Goal: Task Accomplishment & Management: Manage account settings

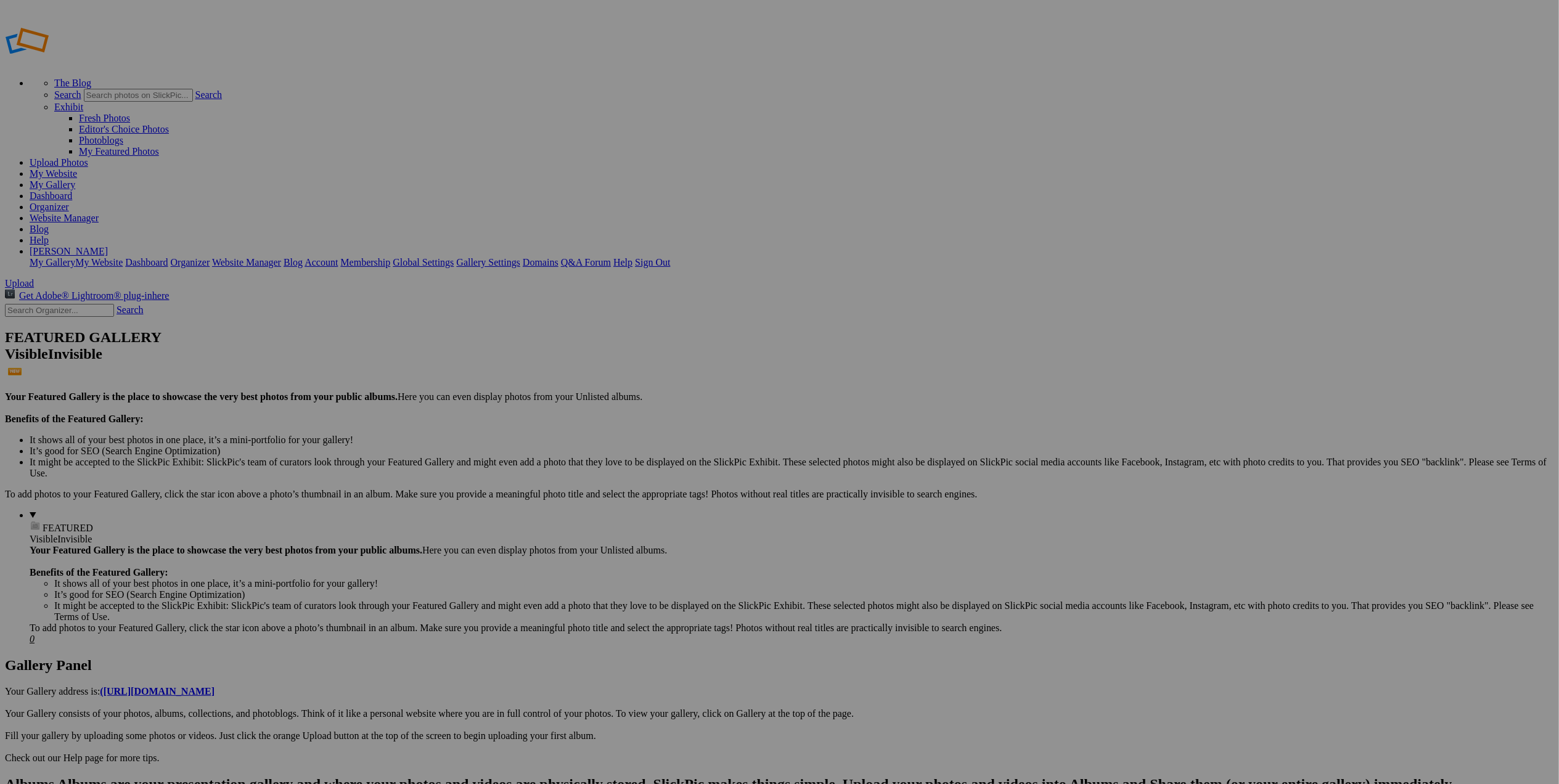
drag, startPoint x: 241, startPoint y: 456, endPoint x: 227, endPoint y: 410, distance: 48.1
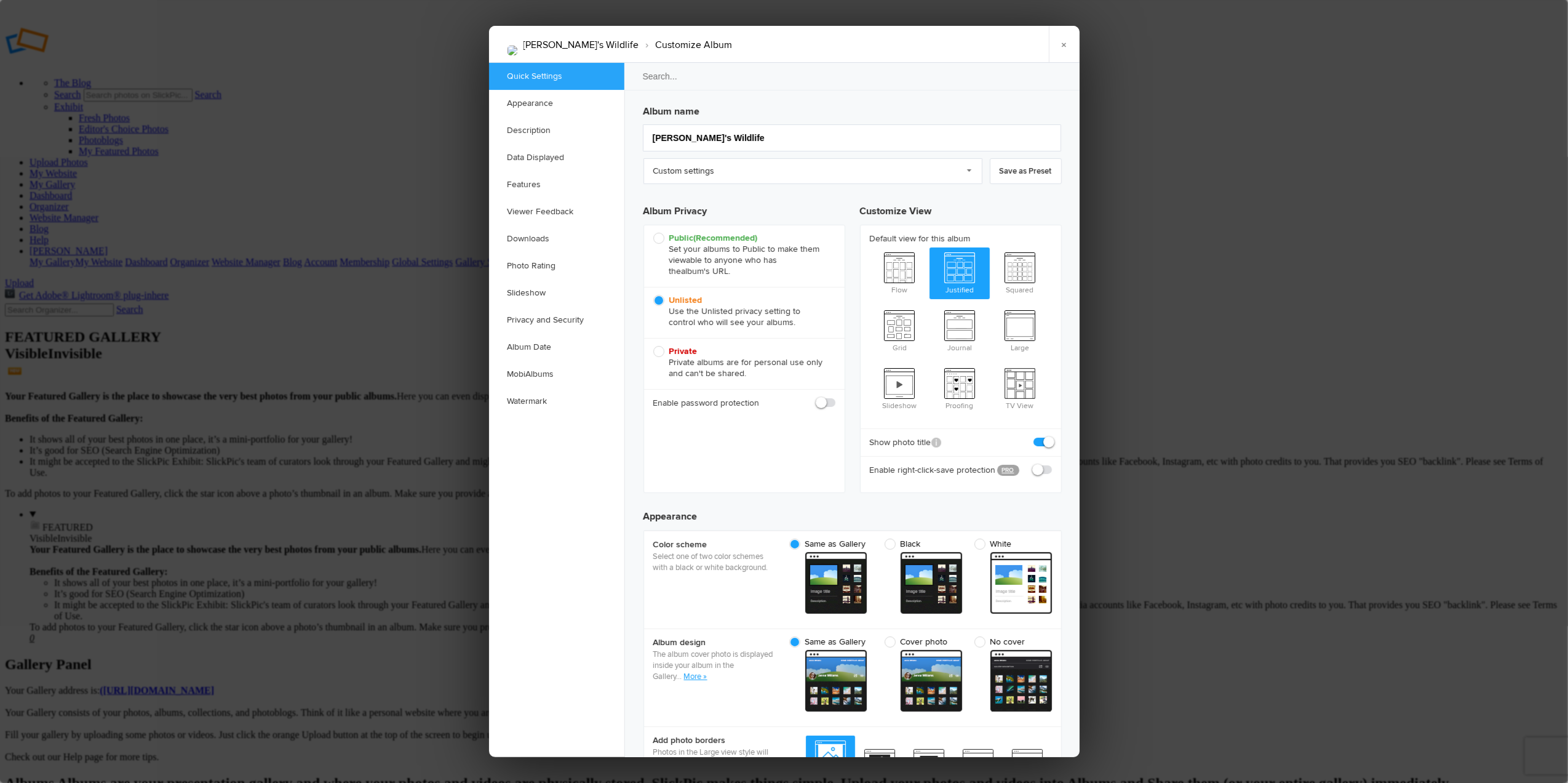
checkbox input "true"
click at [677, 134] on input "Tom's Wildlife" at bounding box center [852, 138] width 418 height 27
type input "Wildlife"
click at [1071, 42] on link "×" at bounding box center [1064, 44] width 31 height 37
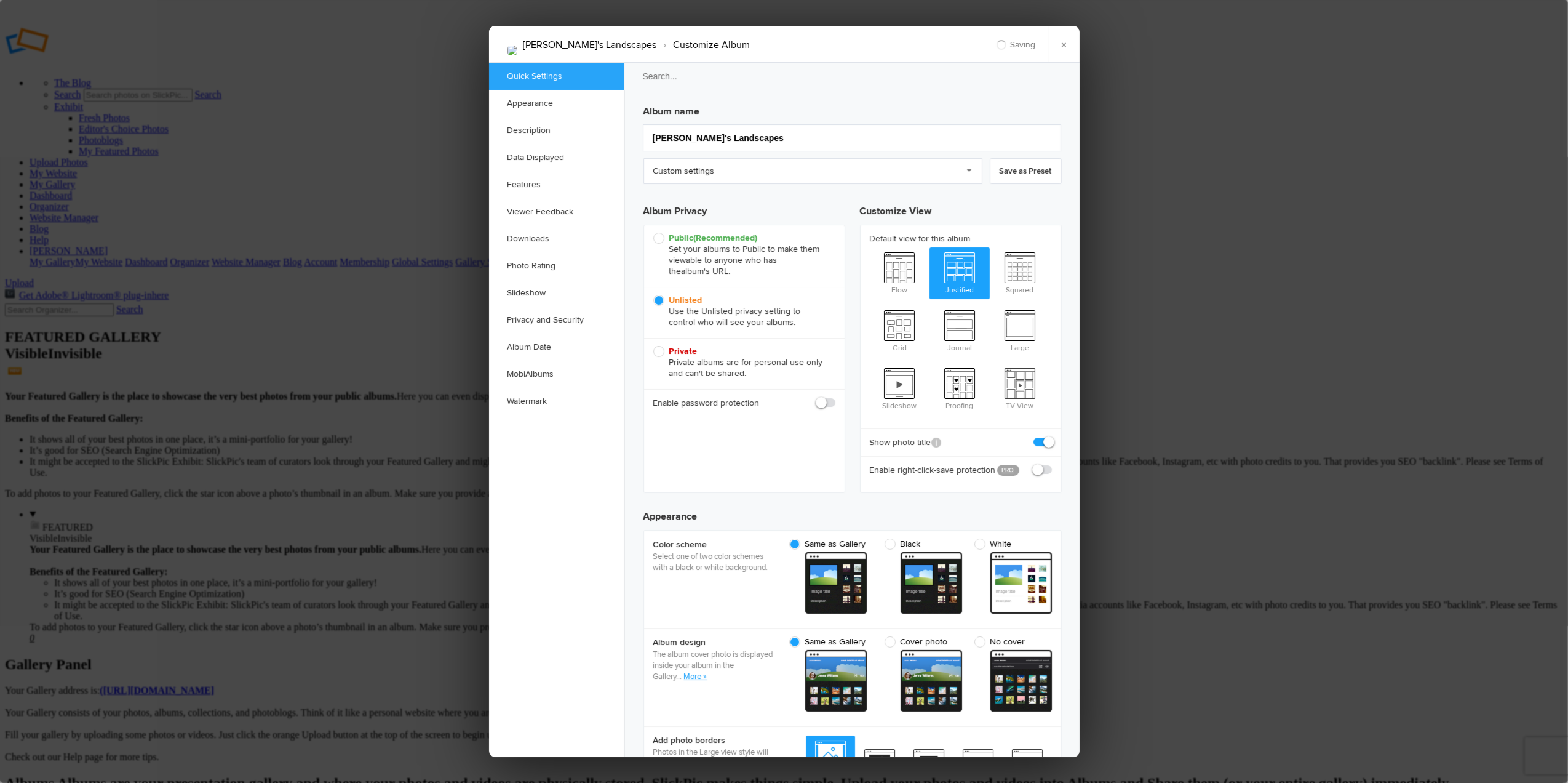
checkbox input "true"
click at [677, 136] on input "Tom's Landscapes" at bounding box center [852, 138] width 418 height 27
type input "Landscapes"
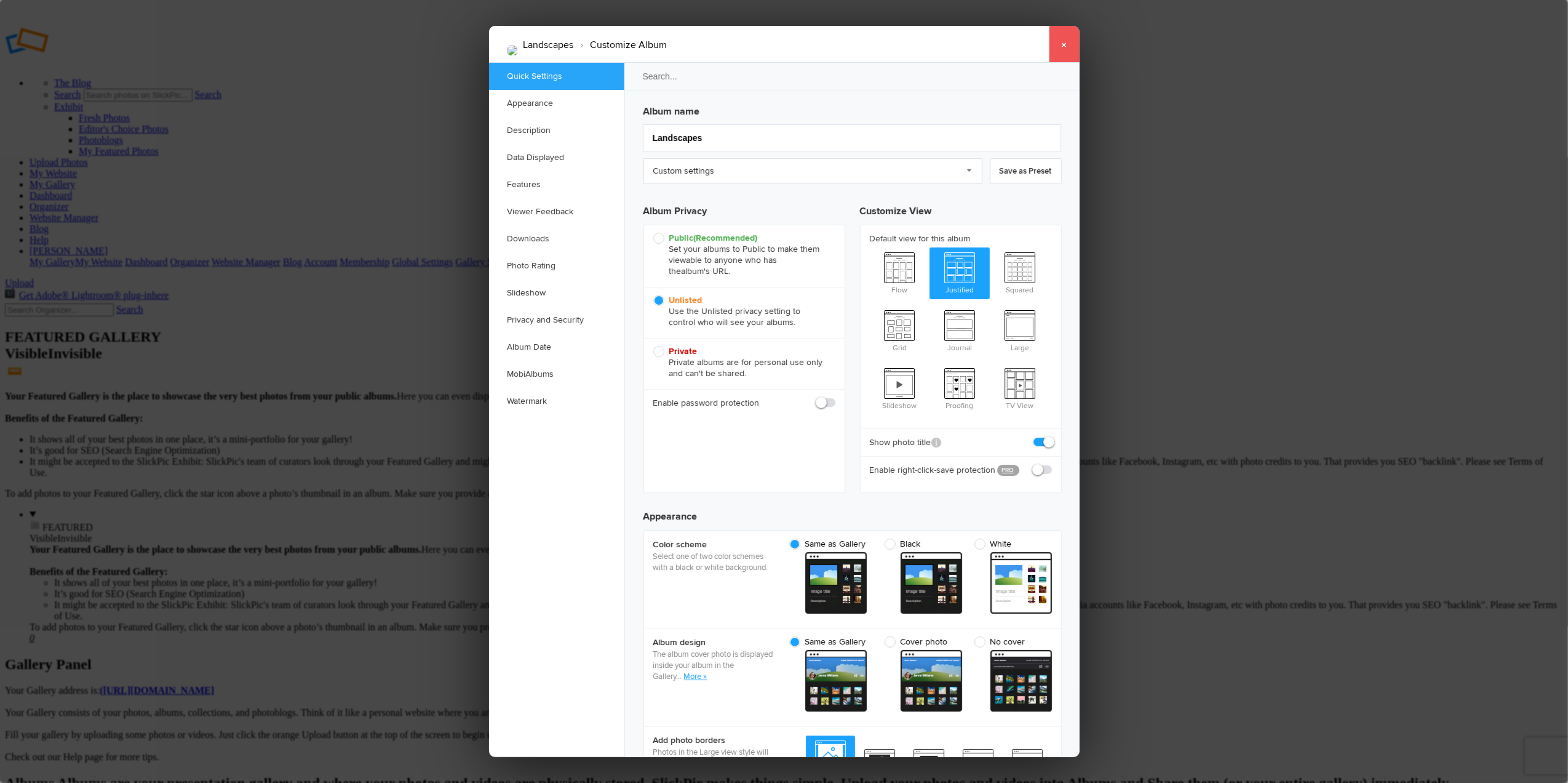
click at [1068, 44] on link "×" at bounding box center [1064, 44] width 31 height 37
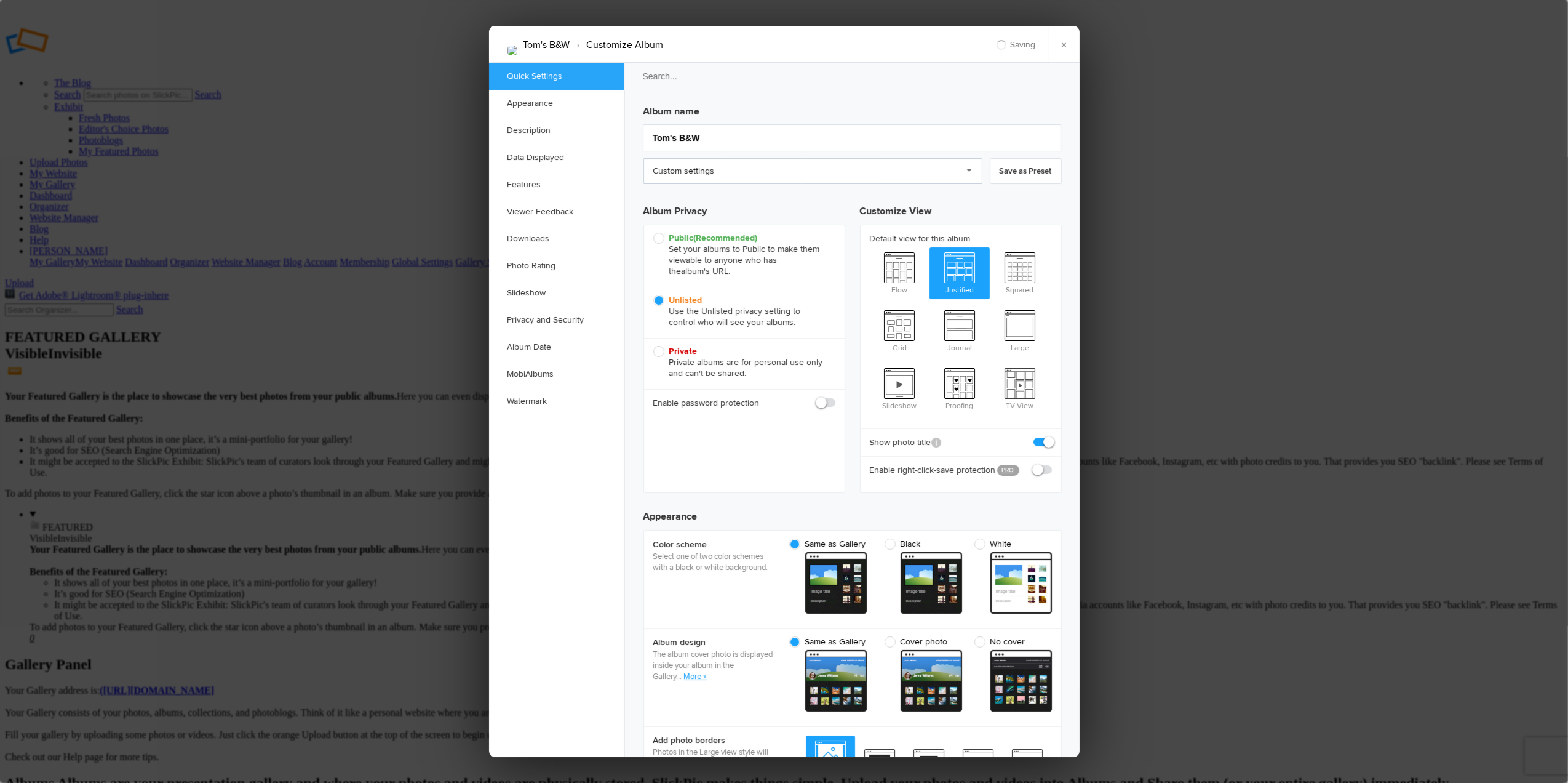
checkbox input "true"
click at [678, 139] on input "Tom's B&W" at bounding box center [852, 138] width 418 height 27
drag, startPoint x: 699, startPoint y: 135, endPoint x: 624, endPoint y: 134, distance: 75.0
click at [625, 134] on div "Album name Tom's B&W Custom settings Custom settings SlickPic Preset Manage My …" at bounding box center [852, 410] width 455 height 694
type input "Bla"
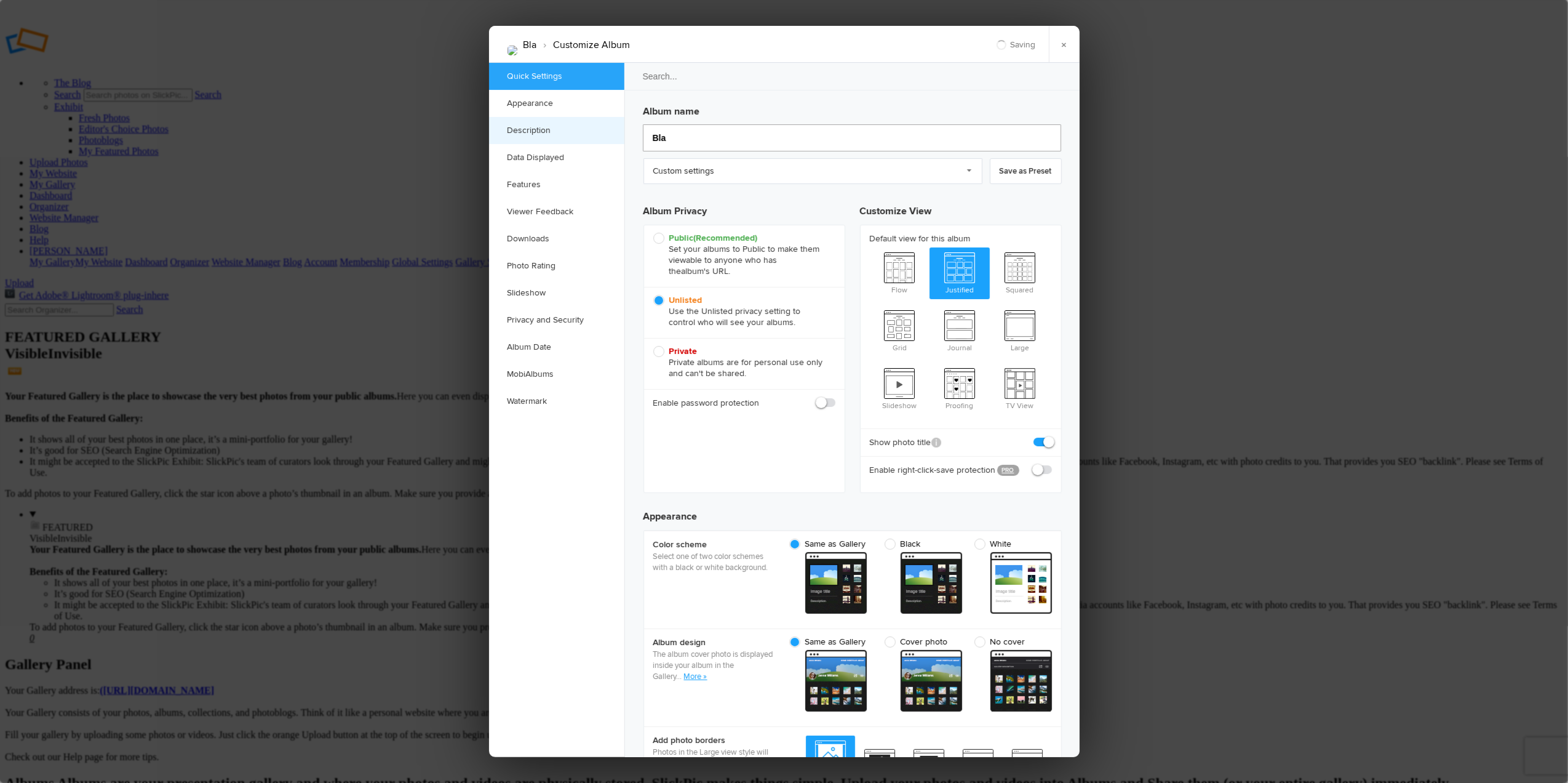
type input "Bl"
type input "Black & White"
click at [1060, 48] on link "×" at bounding box center [1064, 44] width 31 height 37
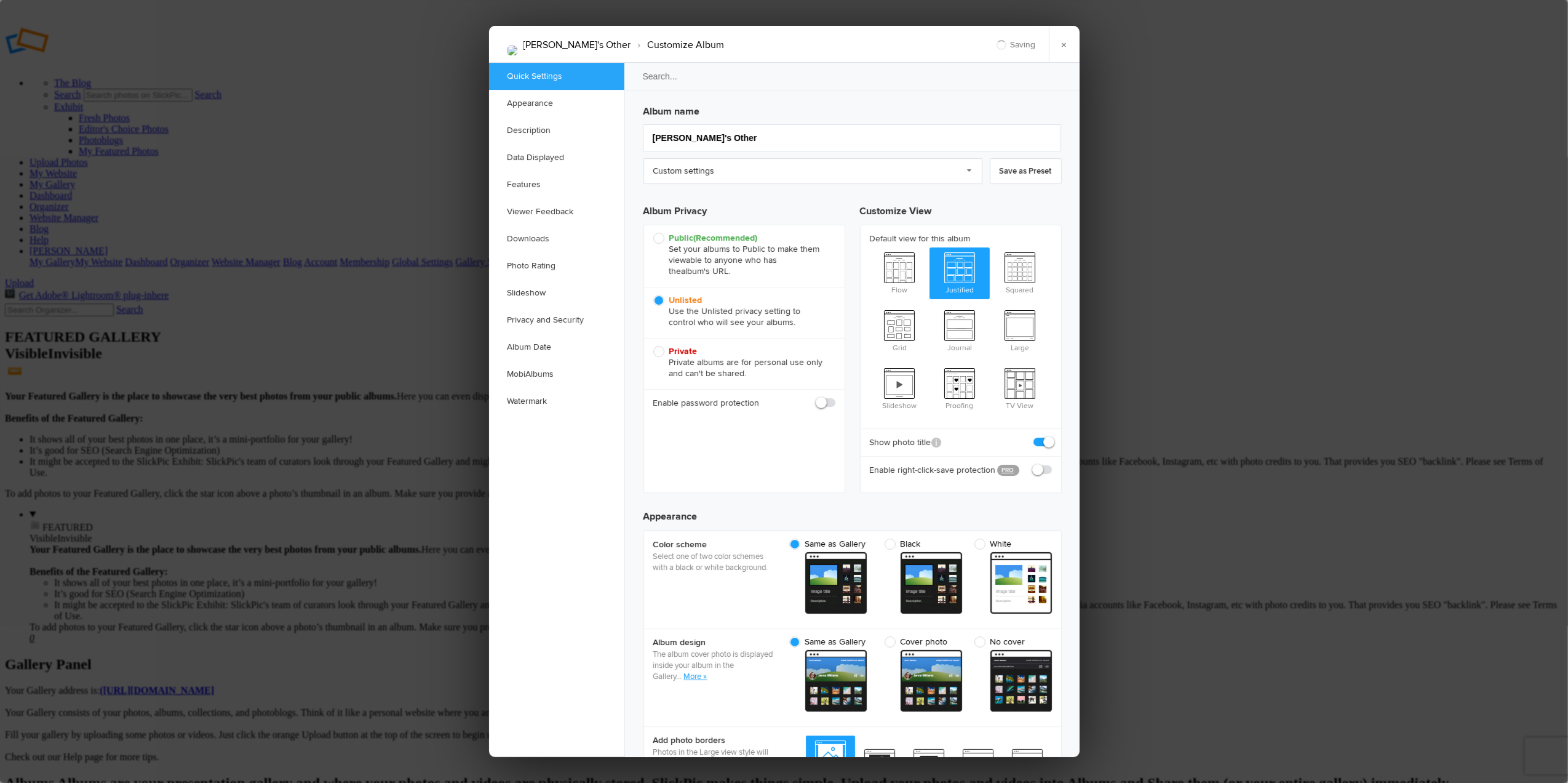
checkbox input "true"
drag, startPoint x: 713, startPoint y: 136, endPoint x: 634, endPoint y: 131, distance: 79.2
type input "Ab"
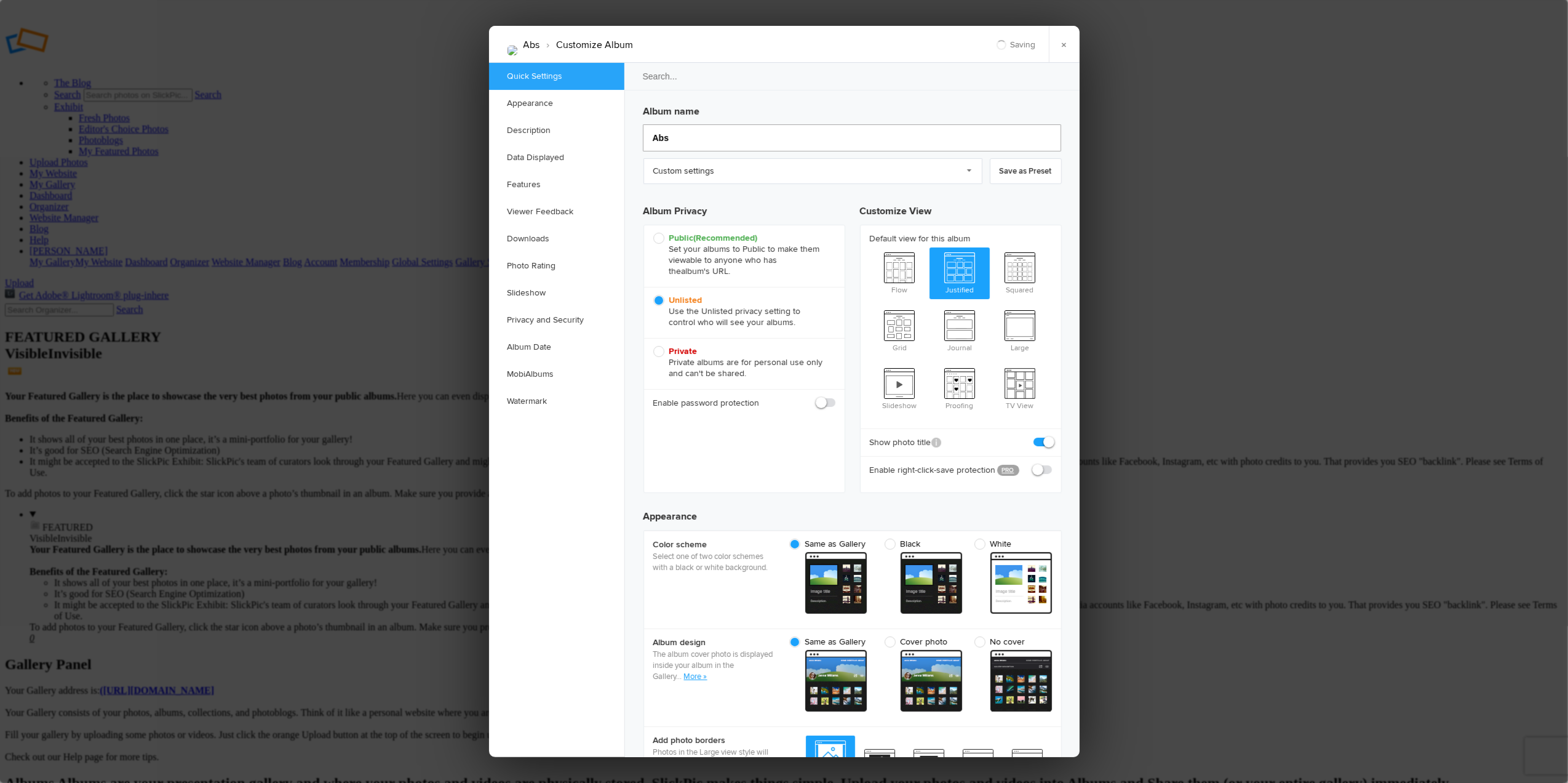
type input "Abst"
type input "Abs"
type input "Abstrac"
type input "Abstra"
type input "Abstracts"
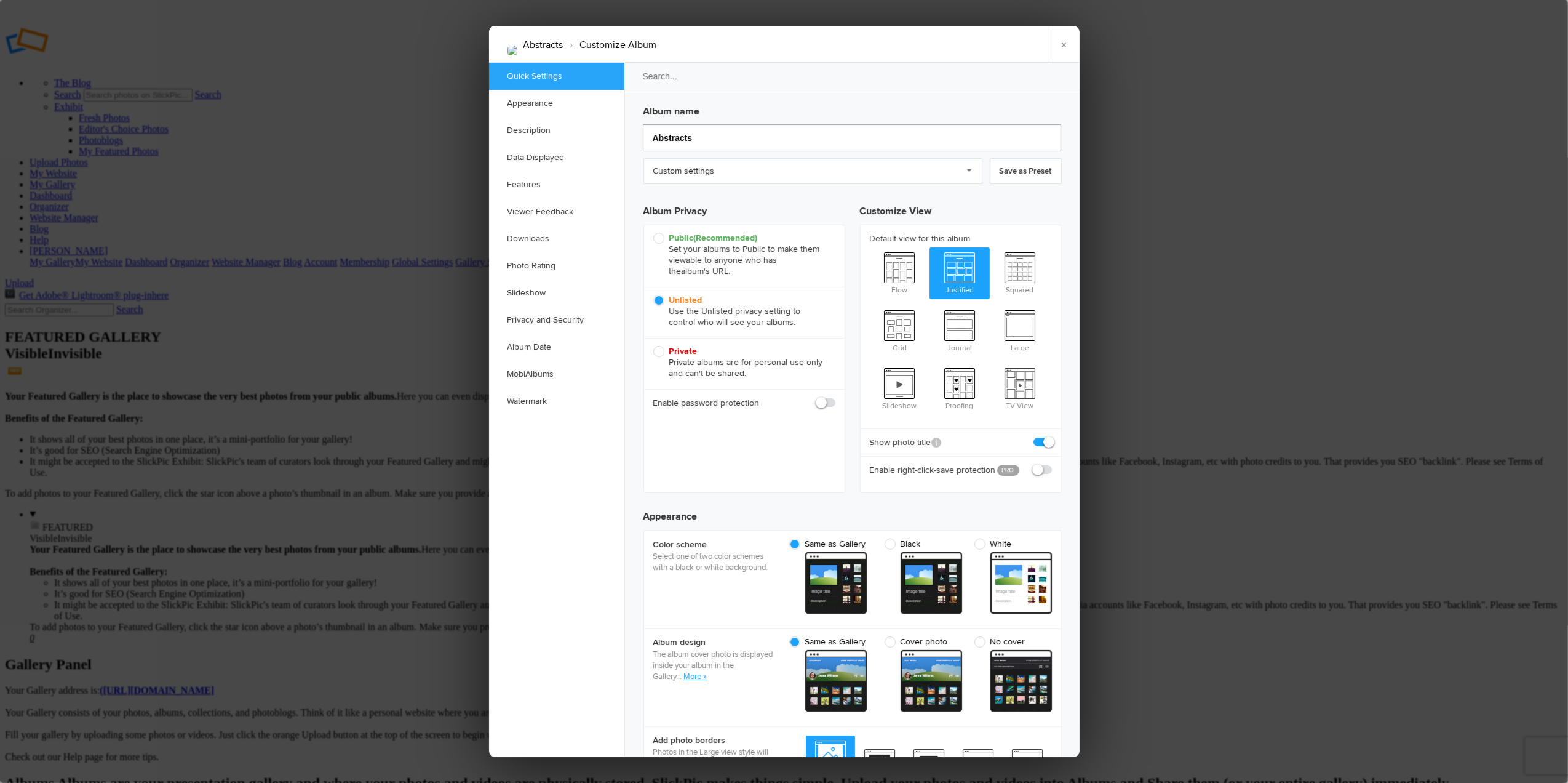
type input "Abstracts"
click at [1067, 34] on link "×" at bounding box center [1064, 44] width 31 height 37
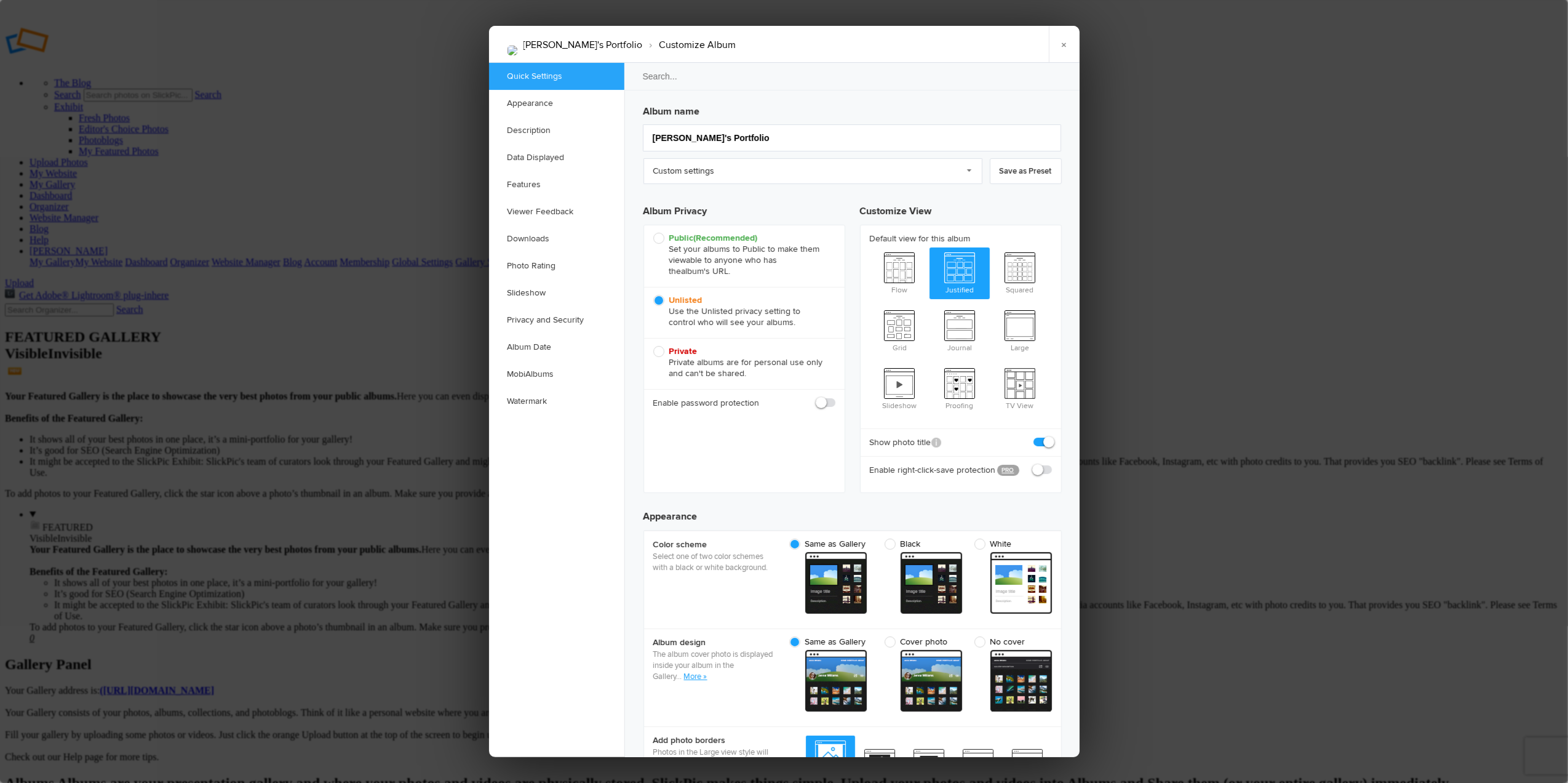
checkbox input "true"
click at [677, 138] on input "[PERSON_NAME]'s Portfolio" at bounding box center [852, 138] width 418 height 27
type input "Portfolio"
click at [1060, 41] on link "×" at bounding box center [1064, 44] width 31 height 37
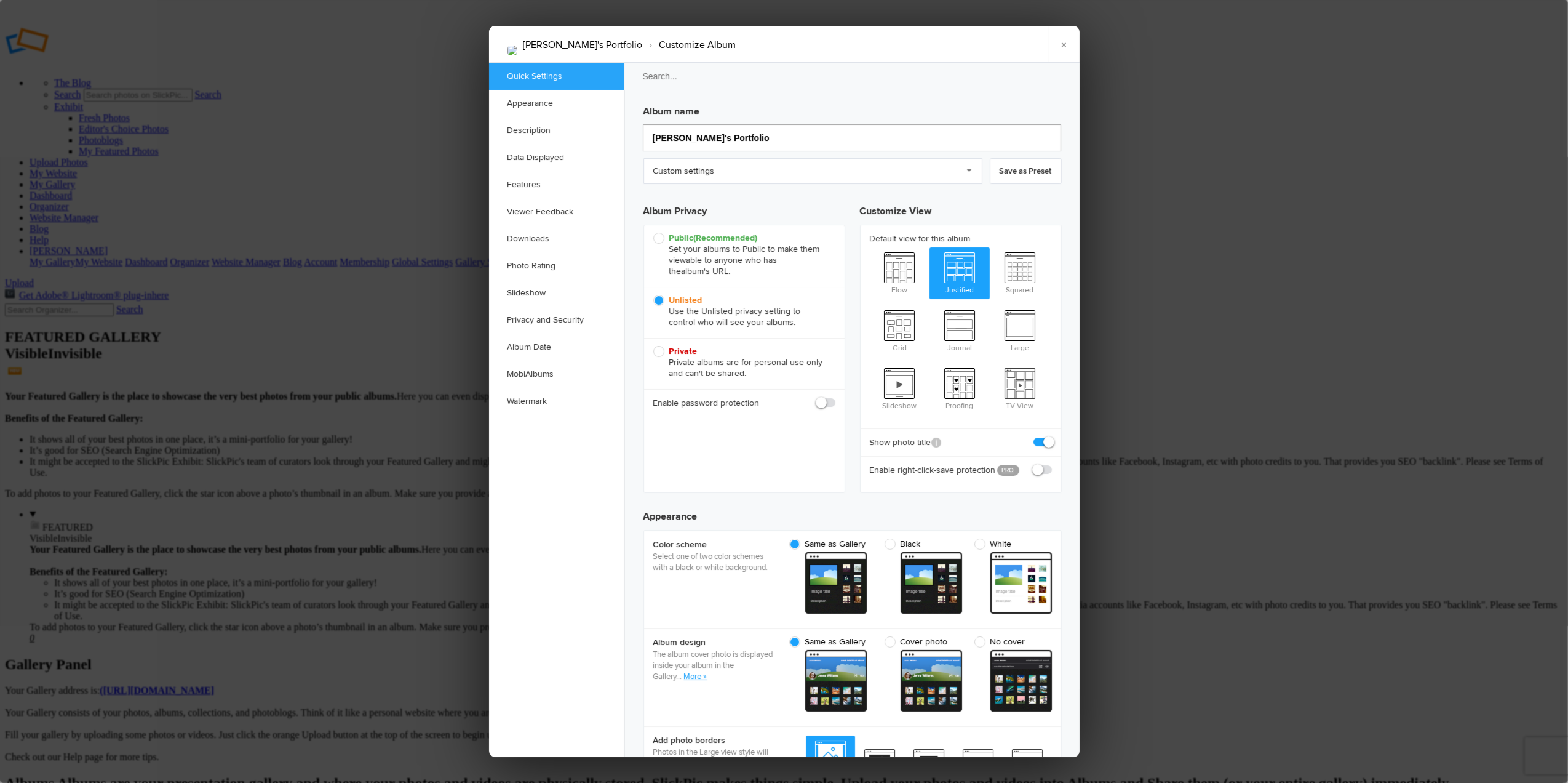
click at [678, 135] on input "Tom's Portfolio" at bounding box center [852, 138] width 418 height 27
type input "Portfolio"
click at [1066, 44] on link "×" at bounding box center [1064, 44] width 31 height 37
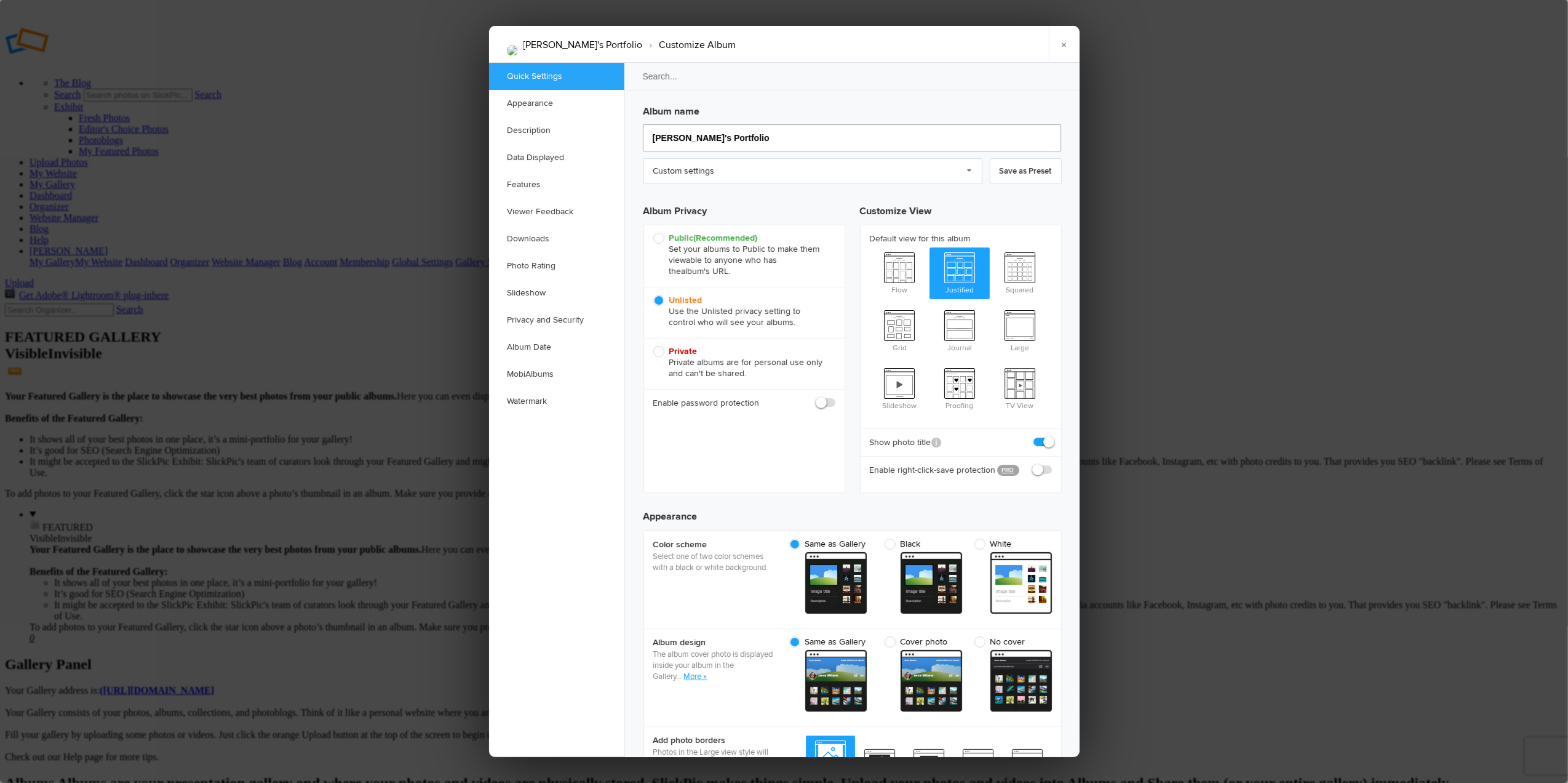
click at [677, 134] on input "Tom's Portfolio" at bounding box center [852, 138] width 418 height 27
drag, startPoint x: 728, startPoint y: 139, endPoint x: 624, endPoint y: 138, distance: 104.0
click at [625, 138] on div "Album name Tom's Portfolio Custom settings Custom settings SlickPic Preset Mana…" at bounding box center [852, 410] width 455 height 694
type input "Portfoli"
type input "Portf"
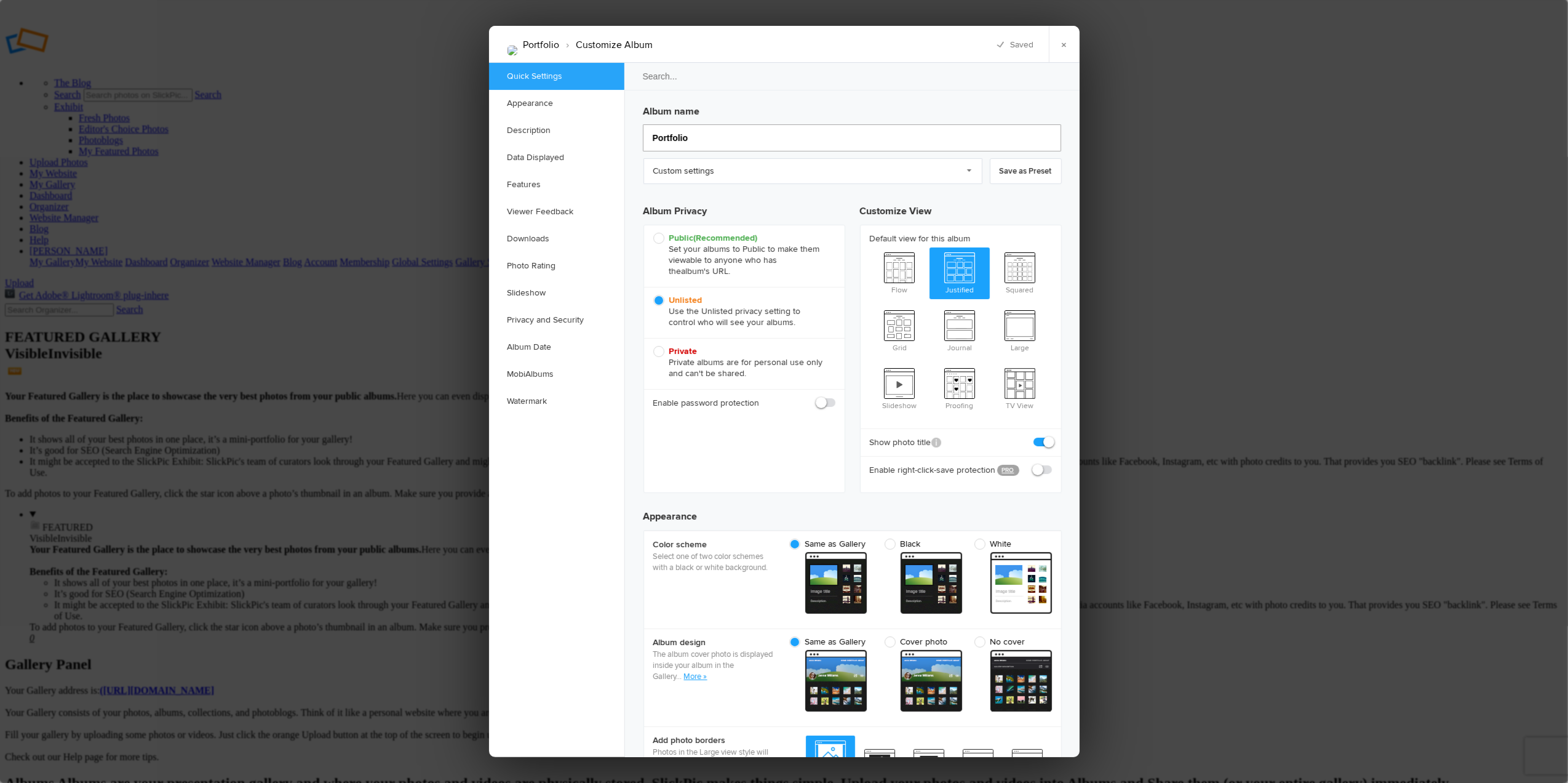
type input "Portfolio"
click at [1059, 51] on link "×" at bounding box center [1064, 44] width 31 height 37
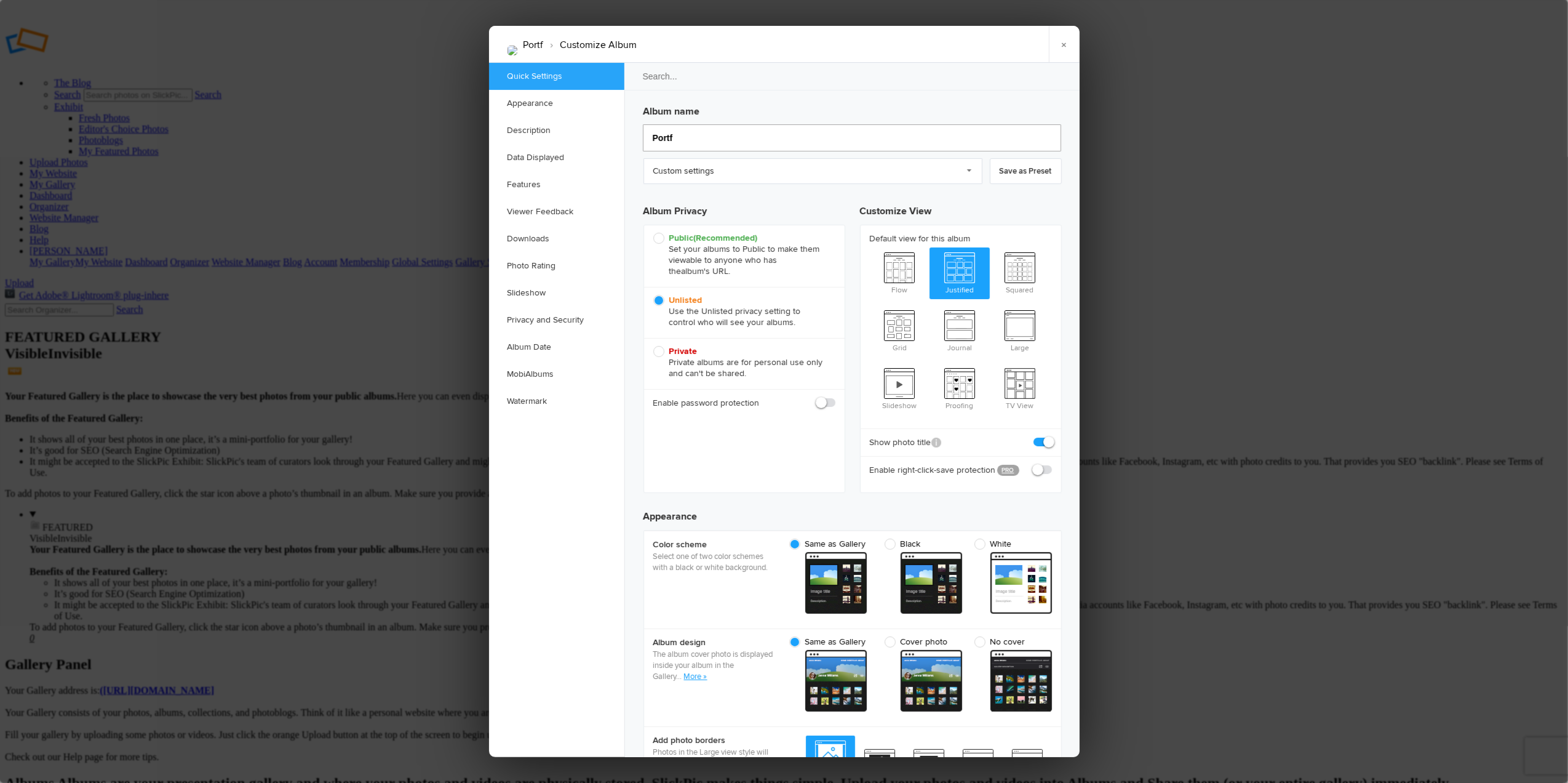
click at [679, 133] on input "Portf" at bounding box center [852, 138] width 418 height 27
drag, startPoint x: 679, startPoint y: 133, endPoint x: 636, endPoint y: 133, distance: 43.0
type input "Portfol"
type input "Portfo"
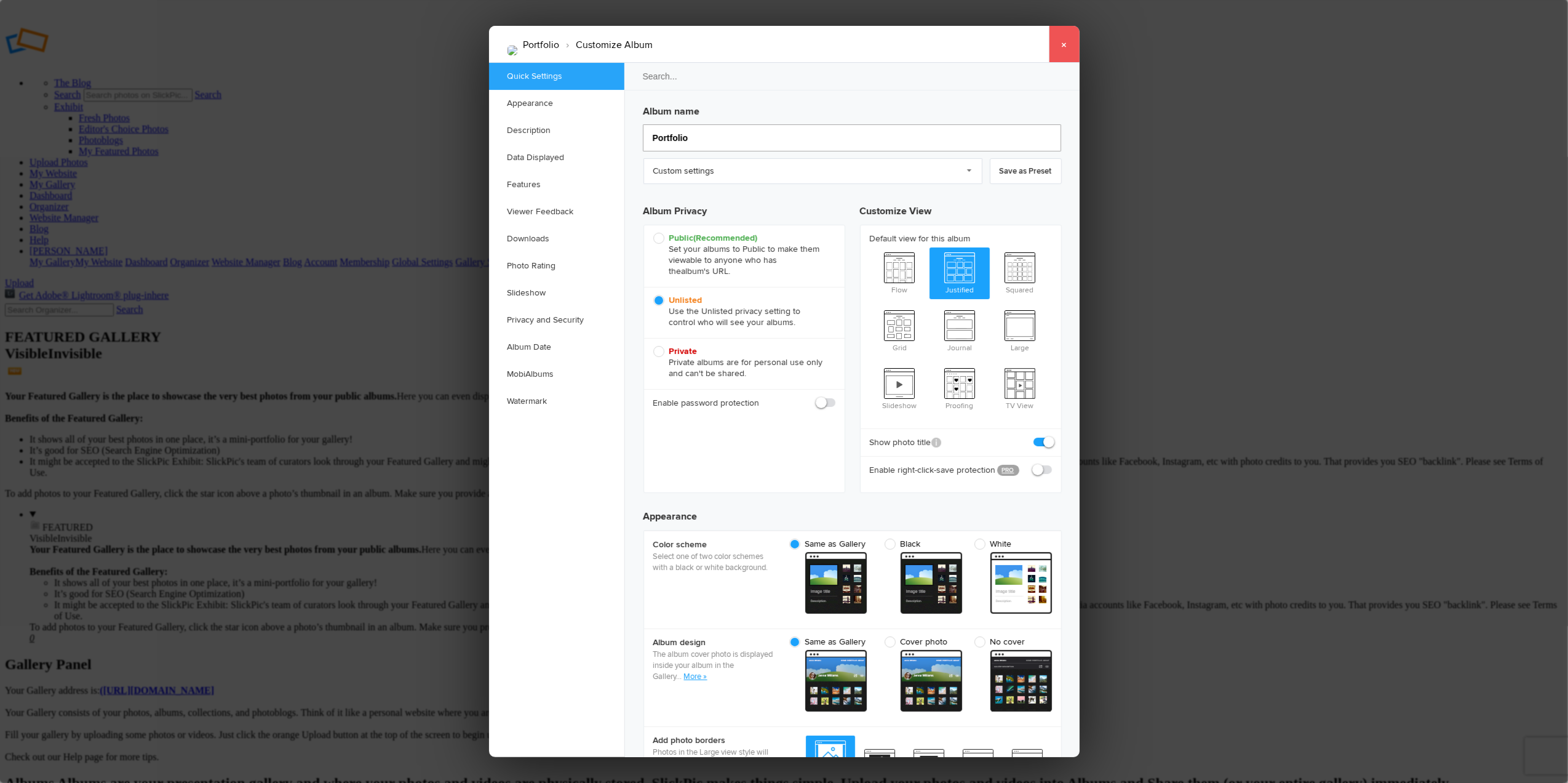
type input "Portfolio"
click at [1062, 45] on link "×" at bounding box center [1064, 44] width 31 height 37
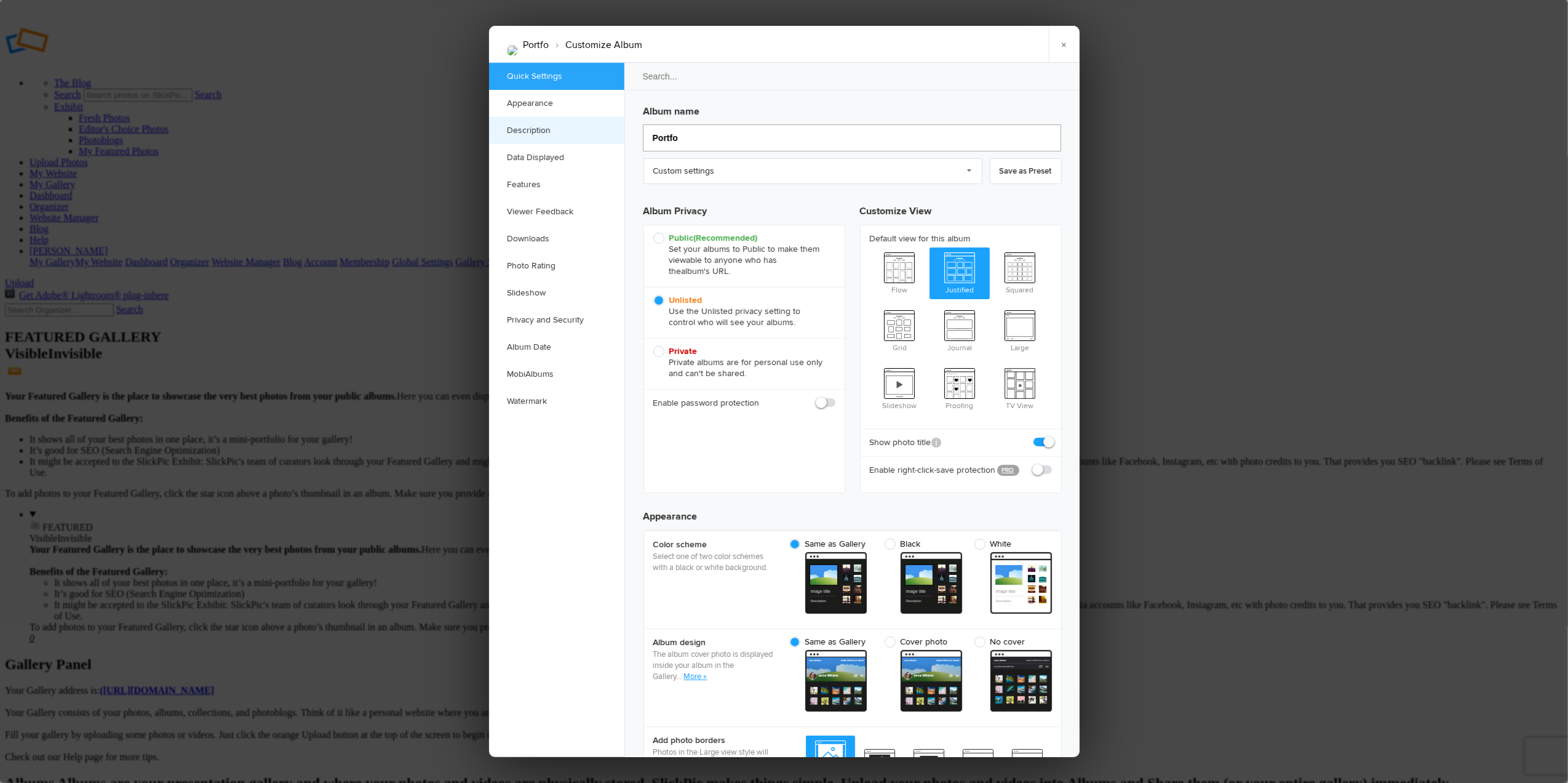
drag, startPoint x: 720, startPoint y: 134, endPoint x: 620, endPoint y: 143, distance: 100.4
click at [620, 143] on div "Quick Settings Appearance Description Data Displayed Features Viewer Feedback D…" at bounding box center [784, 410] width 591 height 694
type input "Portf"
type input "Port"
type input "Portfolio"
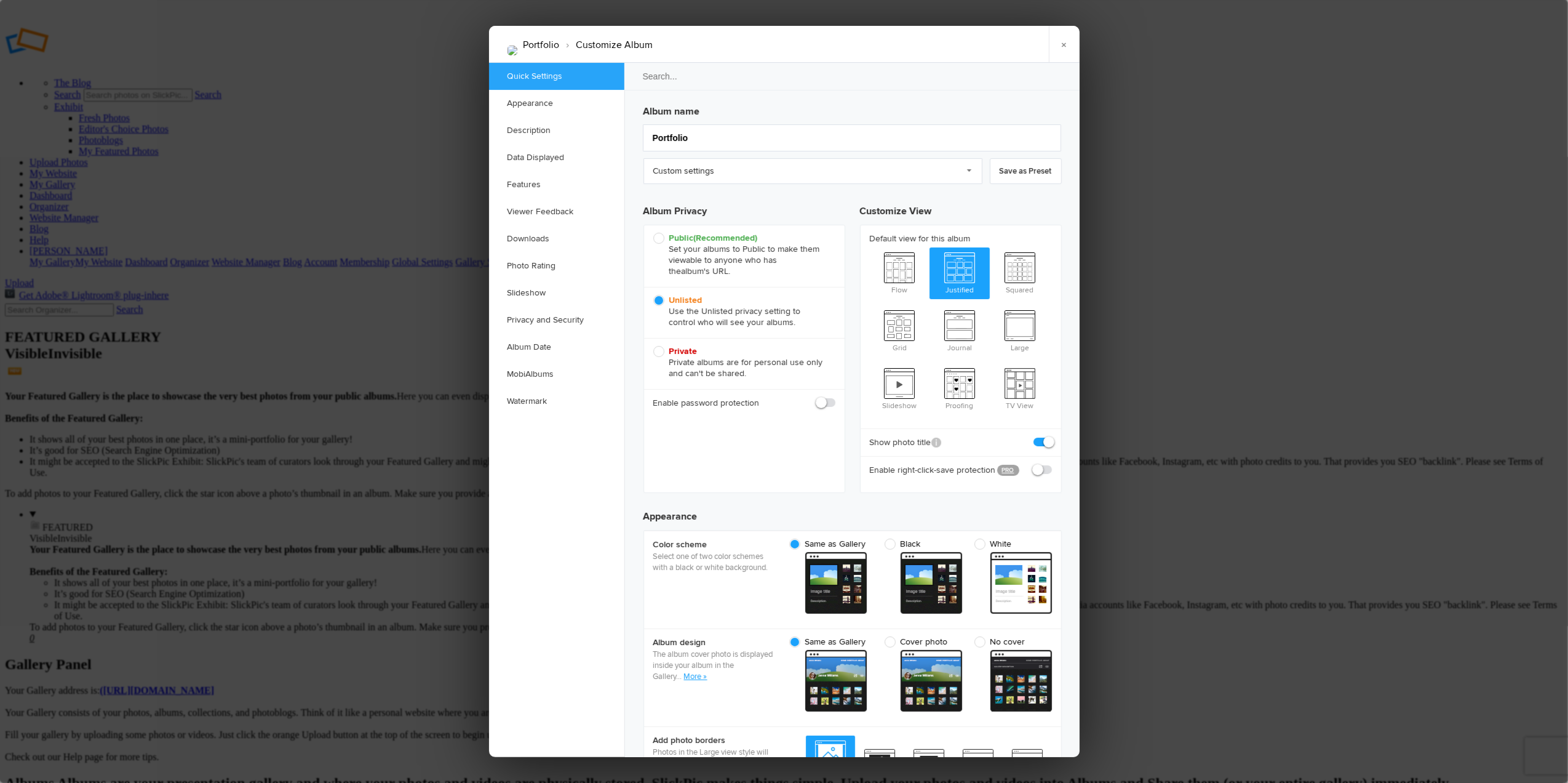
click at [1059, 46] on link "×" at bounding box center [1064, 44] width 31 height 37
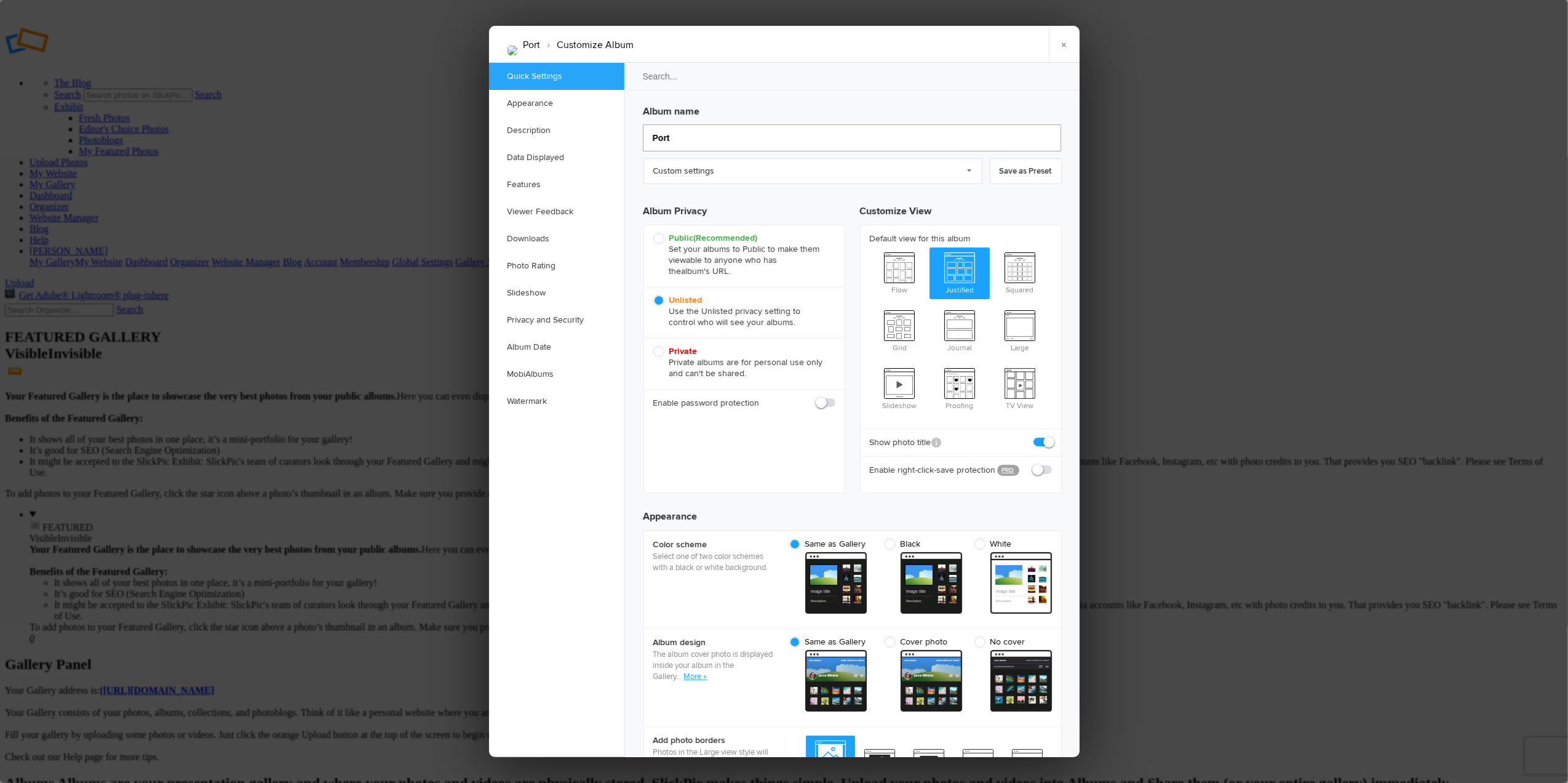
click at [689, 132] on input "Port" at bounding box center [852, 138] width 418 height 27
type input "Portfolio"
click at [1022, 44] on div "Portfolio › Customize Album × Saving Saved" at bounding box center [784, 44] width 591 height 37
click at [1067, 43] on link "×" at bounding box center [1064, 44] width 31 height 37
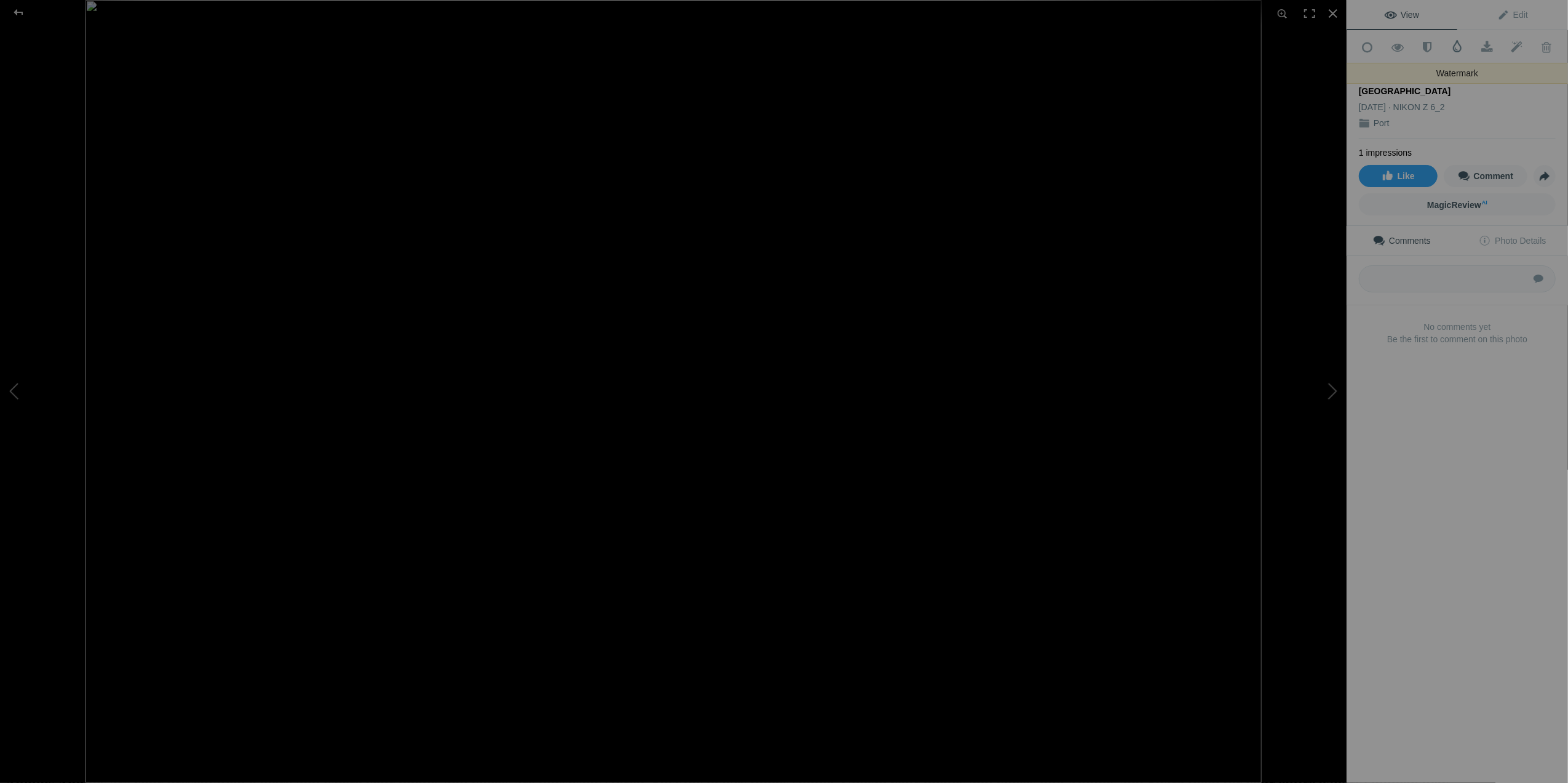
click at [1452, 48] on span at bounding box center [1457, 46] width 13 height 13
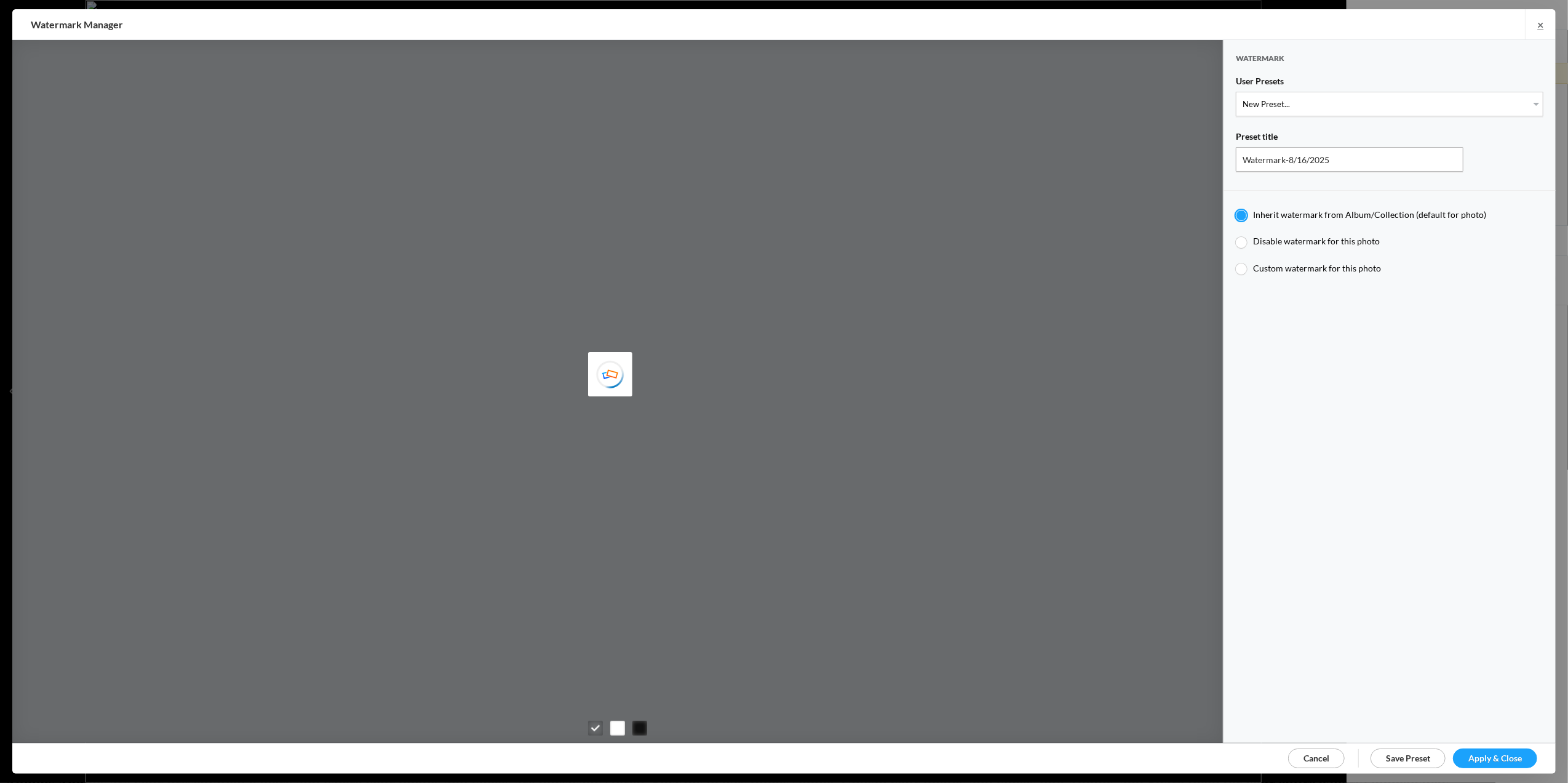
type input "Tom Leslie"
type input "M for Mary's photo"
radio input "false"
radio input "true"
type input "M"
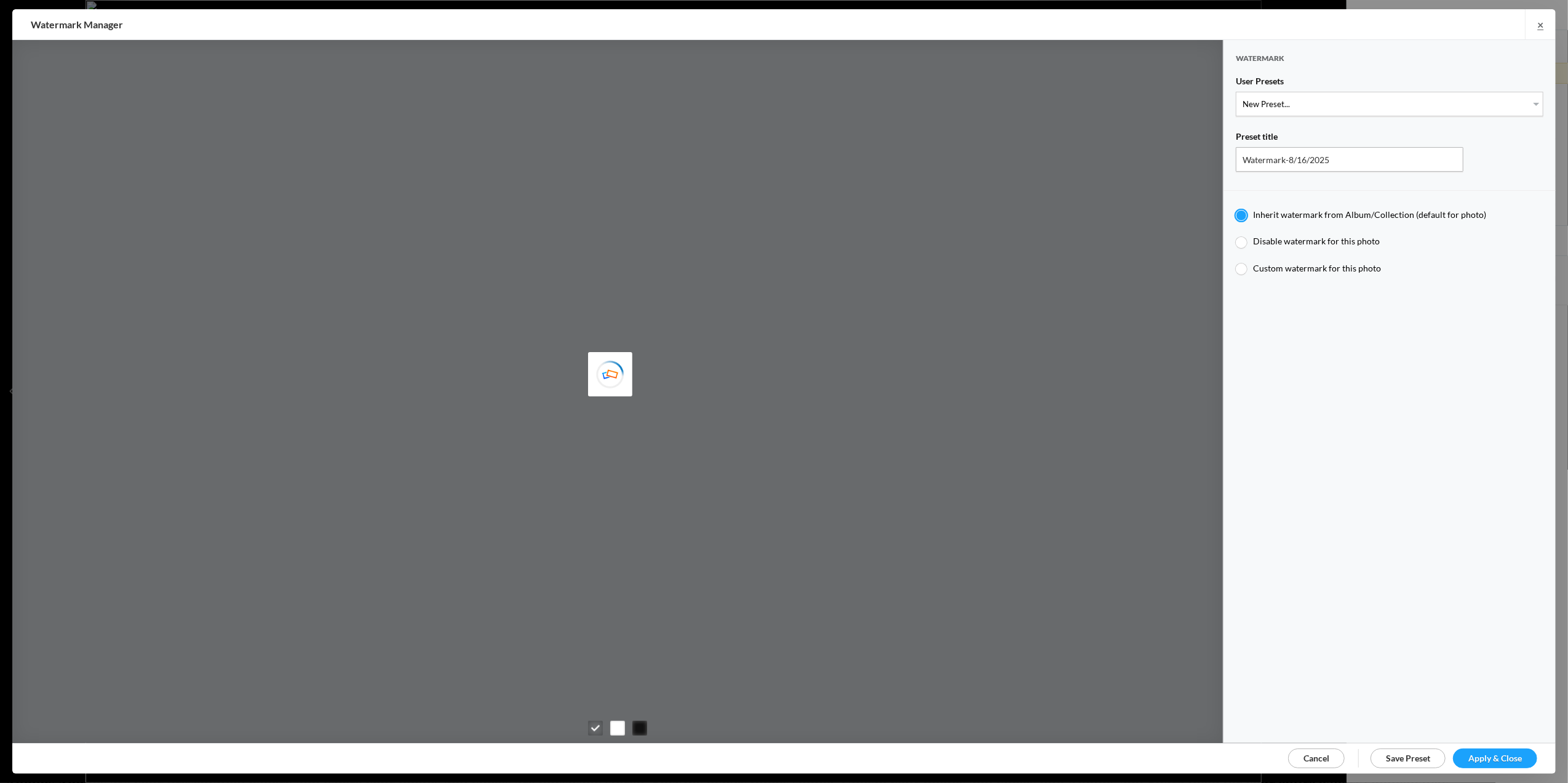
type input "0.3"
type input "4"
radio input "false"
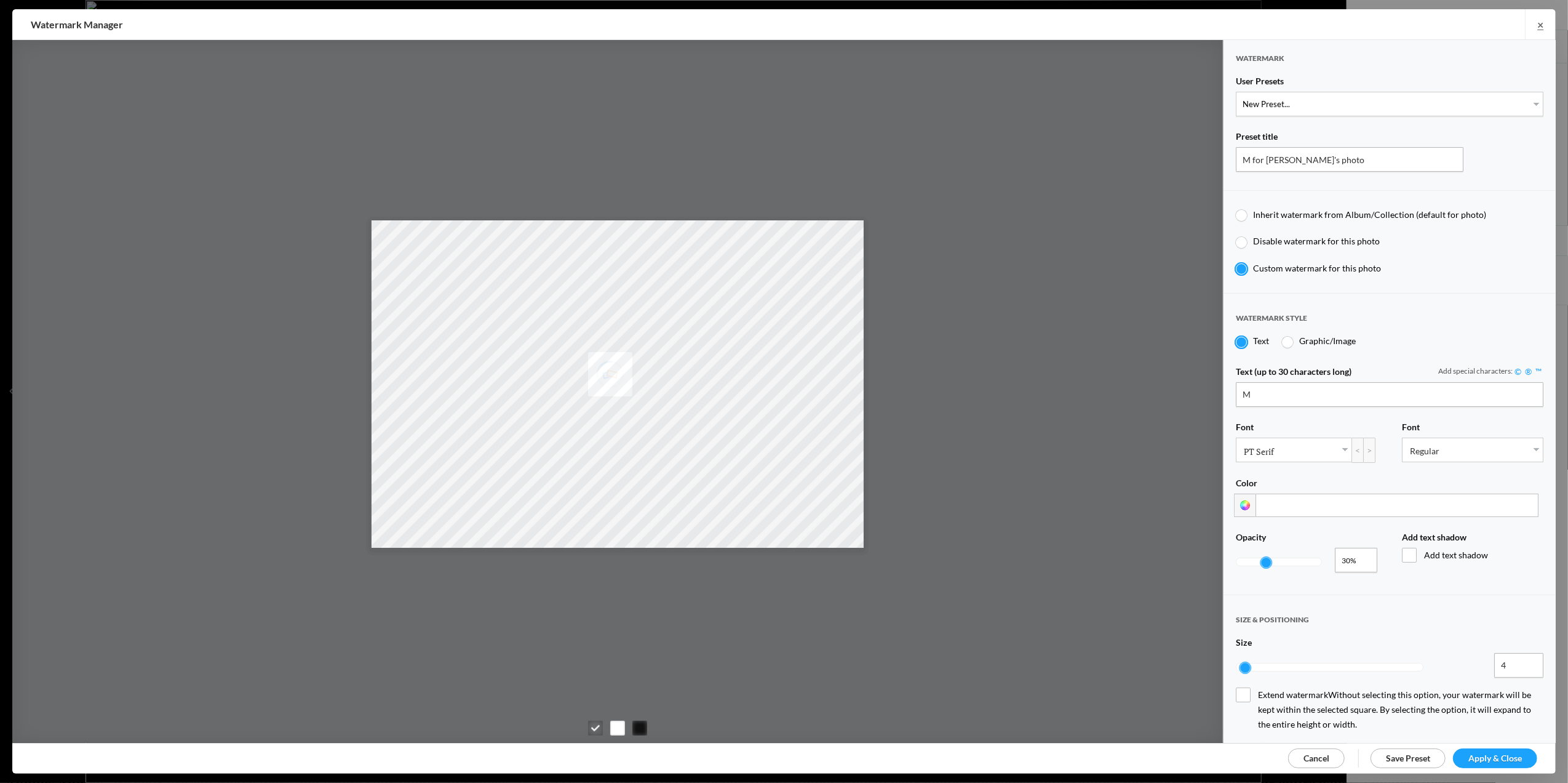
click at [1317, 764] on link "Cancel" at bounding box center [1317, 758] width 57 height 19
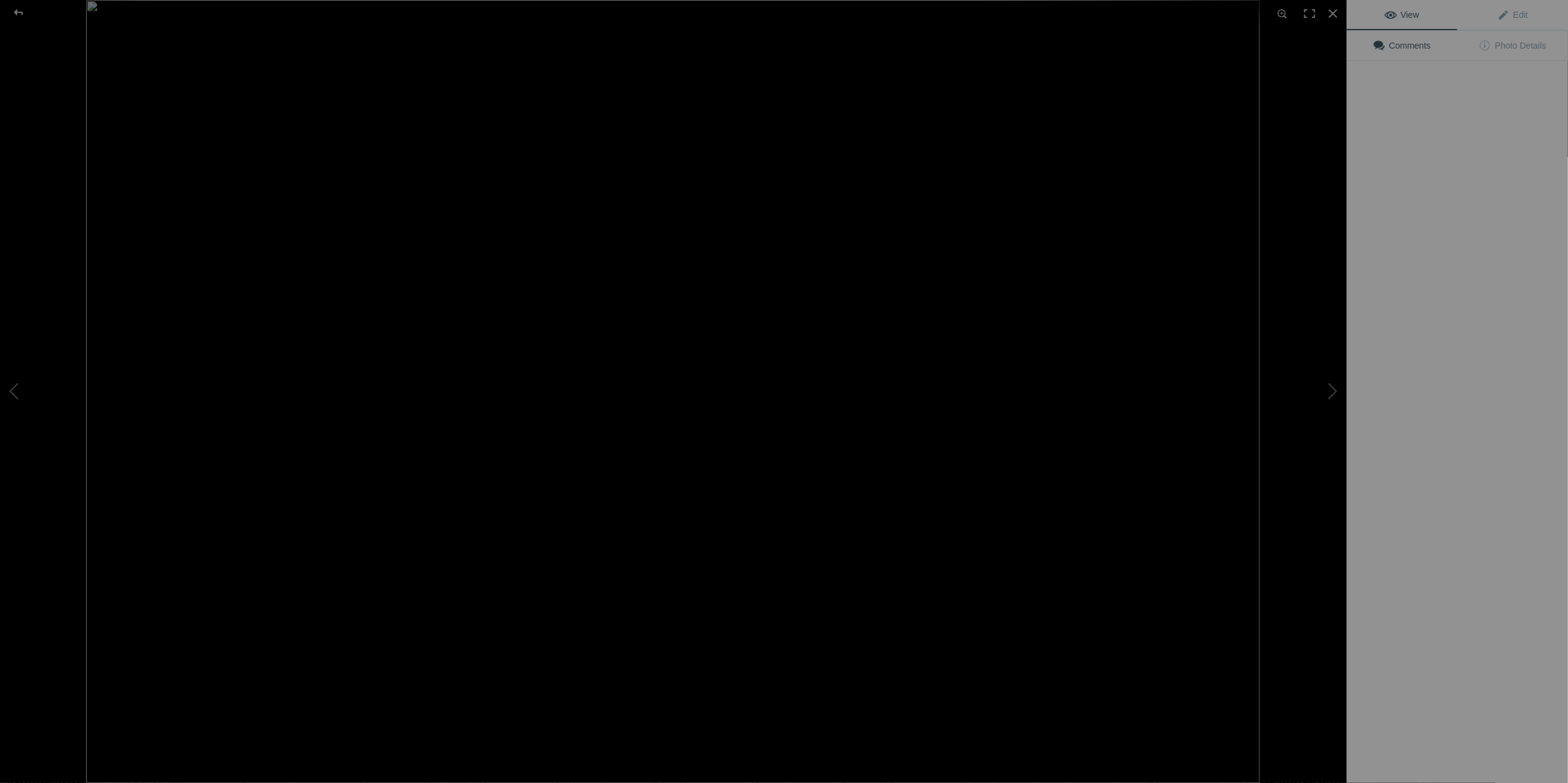
click at [367, 195] on img at bounding box center [673, 392] width 1174 height 783
click at [1334, 398] on button at bounding box center [1300, 392] width 93 height 282
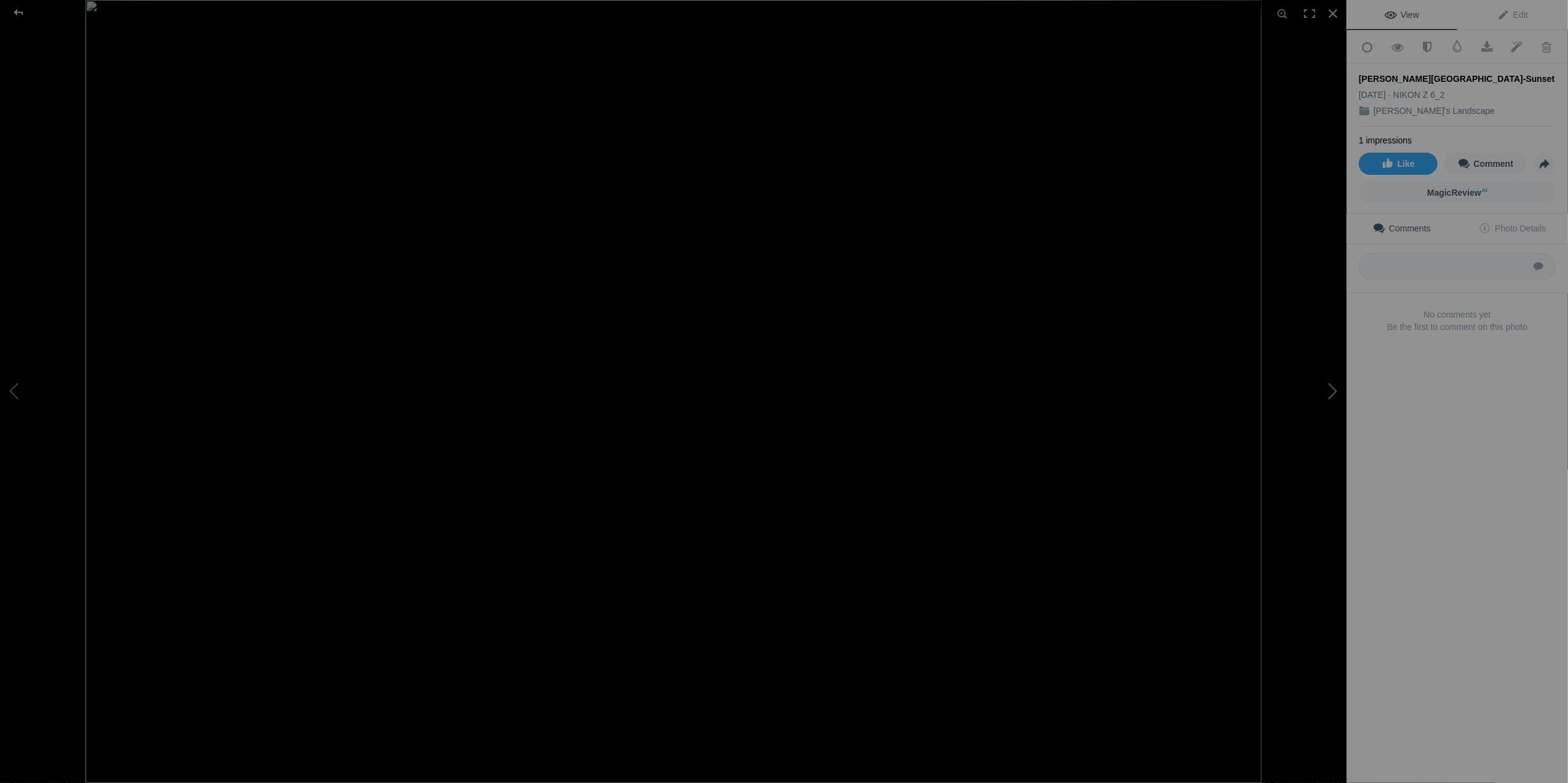
click at [1334, 398] on button at bounding box center [1300, 392] width 93 height 282
click at [1332, 395] on button at bounding box center [1300, 392] width 93 height 282
click at [1335, 392] on button at bounding box center [1300, 392] width 93 height 282
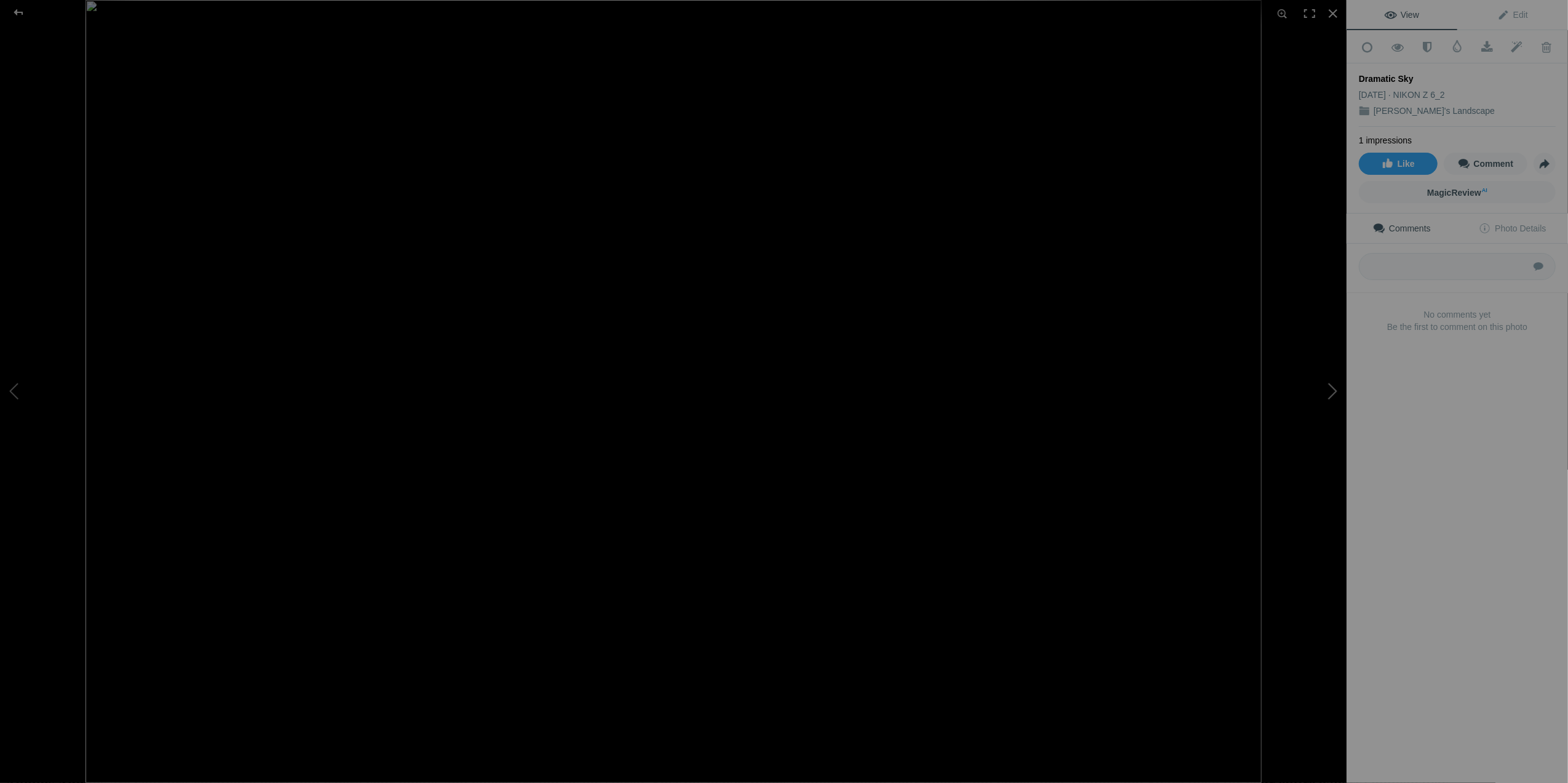
click at [1335, 392] on button at bounding box center [1300, 392] width 93 height 282
click at [1451, 48] on span at bounding box center [1457, 46] width 13 height 13
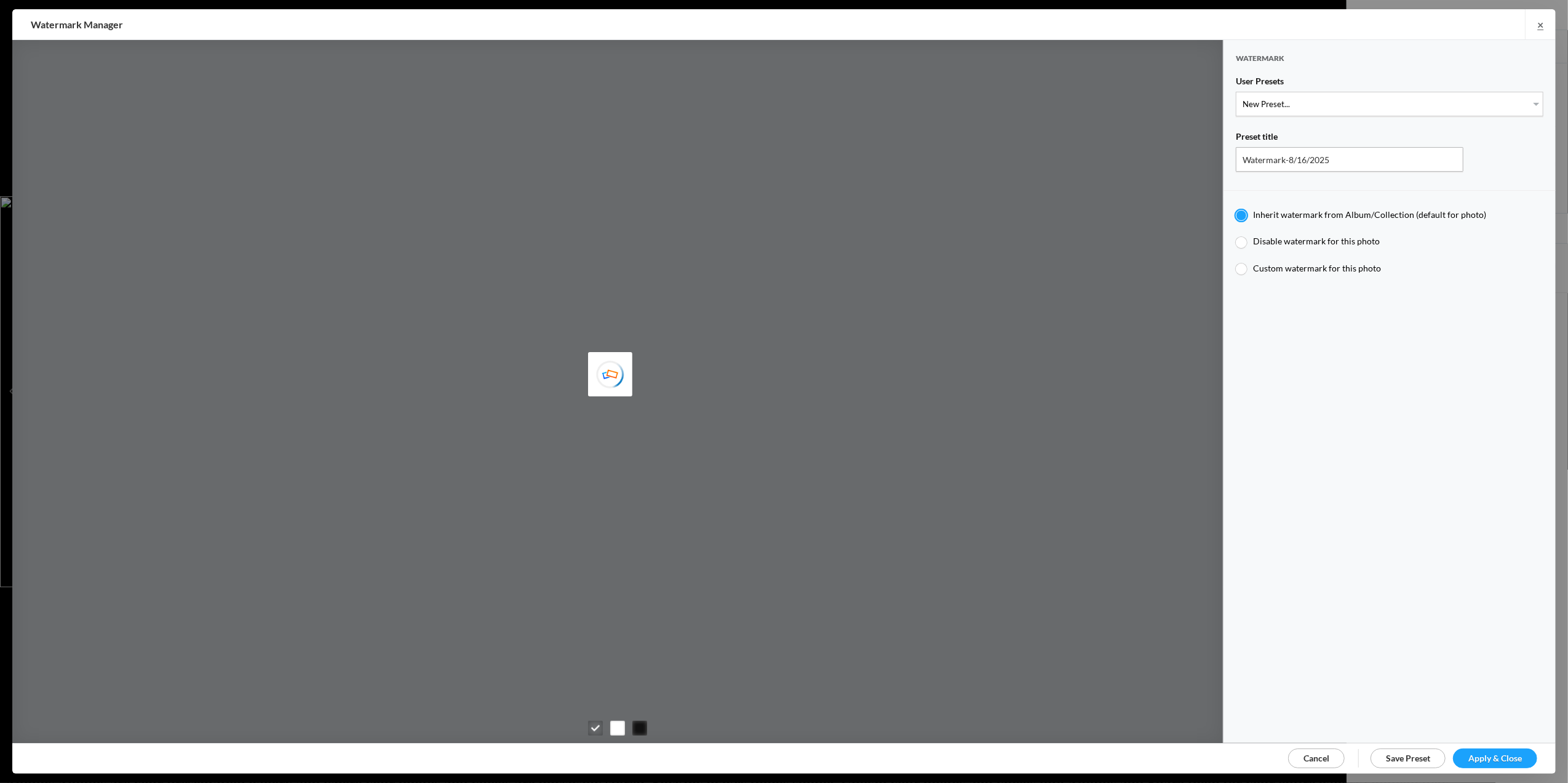
type input "M for Mary's photo"
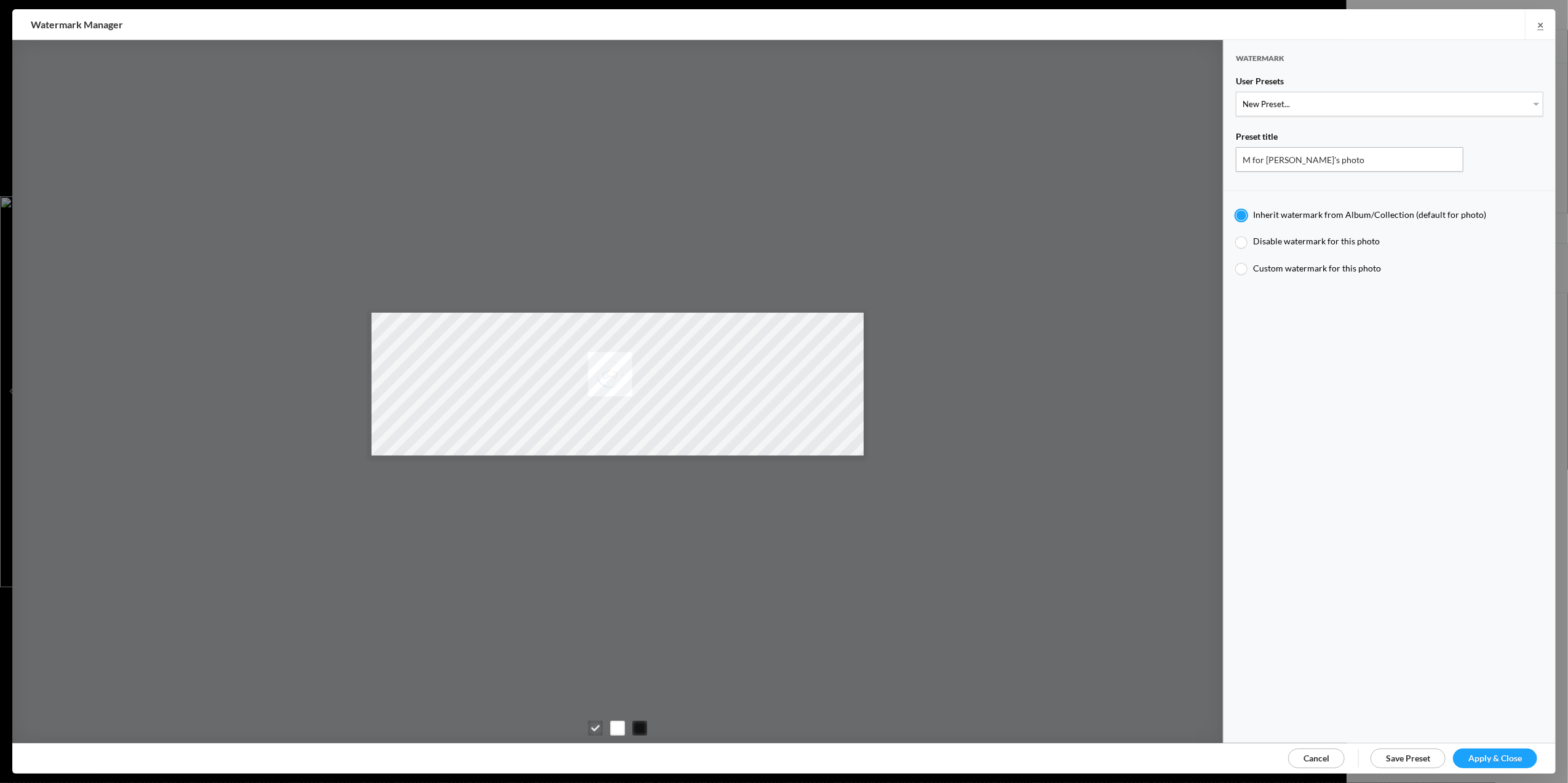
click at [1240, 268] on div at bounding box center [1242, 269] width 11 height 11
click at [1236, 263] on input "Custom watermark for this photo" at bounding box center [1235, 262] width 1 height 1
radio input "true"
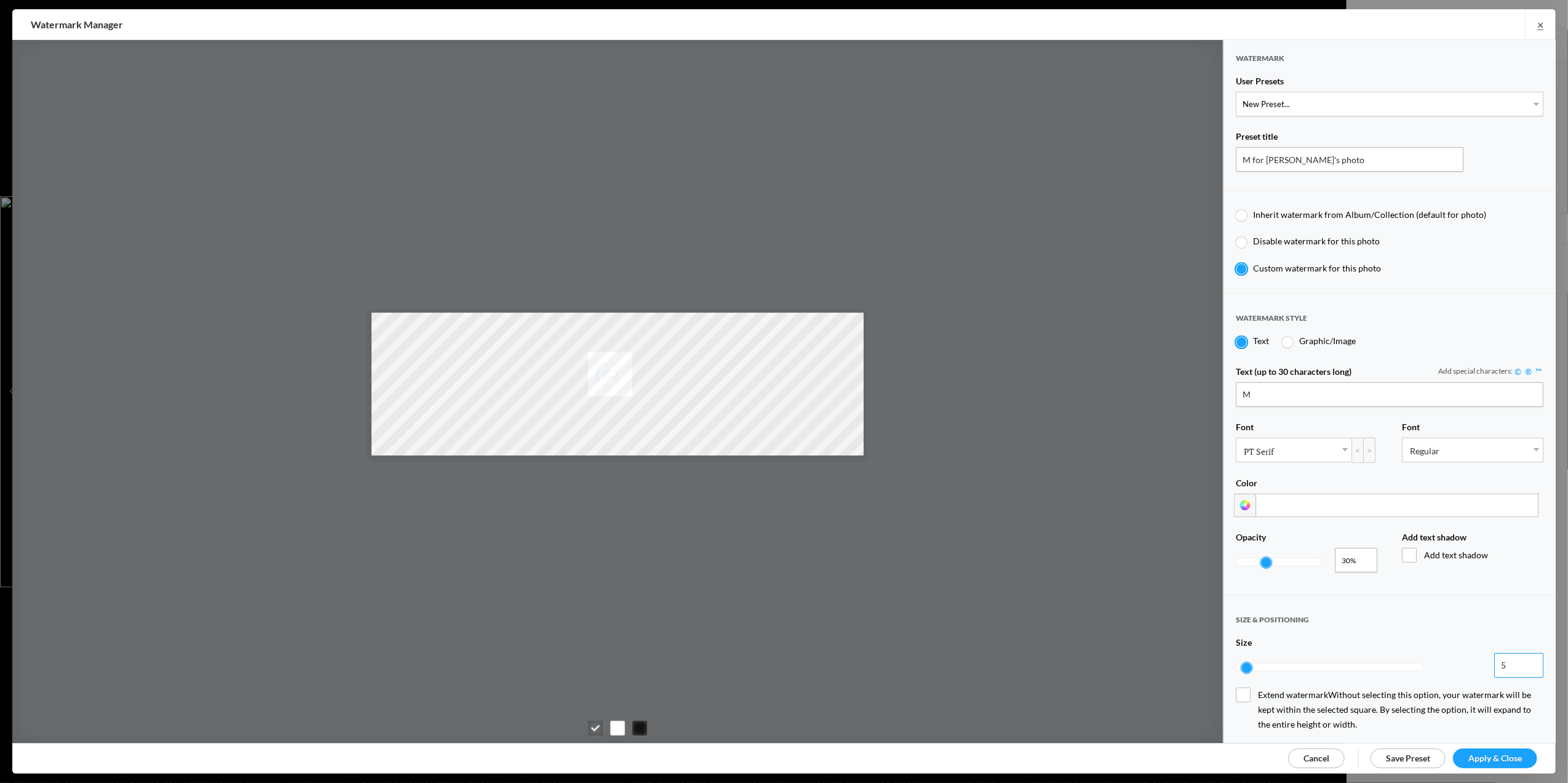
click at [1520, 655] on input "5" at bounding box center [1519, 665] width 49 height 24
click at [1520, 655] on input "6" at bounding box center [1519, 665] width 49 height 24
click at [1520, 655] on input "7" at bounding box center [1519, 665] width 49 height 24
click at [1520, 655] on input "8" at bounding box center [1519, 665] width 49 height 24
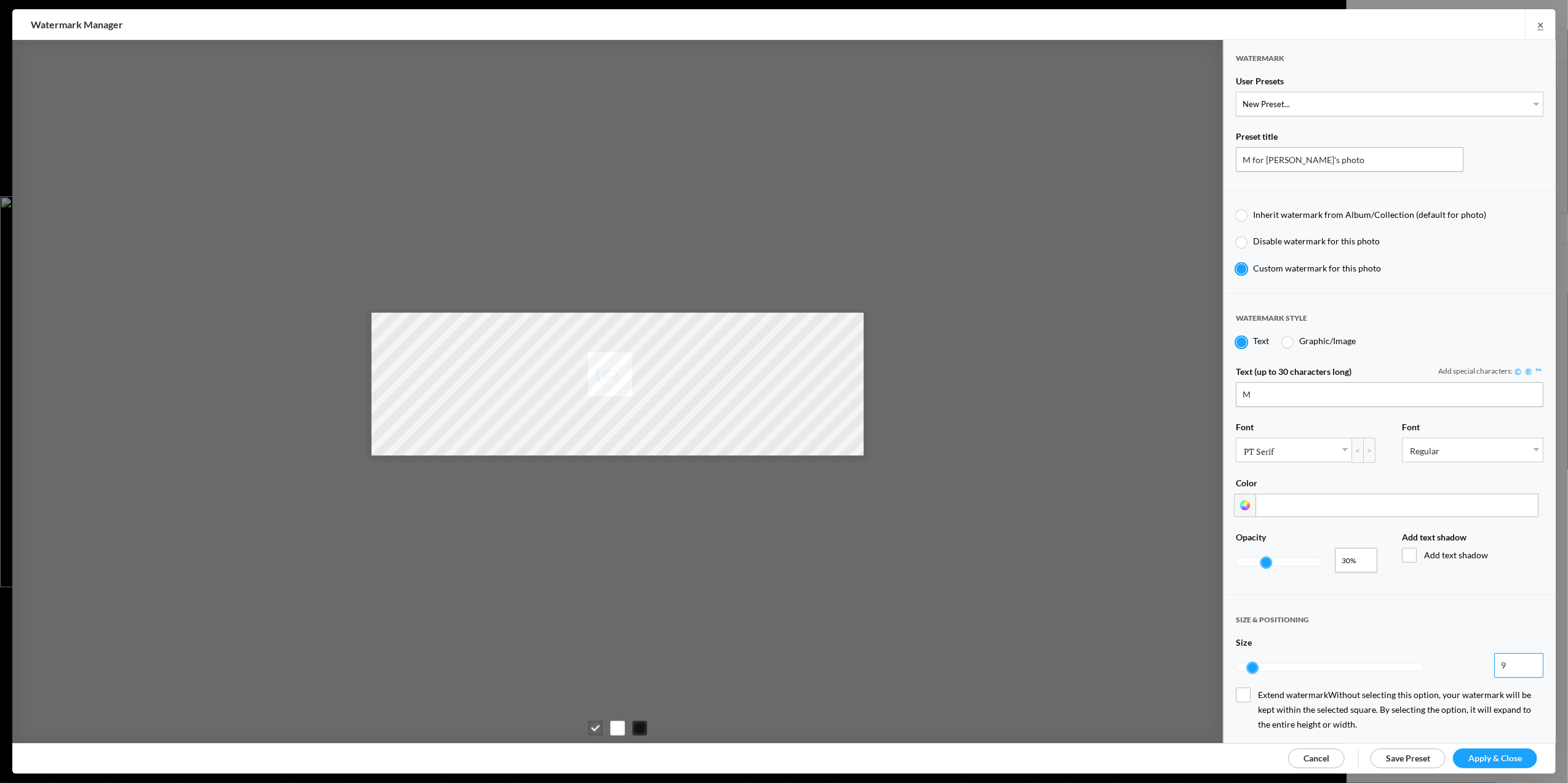
click at [1520, 655] on input "9" at bounding box center [1519, 665] width 49 height 24
type input "10"
click at [1520, 655] on input "10" at bounding box center [1519, 665] width 49 height 24
click at [1497, 752] on span "Apply & Close" at bounding box center [1495, 757] width 54 height 11
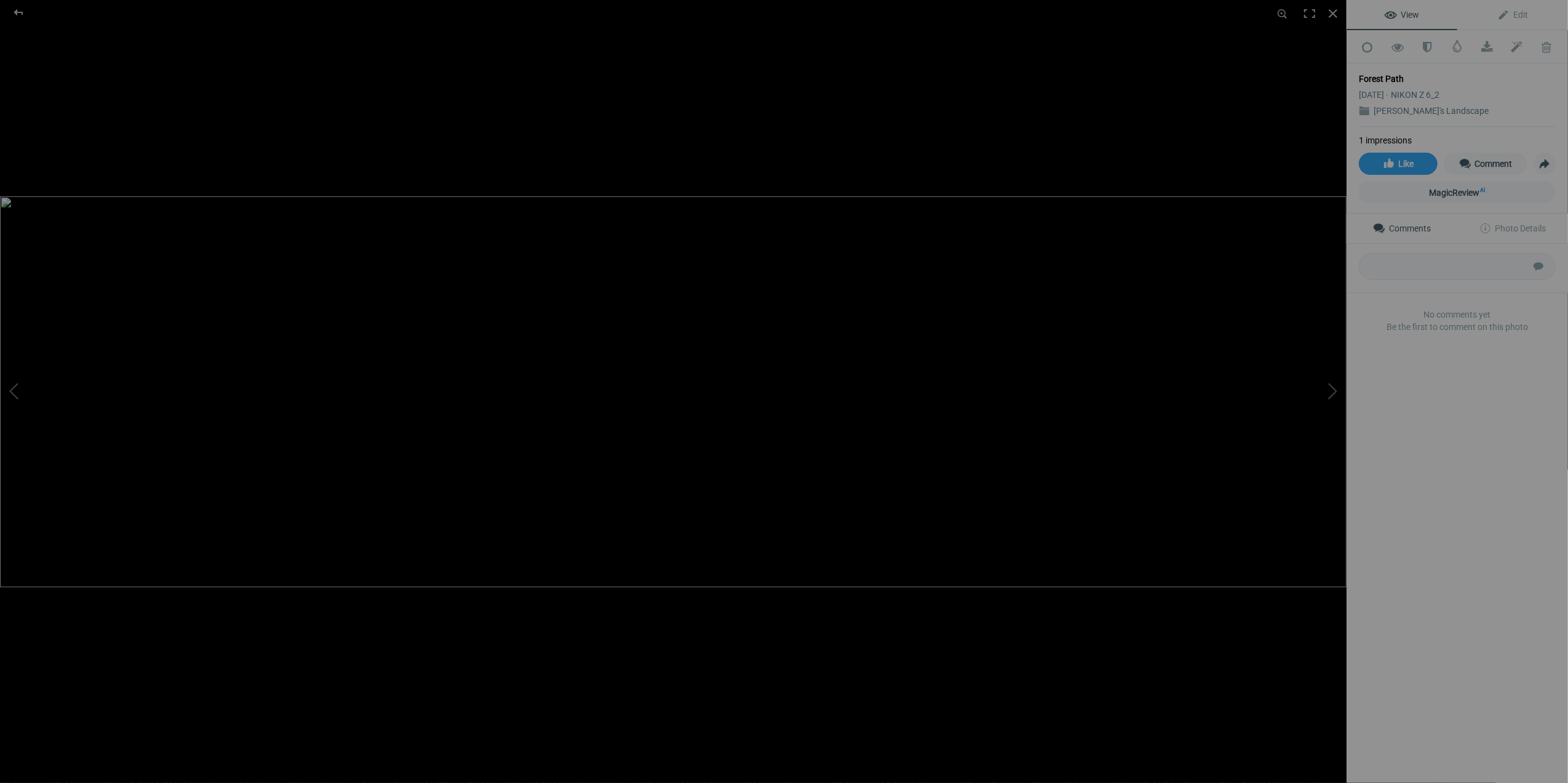
click at [1320, 579] on img at bounding box center [673, 392] width 1347 height 391
click at [1509, 16] on span "Edit" at bounding box center [1512, 15] width 31 height 10
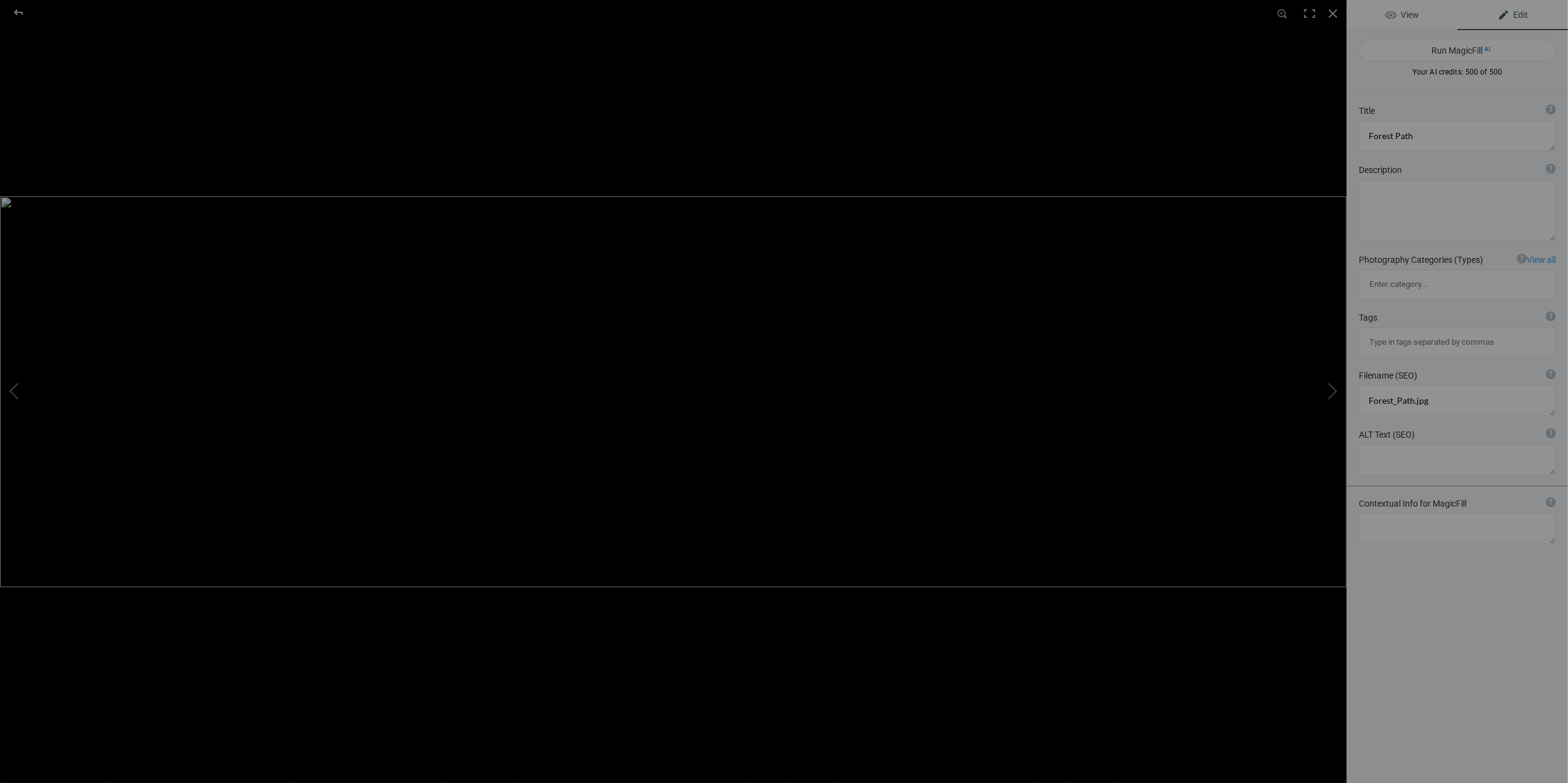
click at [1393, 11] on span "View" at bounding box center [1402, 15] width 34 height 10
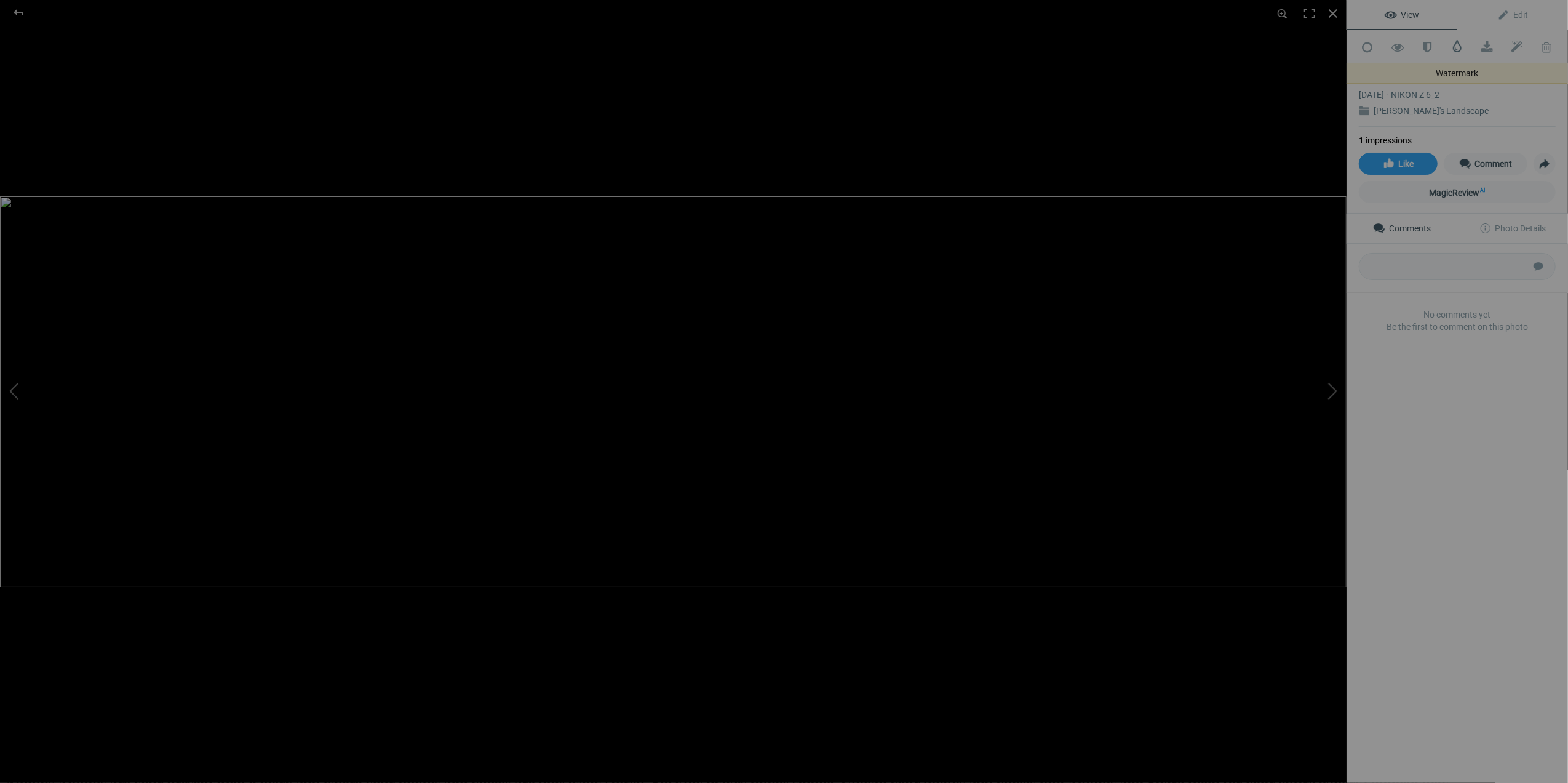
click at [1452, 47] on span at bounding box center [1457, 46] width 13 height 13
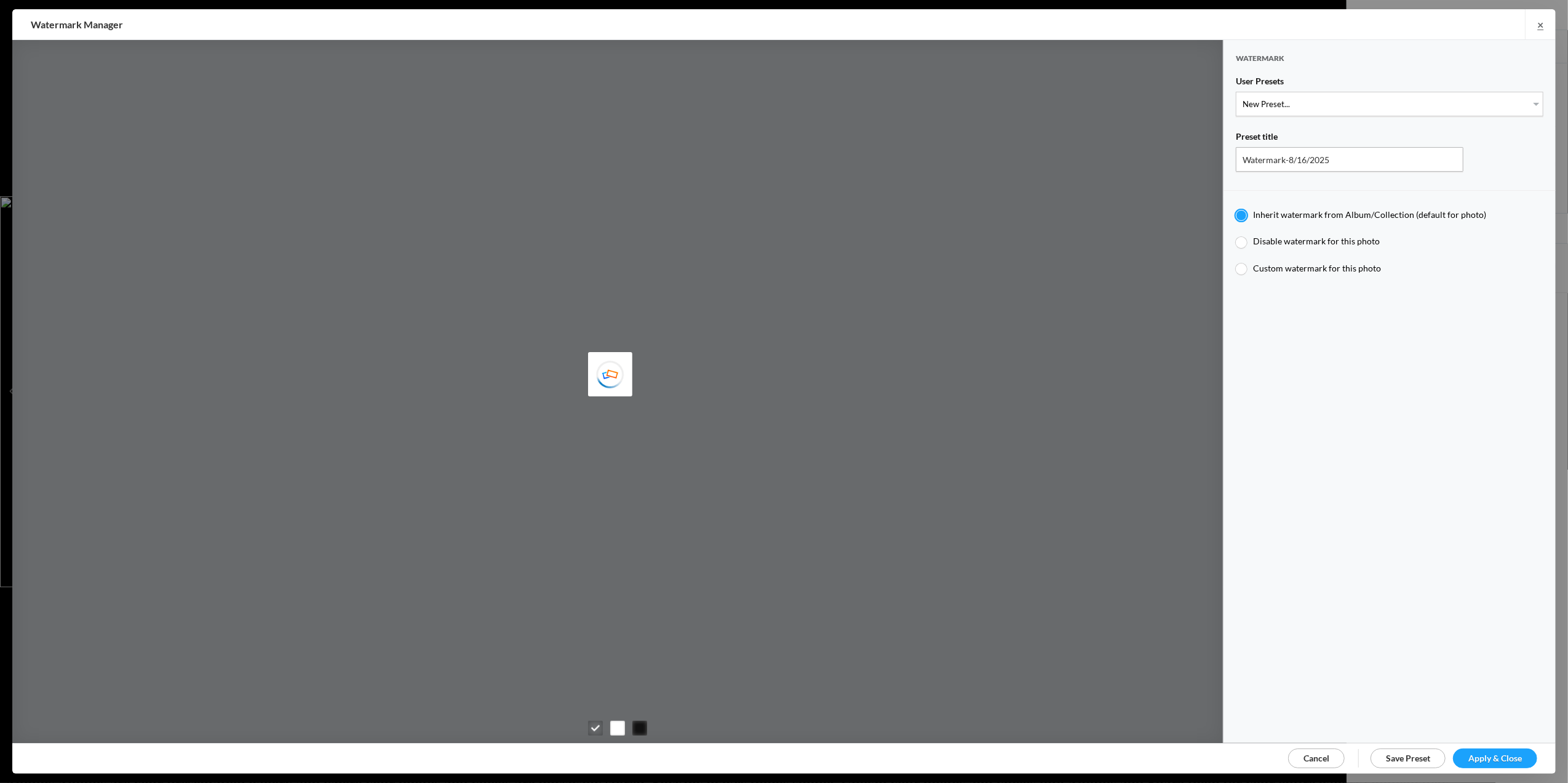
type input "M for Mary's photo"
type input "M"
type input "0.3"
type input "4"
radio input "false"
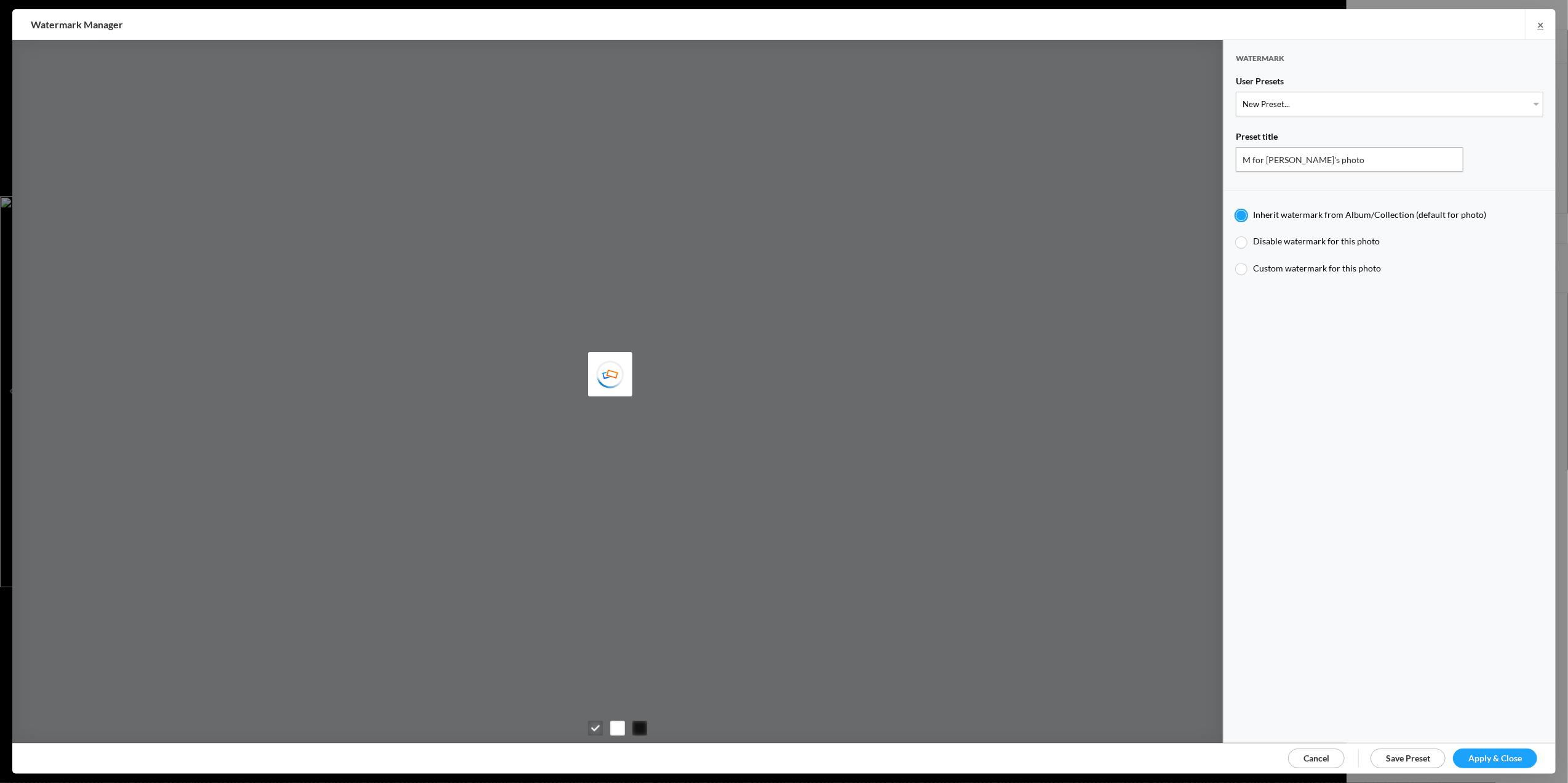
click at [1243, 264] on div at bounding box center [1242, 269] width 11 height 11
click at [1236, 263] on input "Custom watermark for this photo" at bounding box center [1235, 262] width 1 height 1
radio input "true"
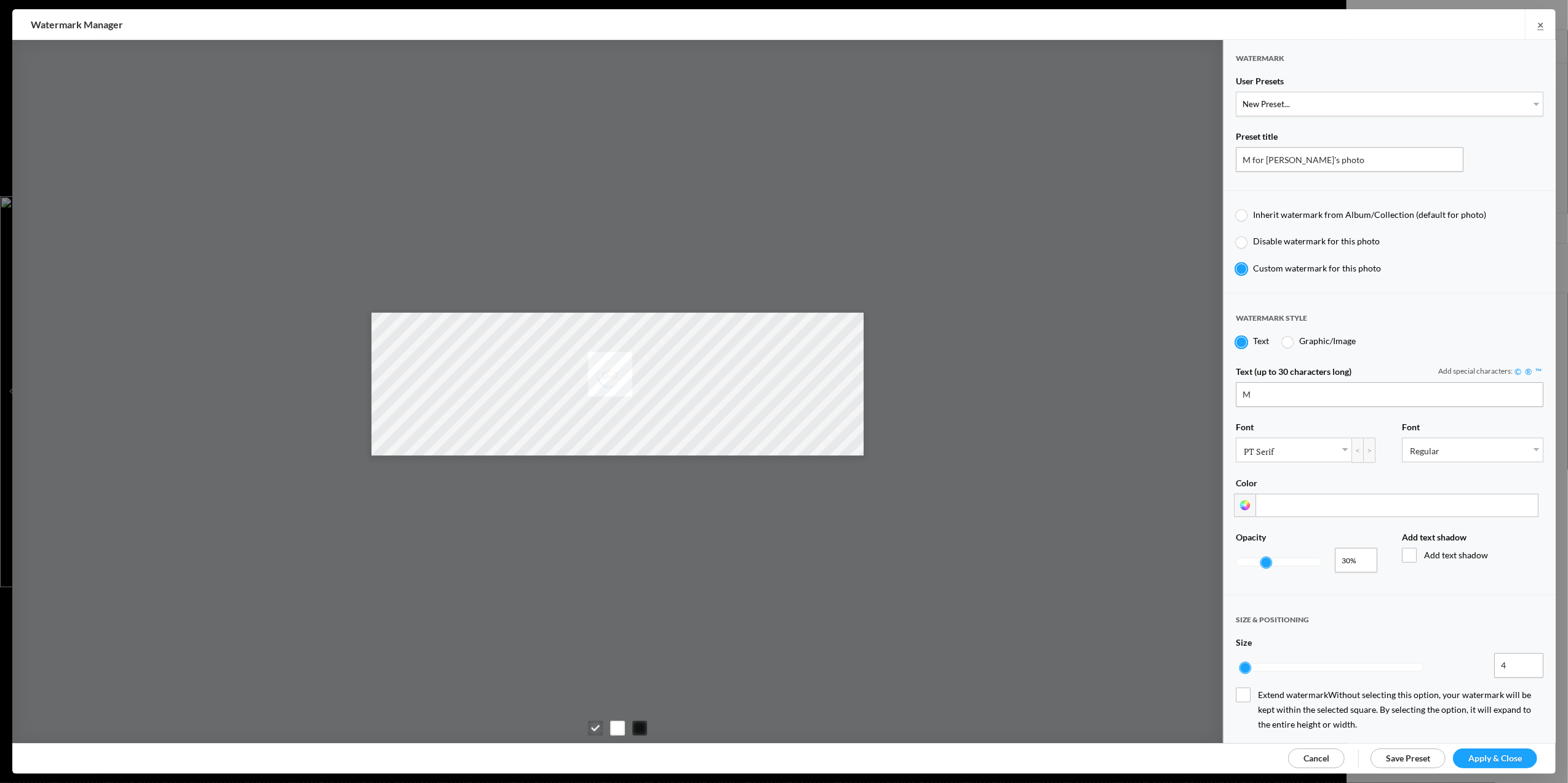
click at [1244, 214] on div at bounding box center [1242, 216] width 11 height 11
click at [1236, 210] on input "Inherit watermark from Album/Collection (default for photo)" at bounding box center [1235, 209] width 1 height 1
radio input "true"
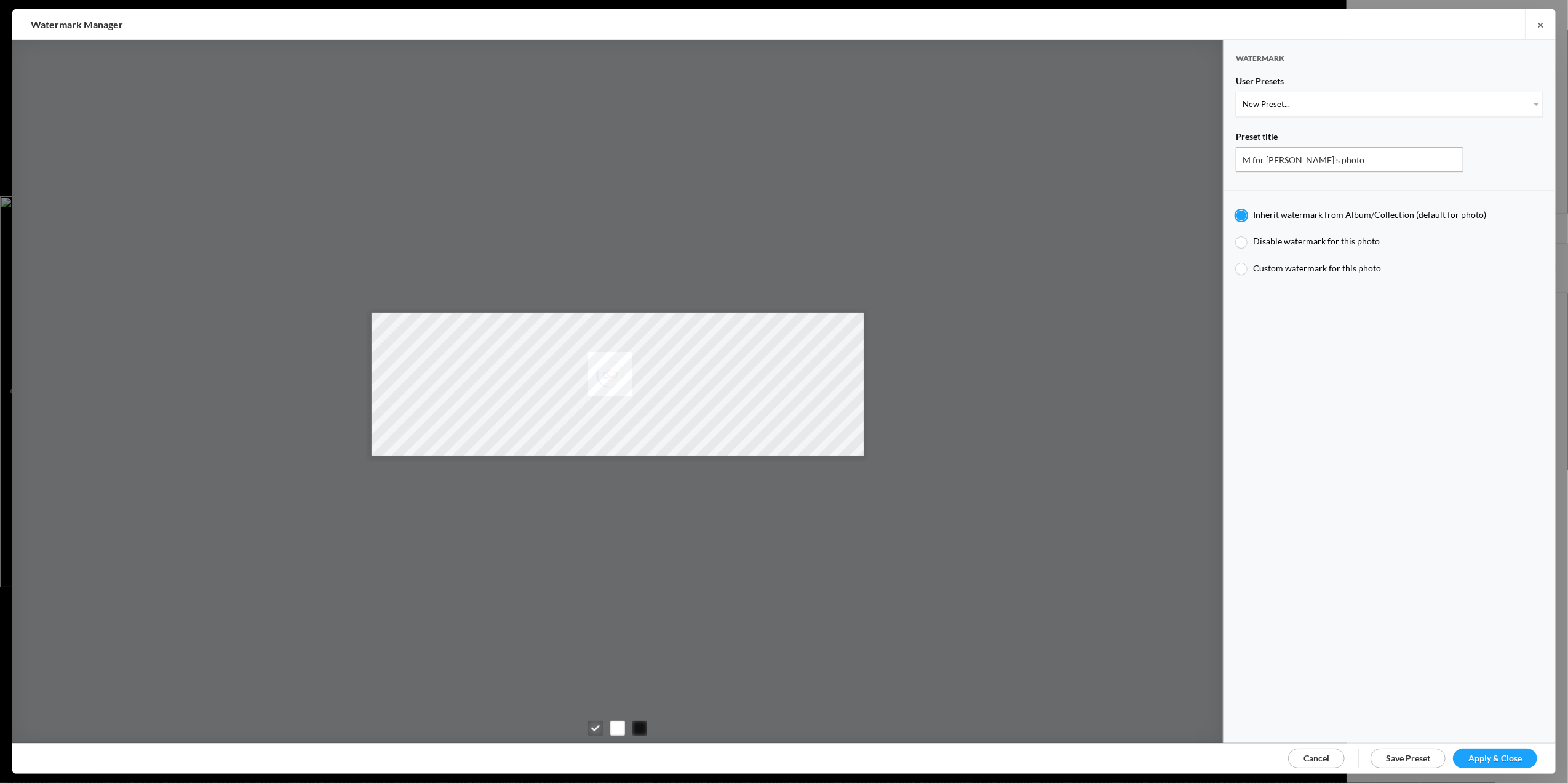
click at [1489, 759] on span "Apply & Close" at bounding box center [1495, 757] width 54 height 11
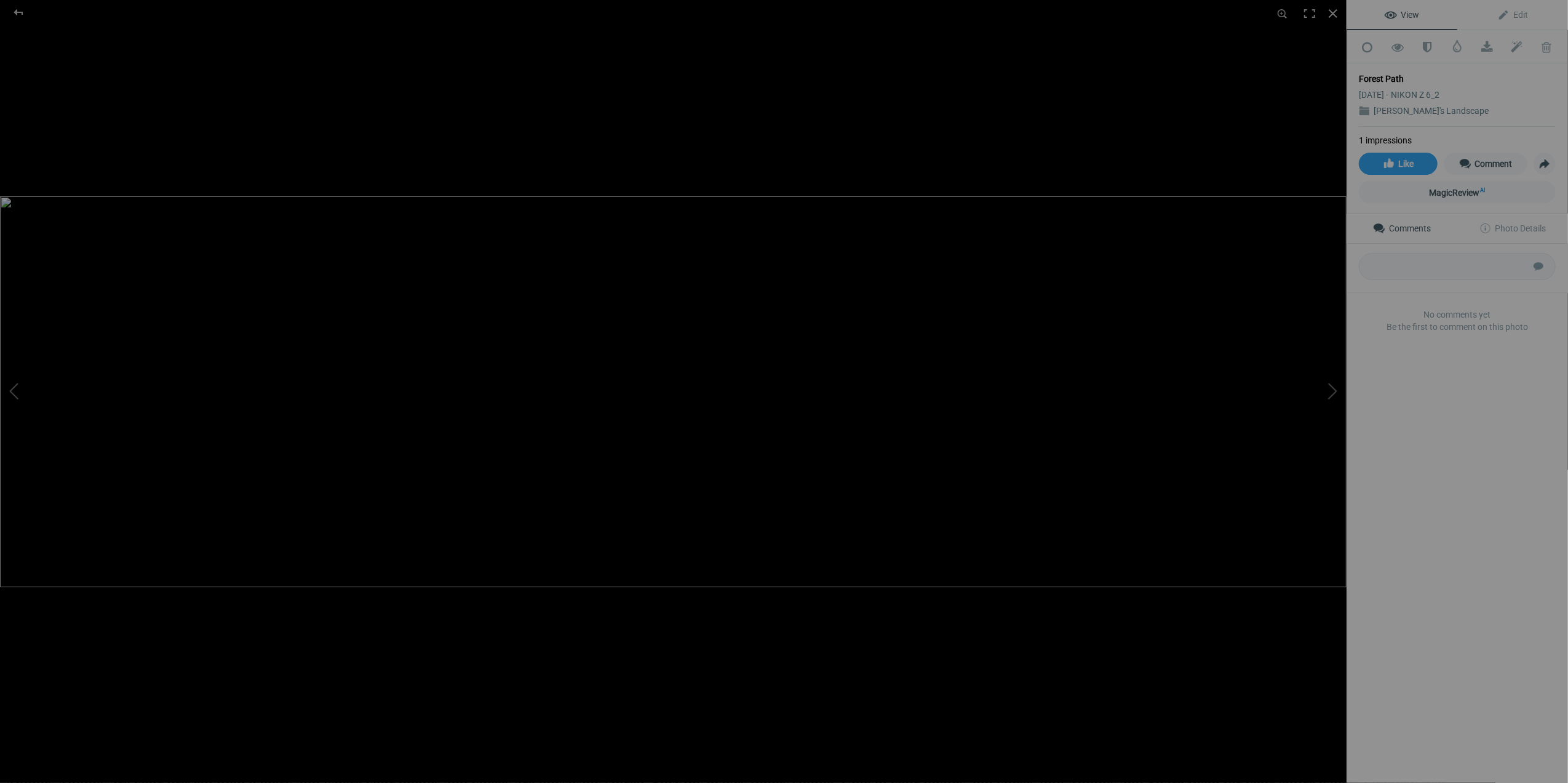
click at [1322, 569] on img at bounding box center [673, 392] width 1347 height 391
click at [1332, 398] on button at bounding box center [1300, 392] width 93 height 282
click at [1323, 692] on img at bounding box center [673, 392] width 1347 height 632
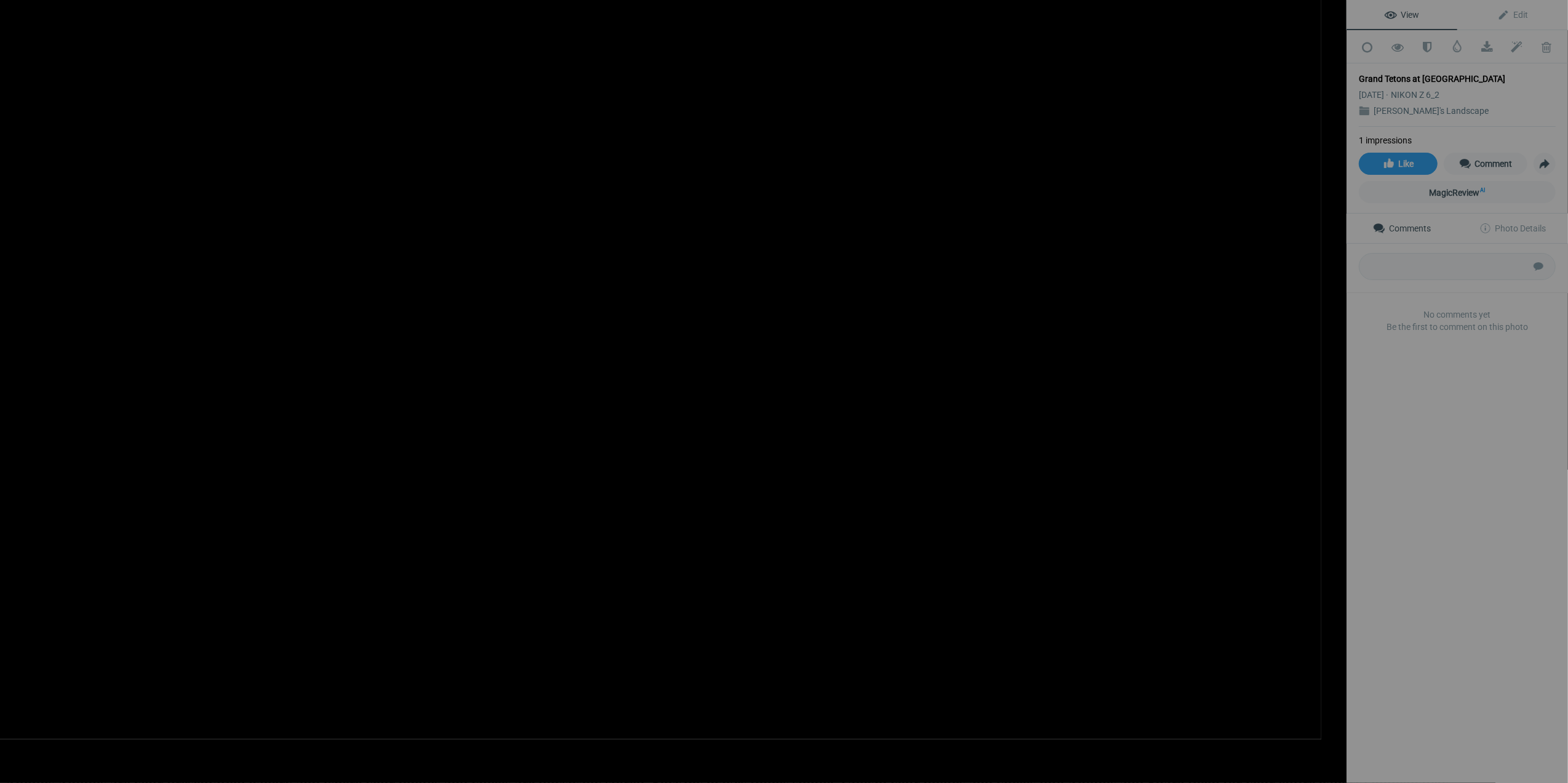
click at [1452, 51] on span at bounding box center [1457, 46] width 13 height 13
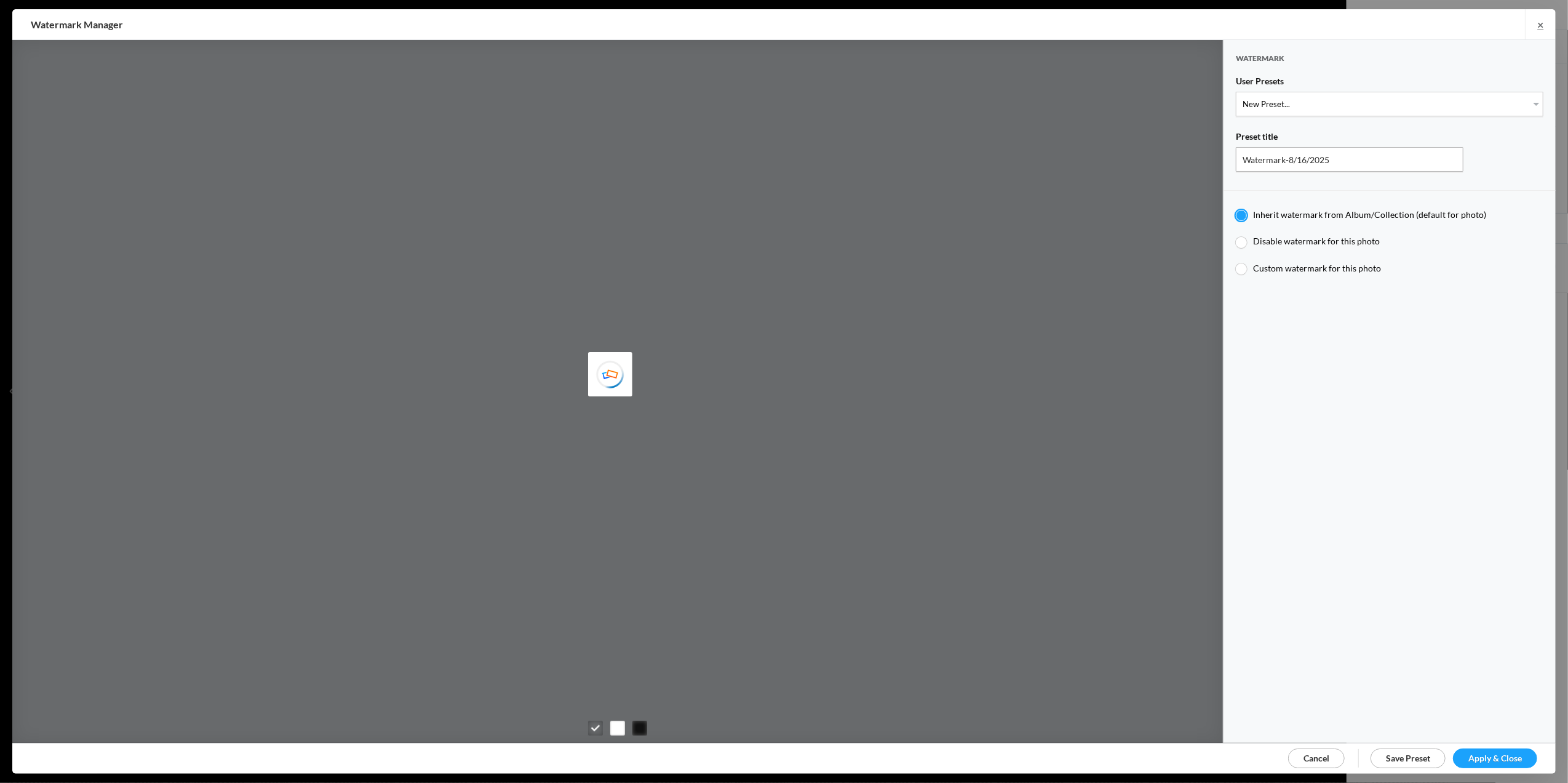
type input "M for Mary's photo"
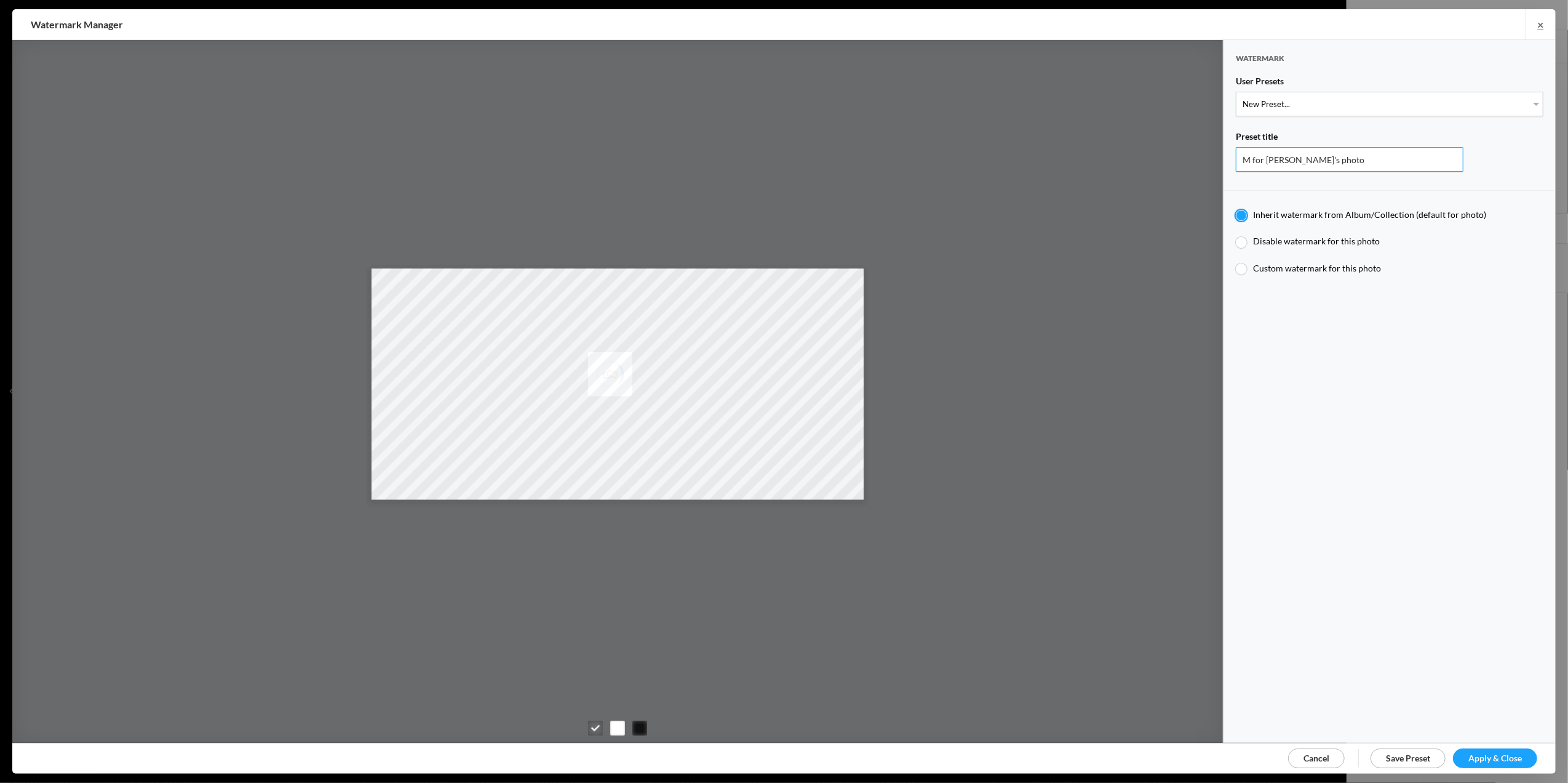
click at [1320, 153] on input "M for Mary's photo" at bounding box center [1350, 159] width 228 height 24
click at [1384, 424] on div "Watermark User Presets New Preset... T for Tom's photo M for Mary's photo Prese…" at bounding box center [1389, 392] width 332 height 703
click at [1539, 30] on link "×" at bounding box center [1540, 24] width 31 height 30
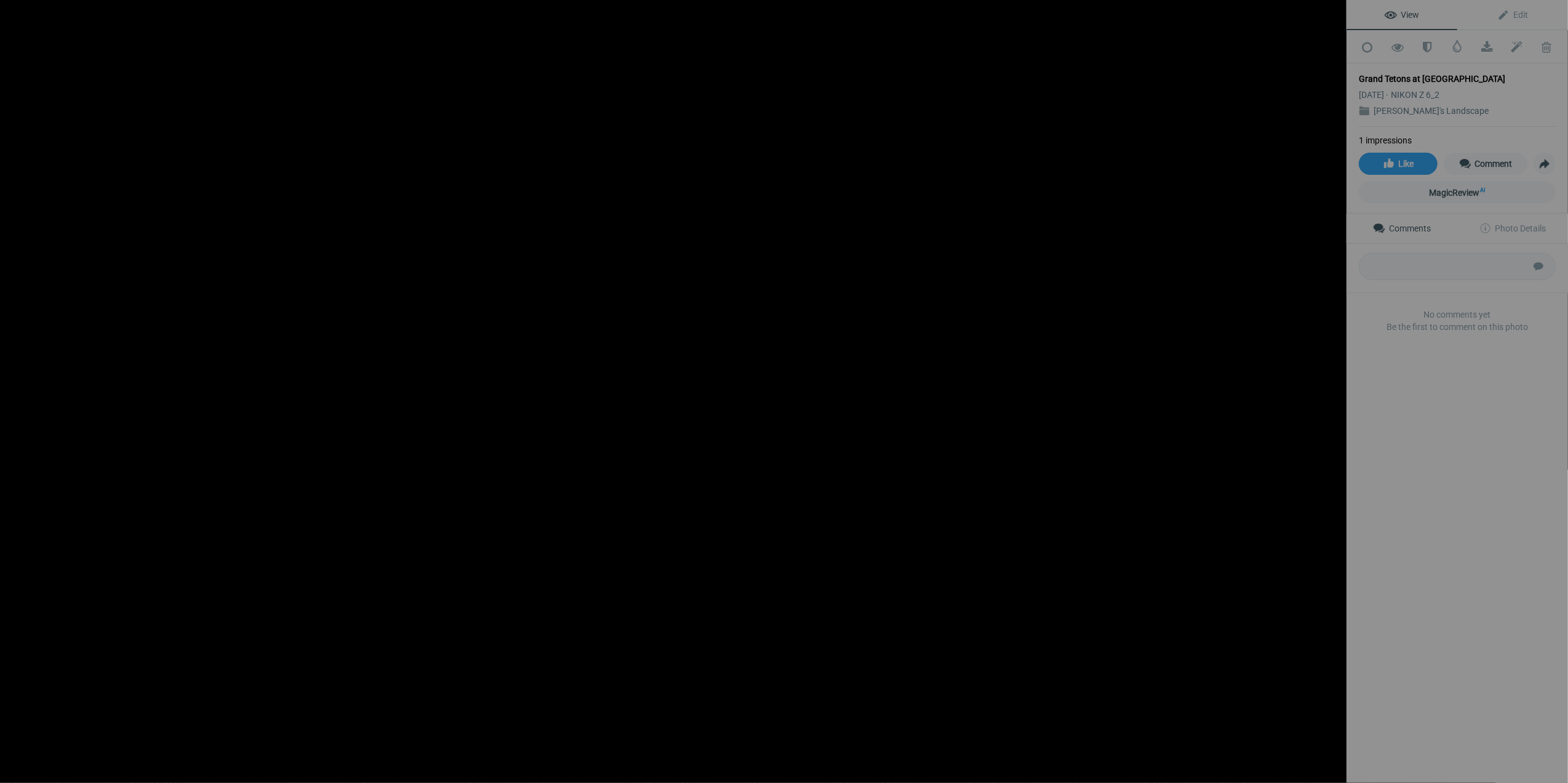
click at [1334, 385] on button at bounding box center [1300, 392] width 93 height 282
click at [1247, 761] on img at bounding box center [673, 392] width 1176 height 783
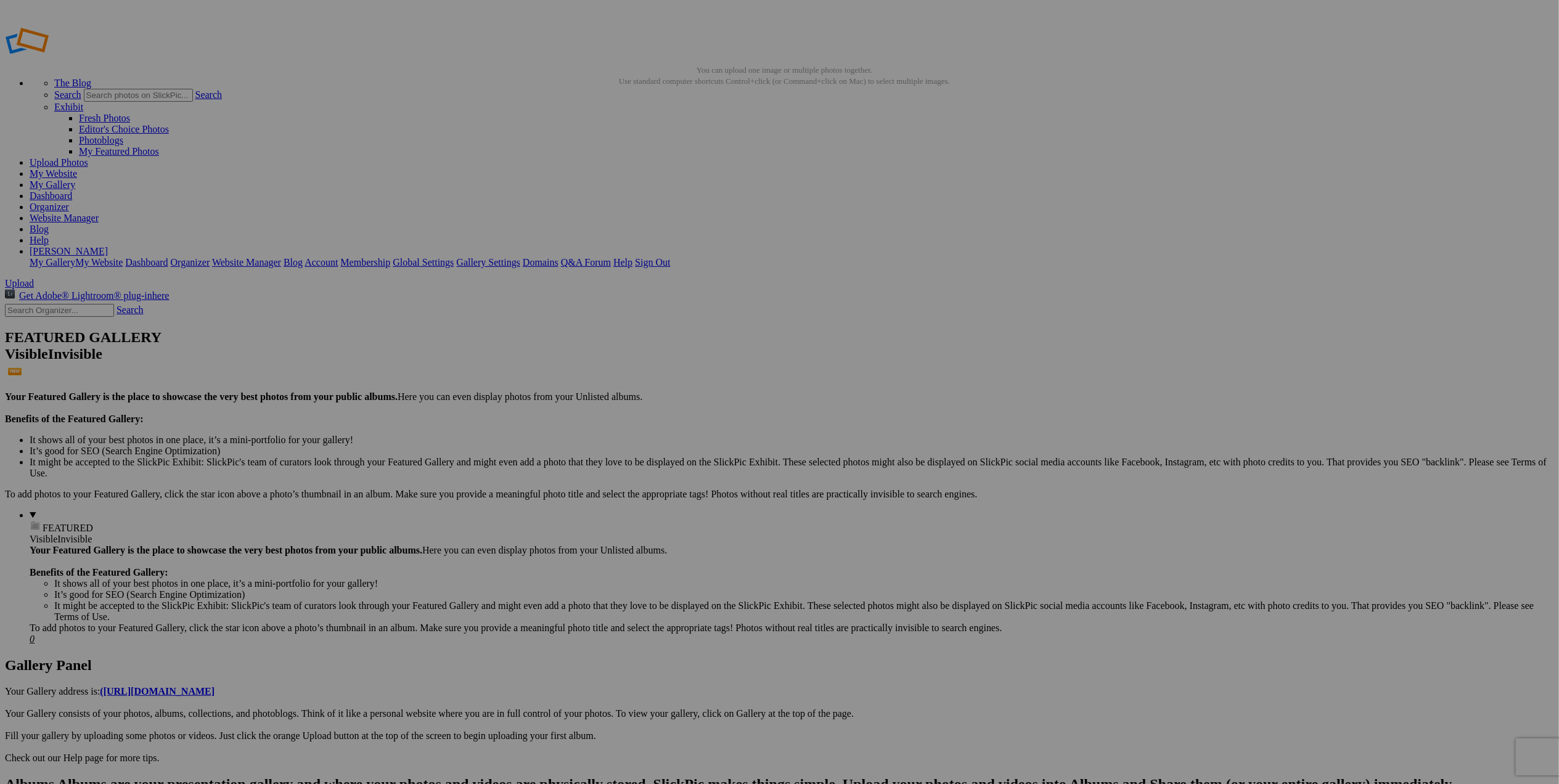
type input "Portfolio"
click at [616, 433] on span at bounding box center [616, 438] width 0 height 11
click at [936, 409] on div "My Albums Wildlife Landscapes Black & White Abstracts [PERSON_NAME]'s Landscape…" at bounding box center [874, 406] width 140 height 18
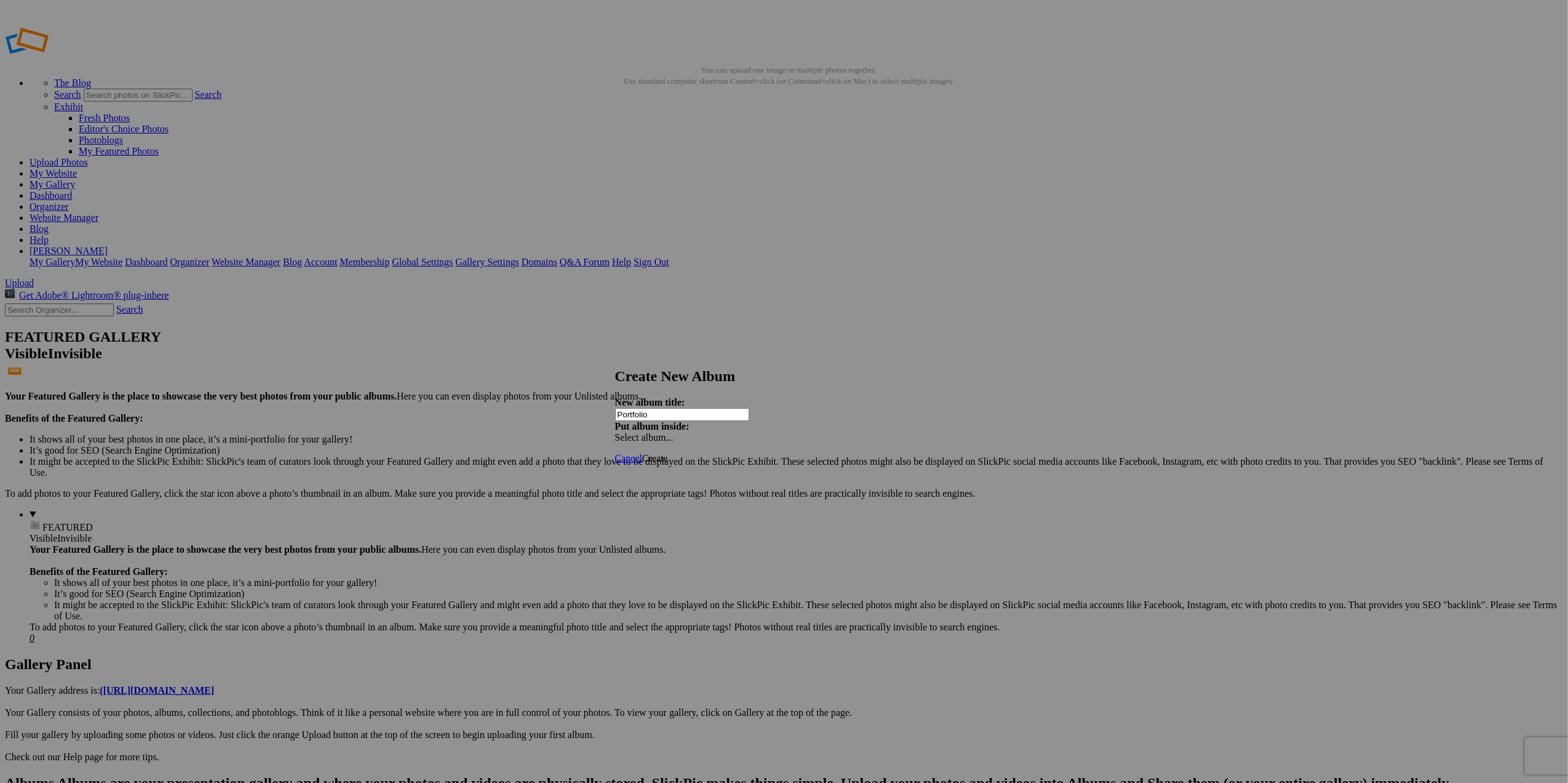
click at [668, 453] on span "Create" at bounding box center [655, 458] width 26 height 11
click at [642, 464] on link "Cancel" at bounding box center [628, 469] width 27 height 11
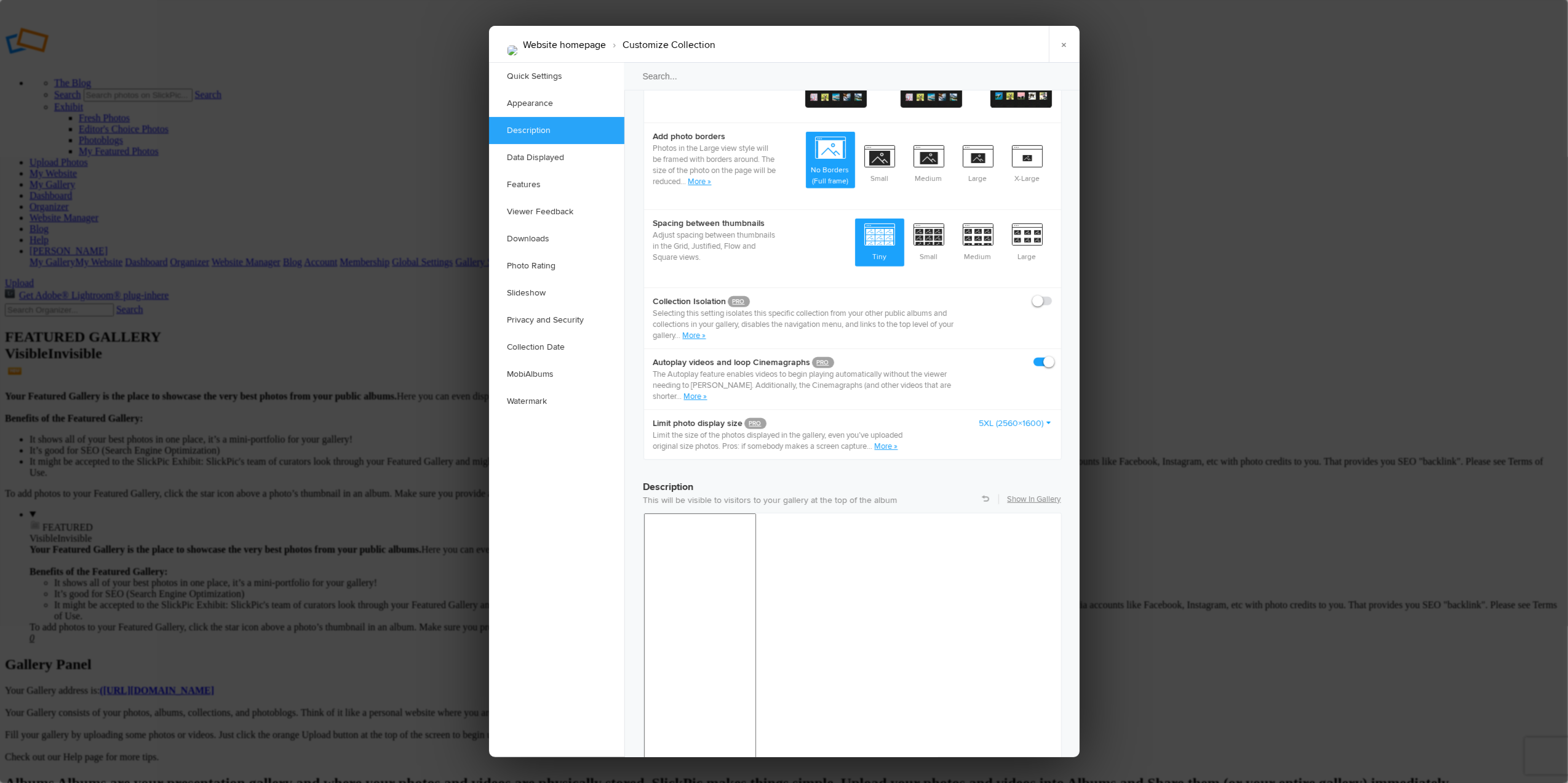
scroll to position [574, 0]
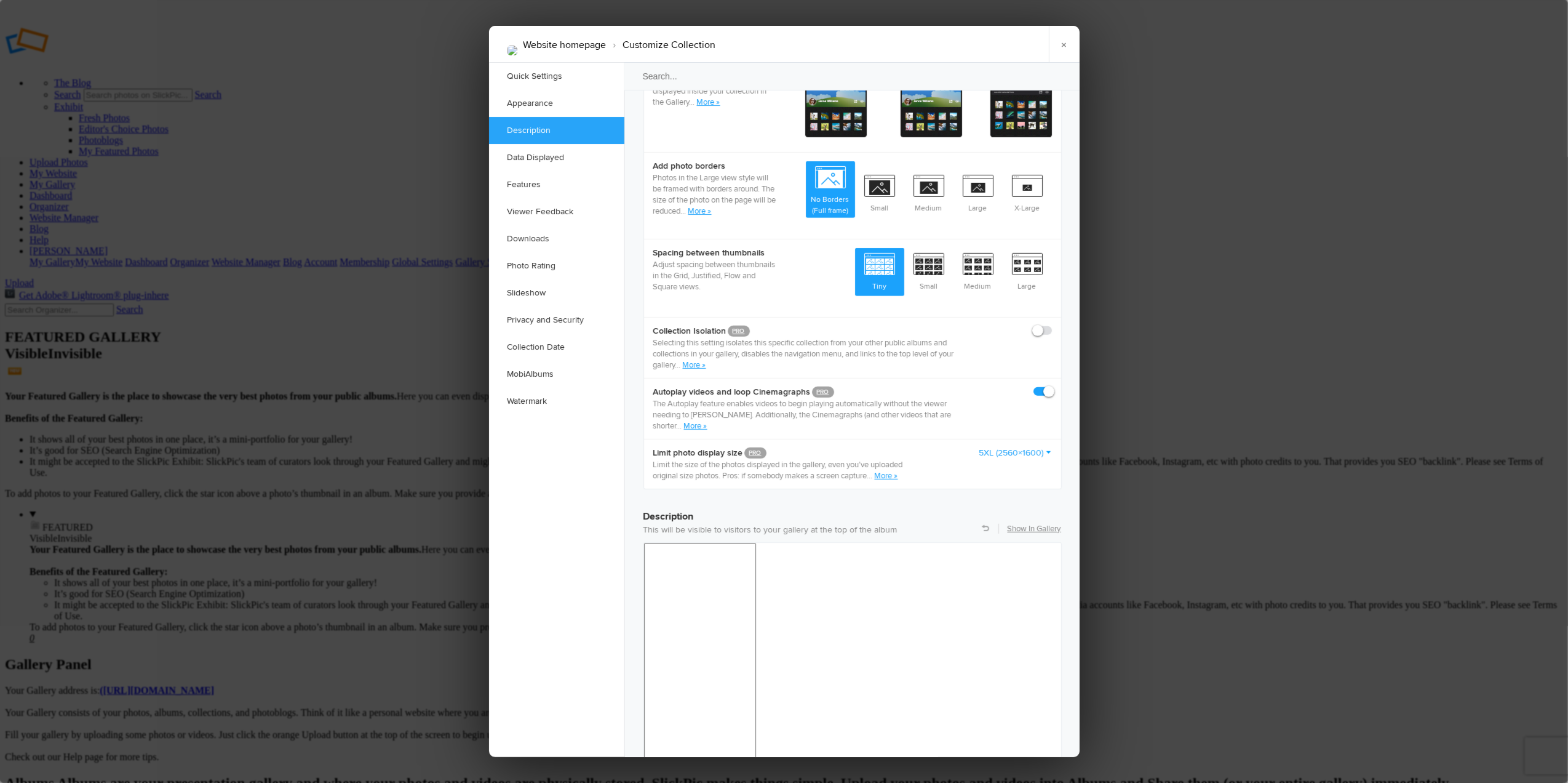
click at [892, 471] on link "More »" at bounding box center [886, 476] width 23 height 10
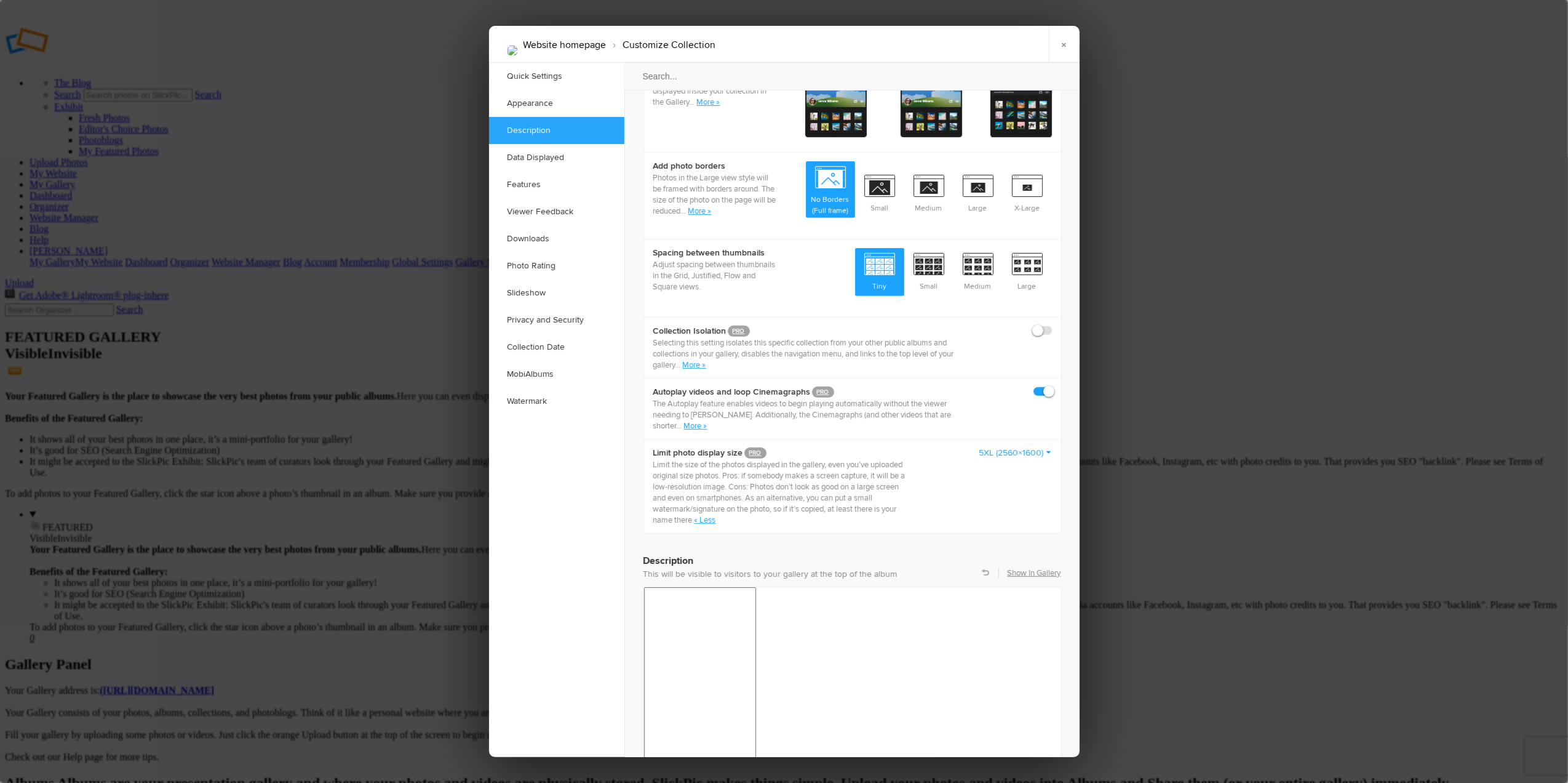
click at [710, 515] on link "« Less" at bounding box center [705, 520] width 21 height 10
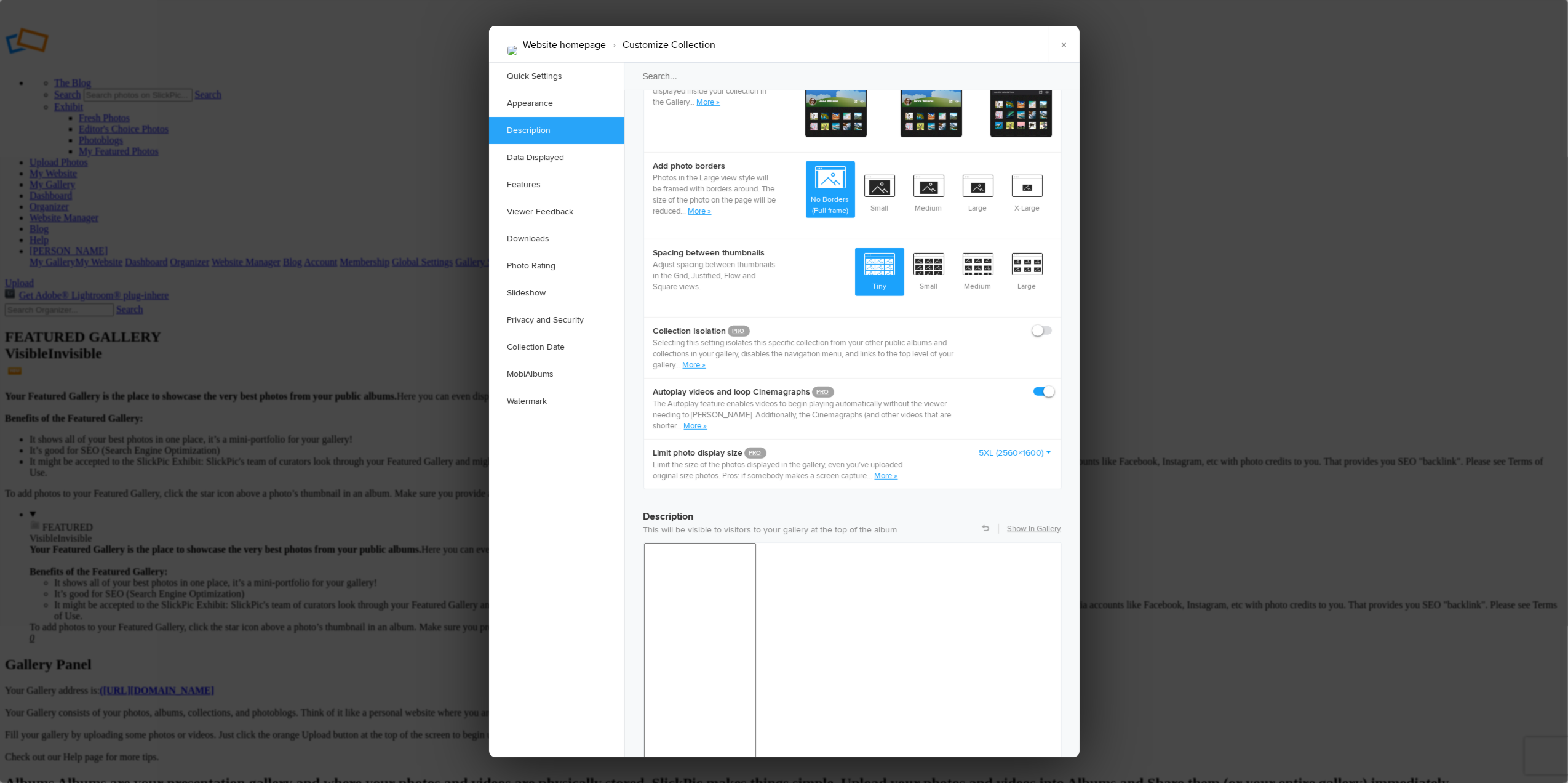
click at [692, 421] on link "More »" at bounding box center [695, 426] width 23 height 10
click at [826, 421] on link "« Less" at bounding box center [837, 426] width 21 height 10
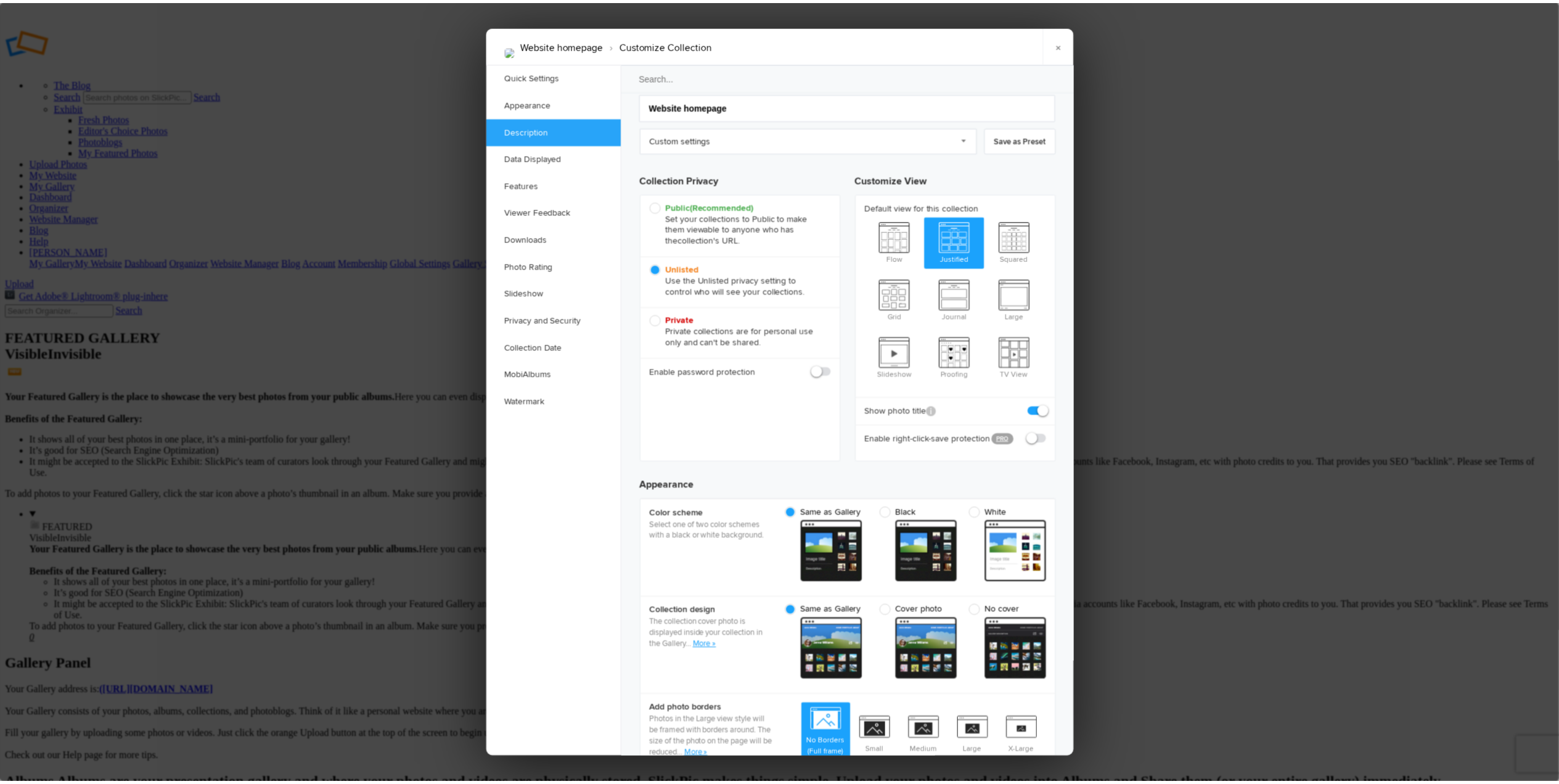
scroll to position [0, 0]
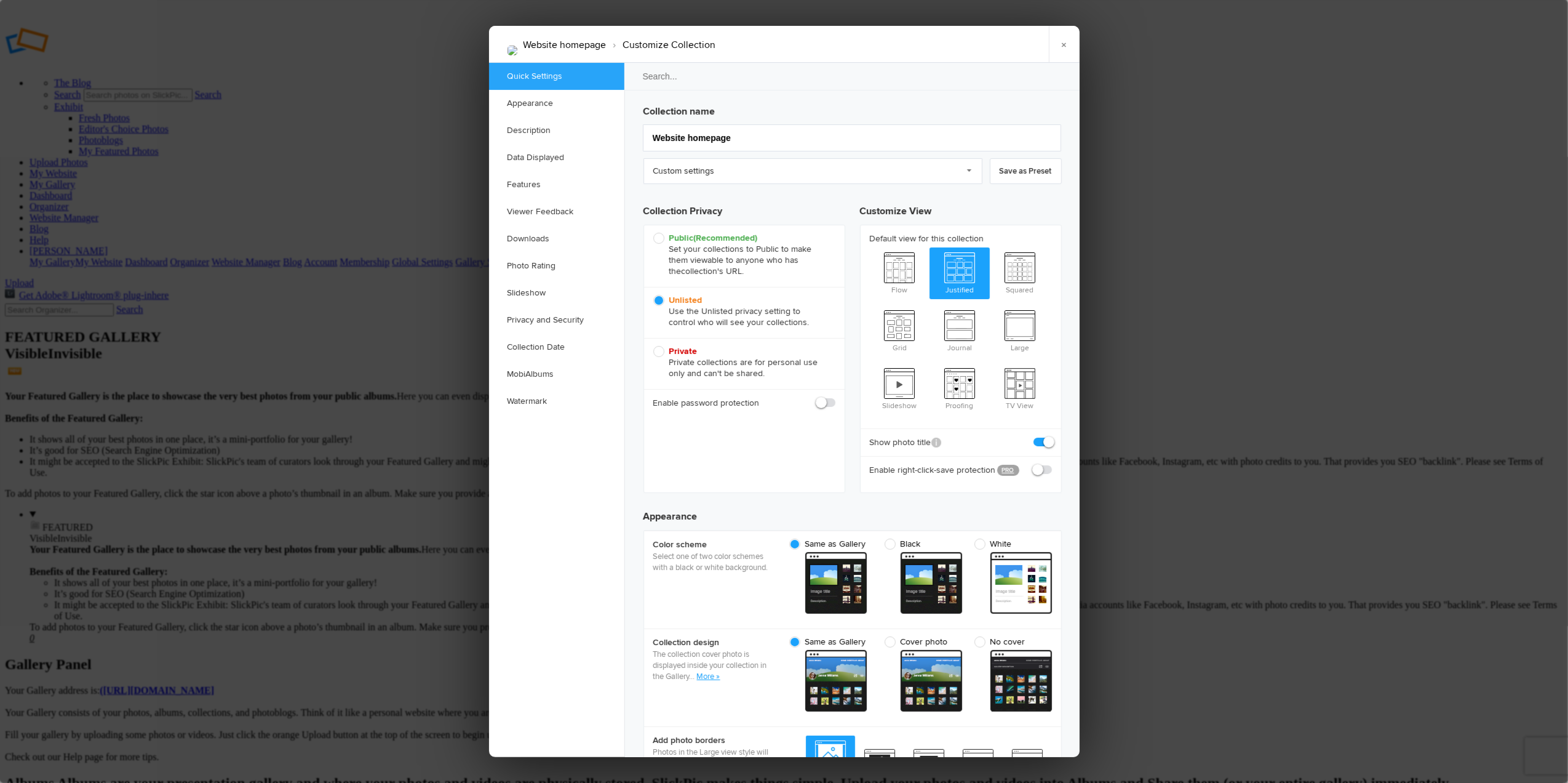
click at [421, 319] on div at bounding box center [784, 392] width 1568 height 783
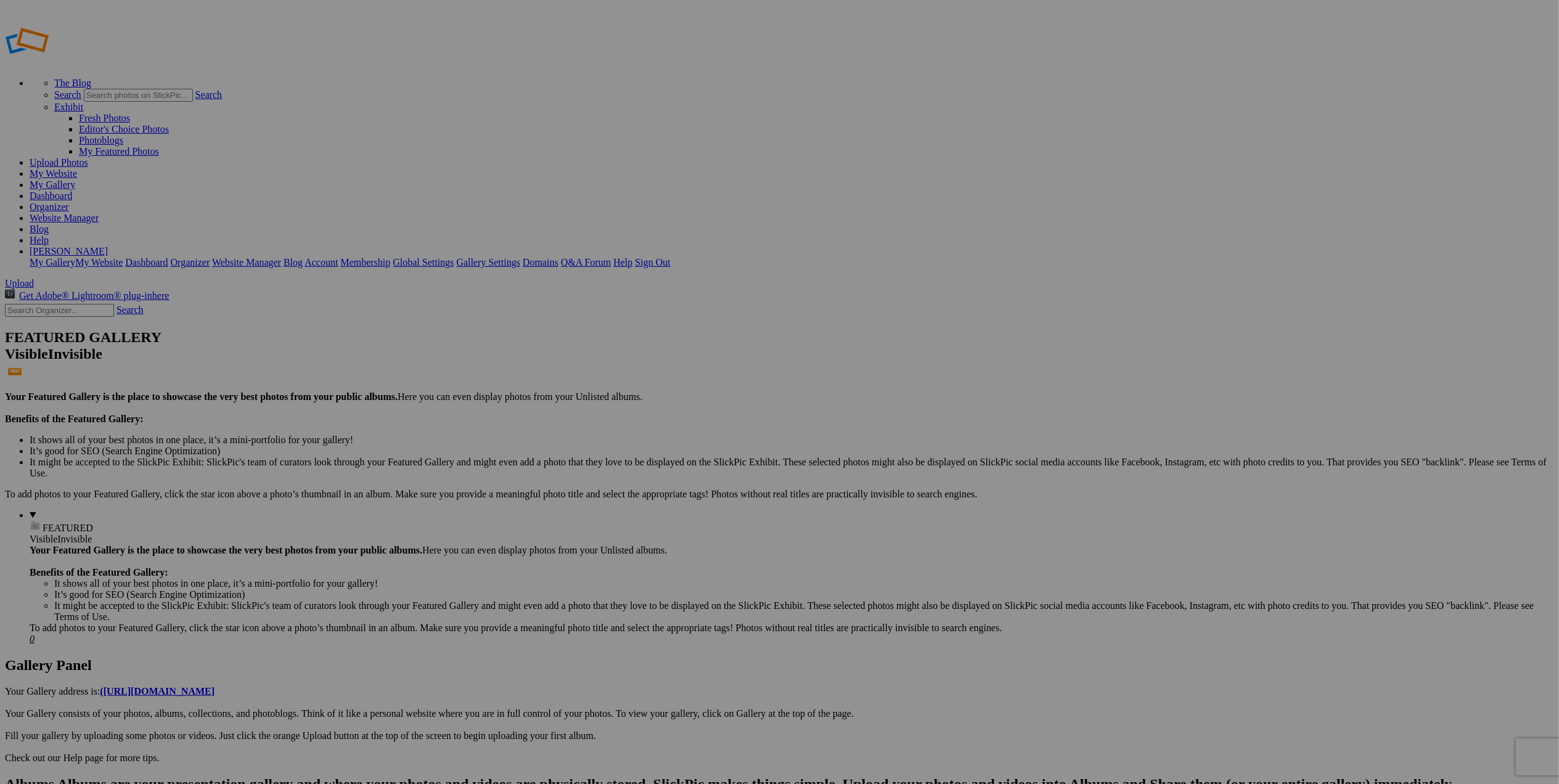
drag, startPoint x: 36, startPoint y: 230, endPoint x: 365, endPoint y: 349, distance: 349.9
drag, startPoint x: 43, startPoint y: 225, endPoint x: 422, endPoint y: 377, distance: 408.3
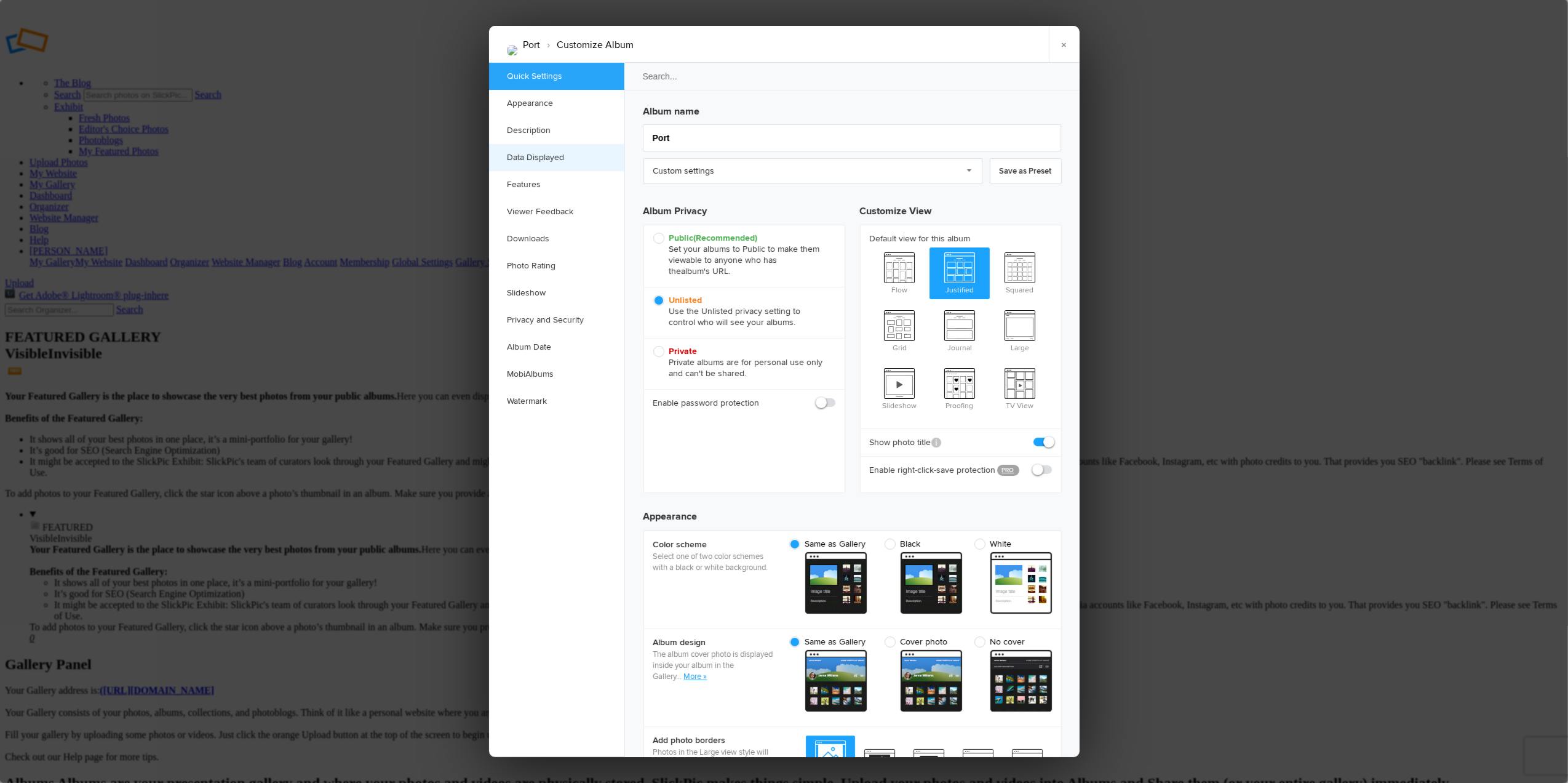
checkbox input "true"
click at [653, 134] on input "Port" at bounding box center [852, 138] width 418 height 27
type input "T&Port"
type input "T&M PPort"
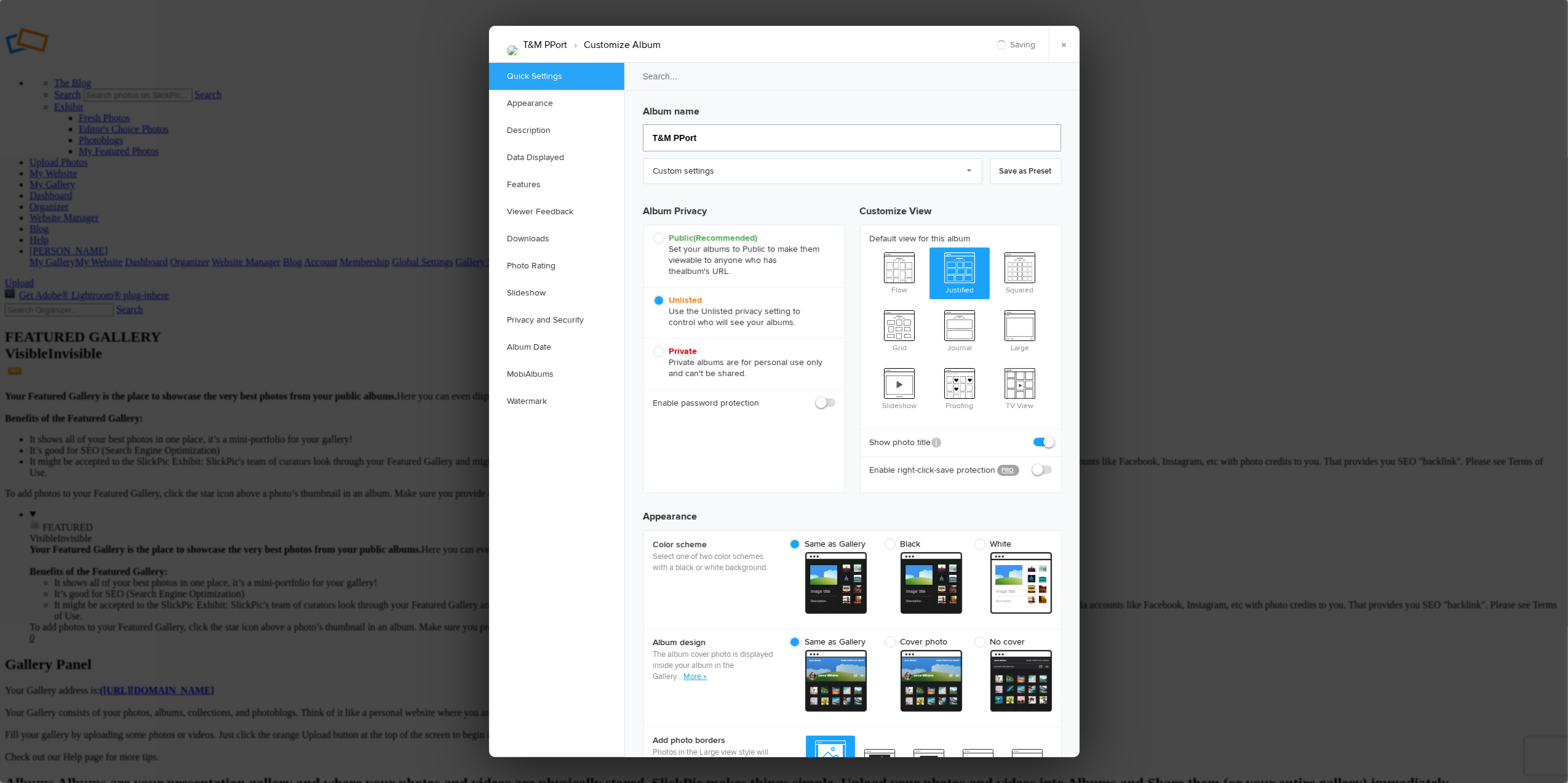
type input "T&M Port"
type input "T&M PortflPort"
type input "T&M Portfolioort"
type input "T&M PortfolioPort"
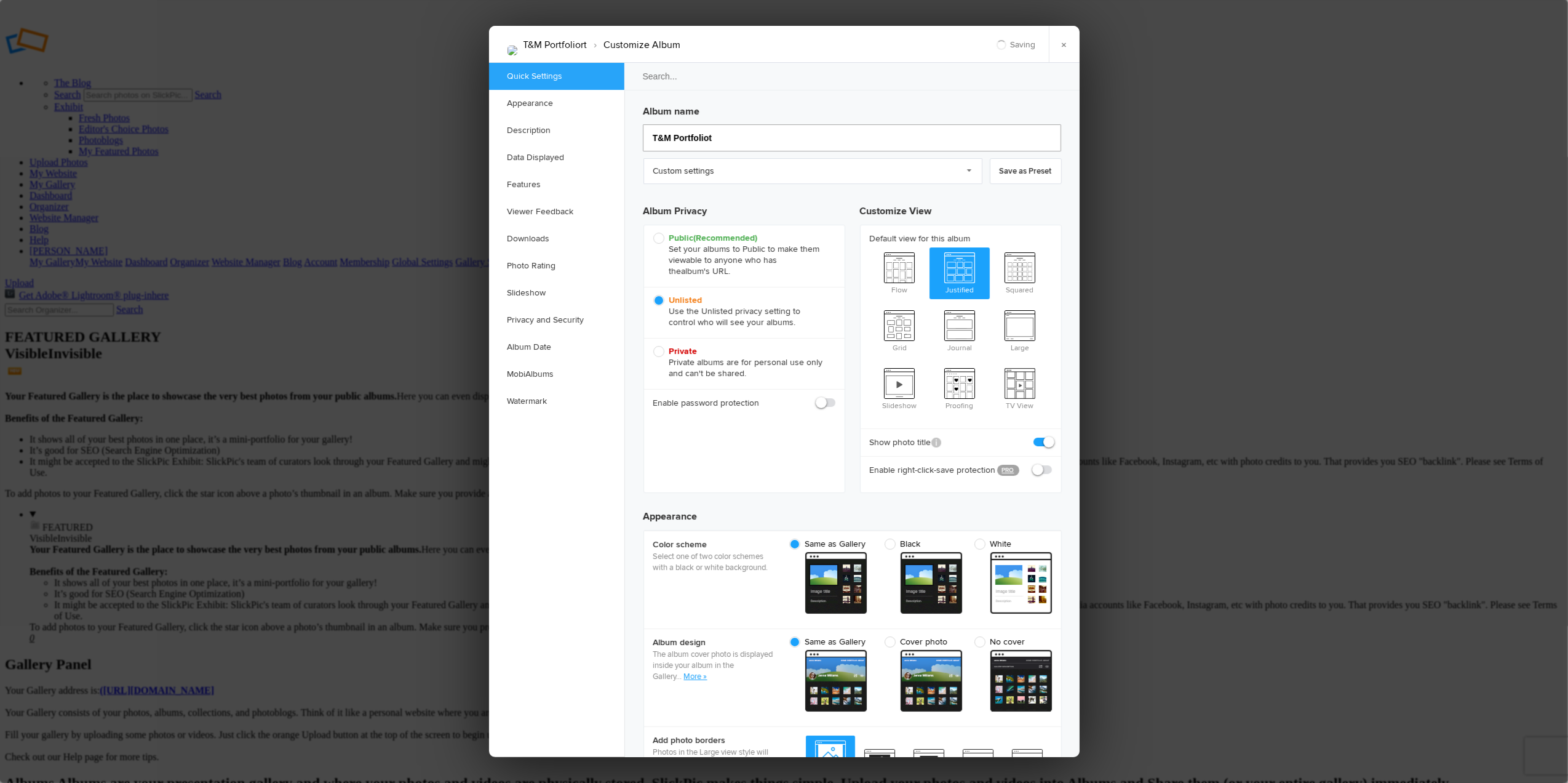
type input "T&M Portfolio"
click at [1066, 43] on link "×" at bounding box center [1064, 44] width 31 height 37
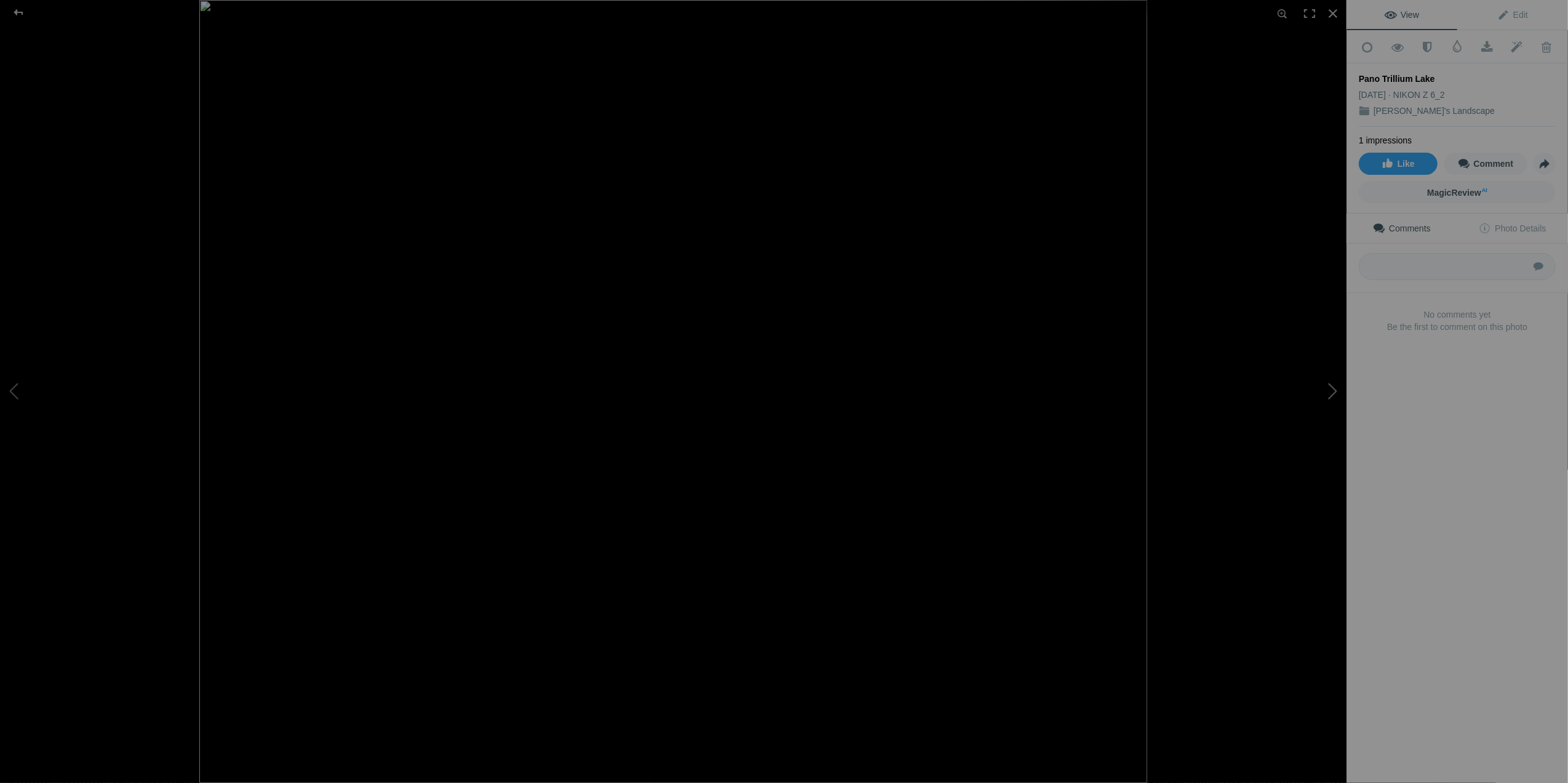
click at [1329, 390] on button at bounding box center [1300, 392] width 93 height 282
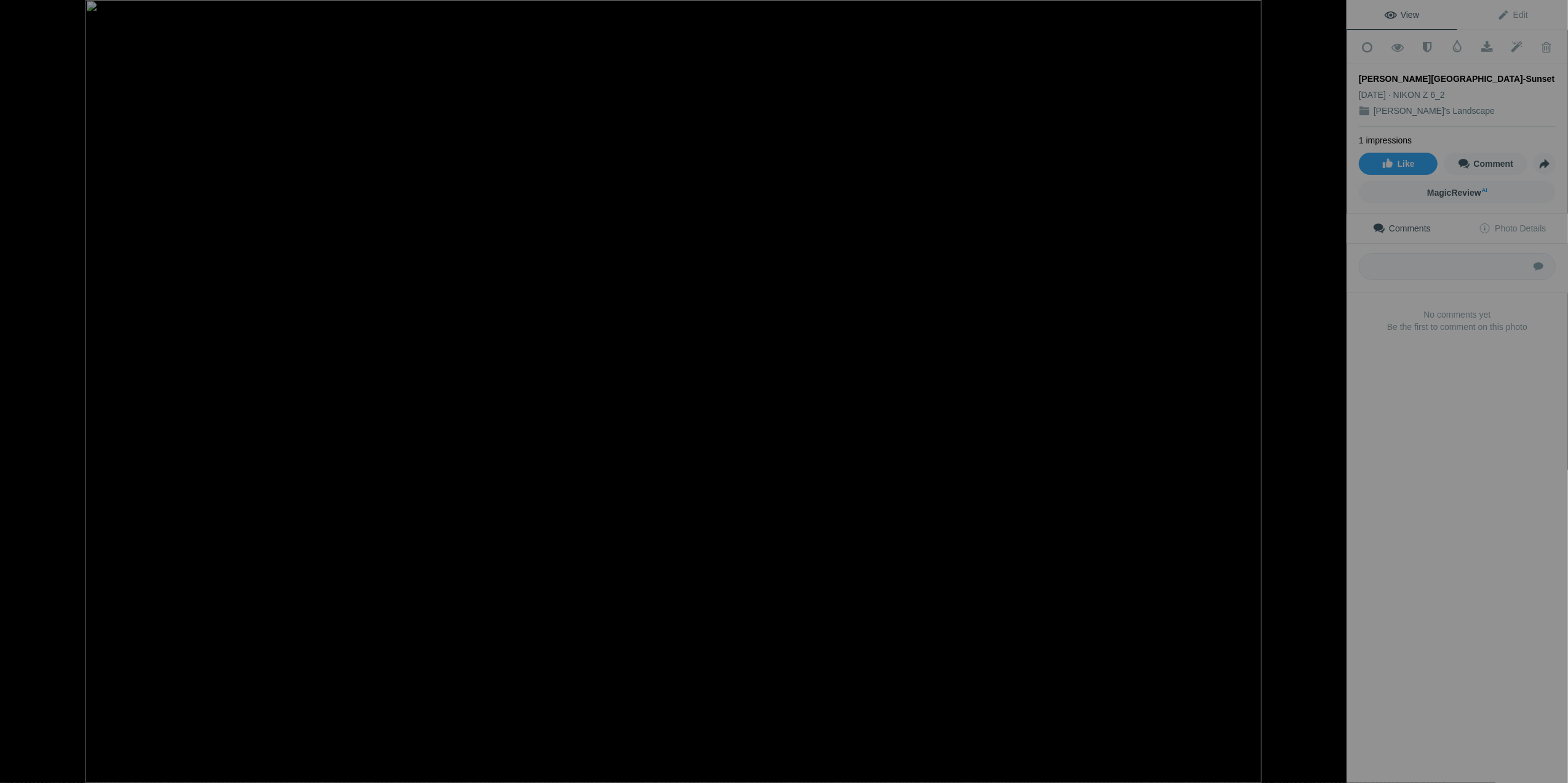
click at [1329, 390] on button at bounding box center [1300, 392] width 93 height 282
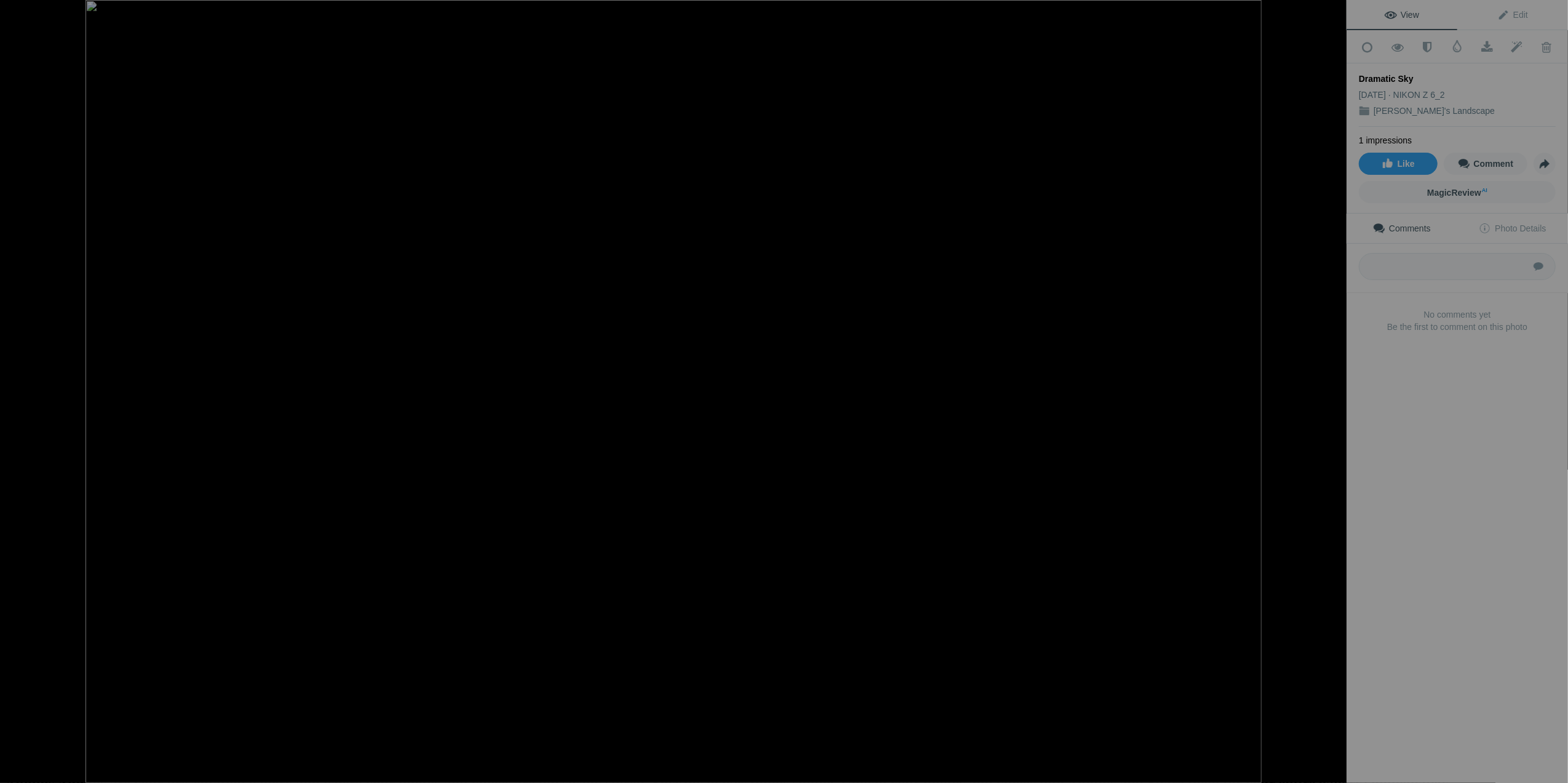
click at [1329, 390] on button at bounding box center [1300, 392] width 93 height 282
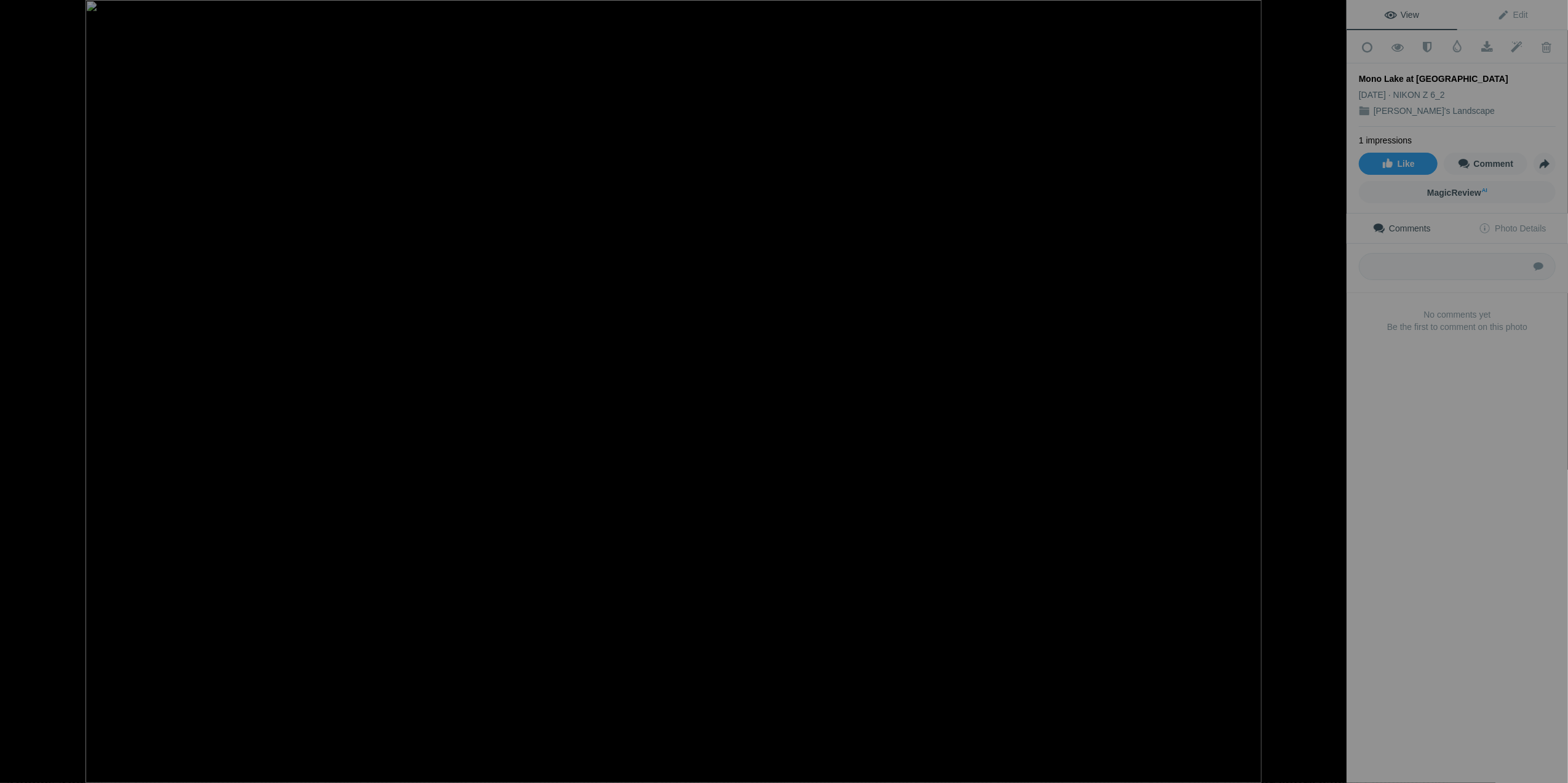
click at [1329, 390] on button at bounding box center [1300, 392] width 93 height 282
click at [895, 769] on img at bounding box center [674, 392] width 465 height 783
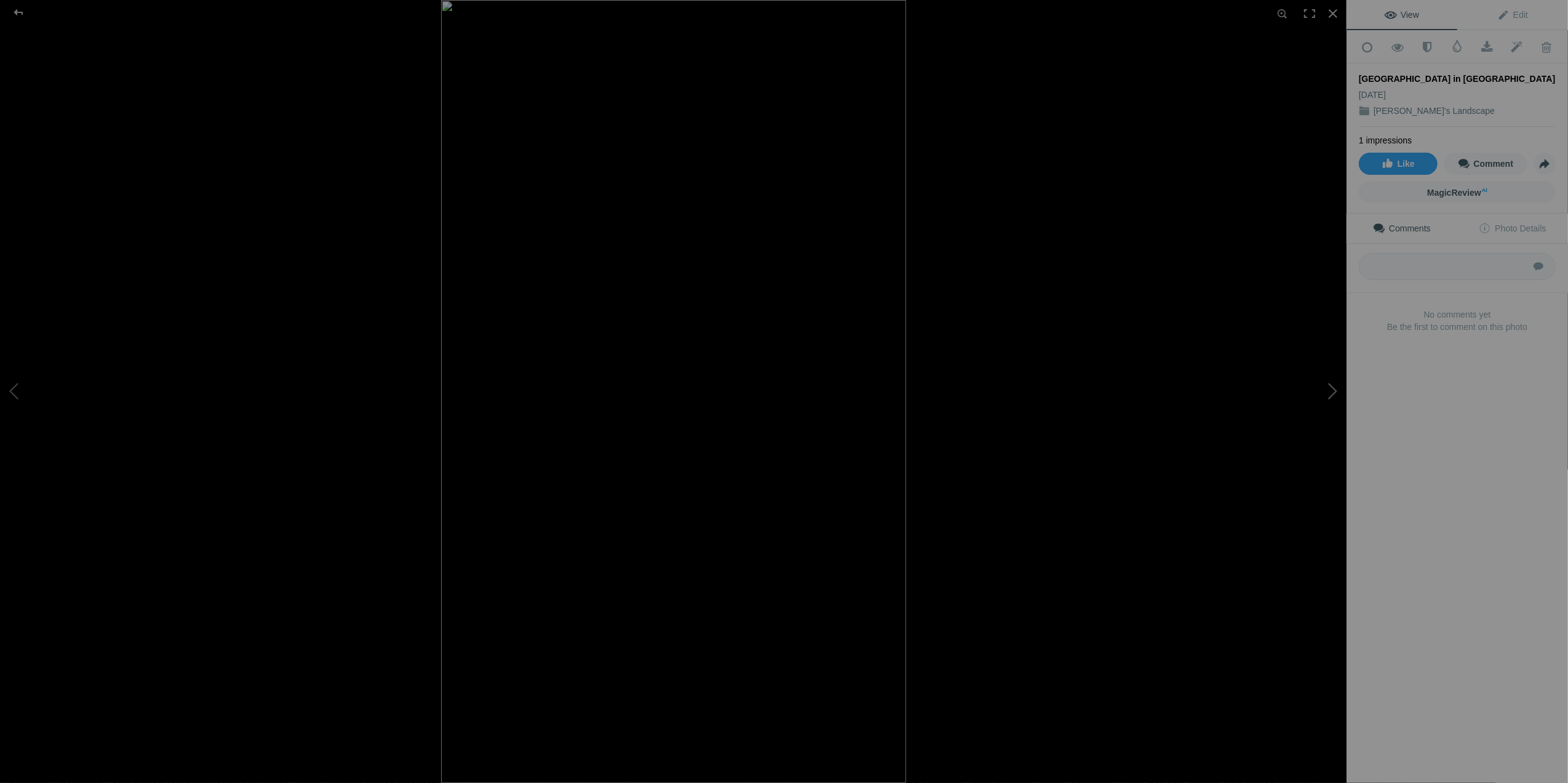
click at [1335, 387] on button at bounding box center [1300, 392] width 93 height 282
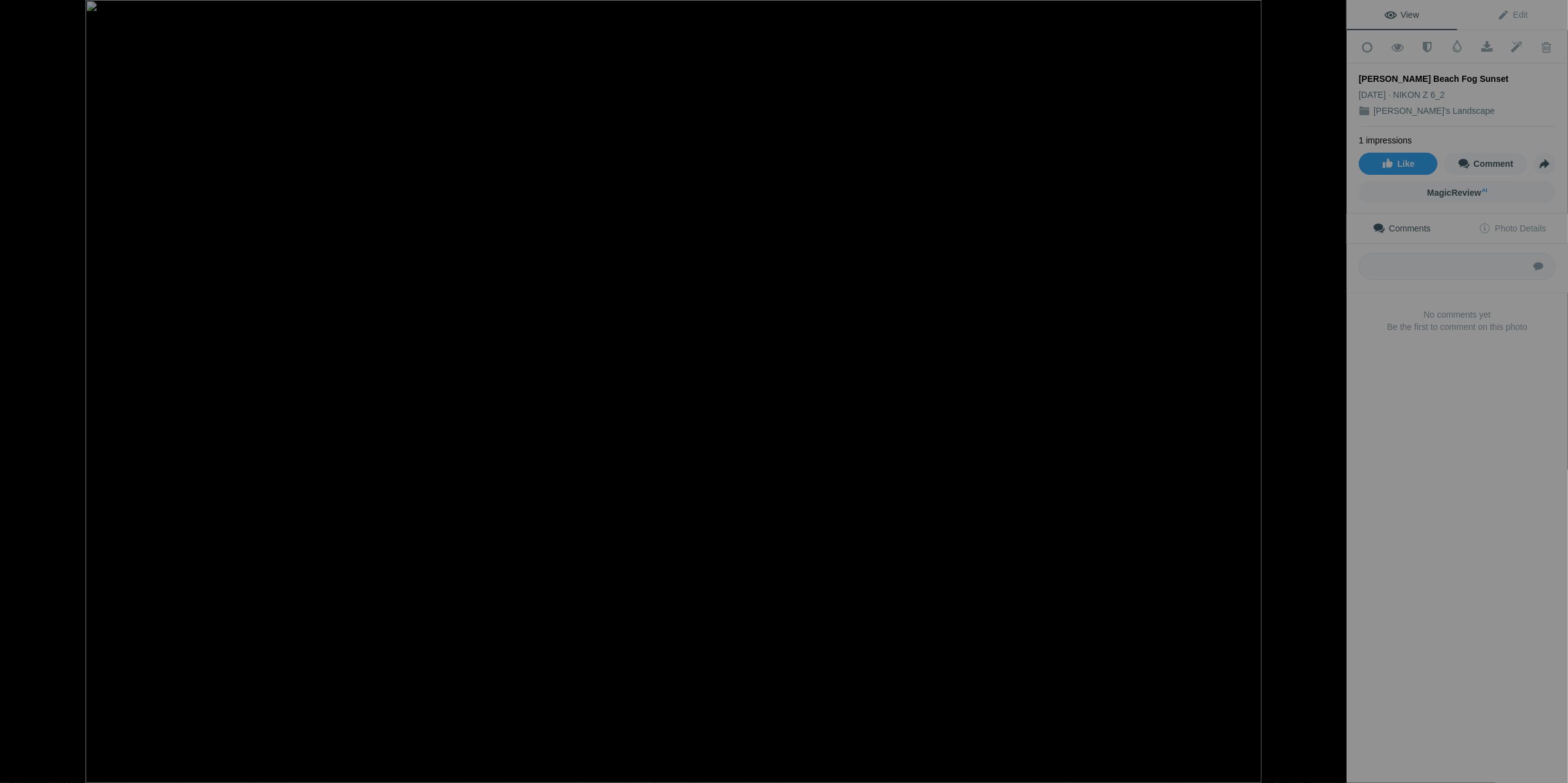
click at [1335, 387] on button at bounding box center [1300, 392] width 93 height 282
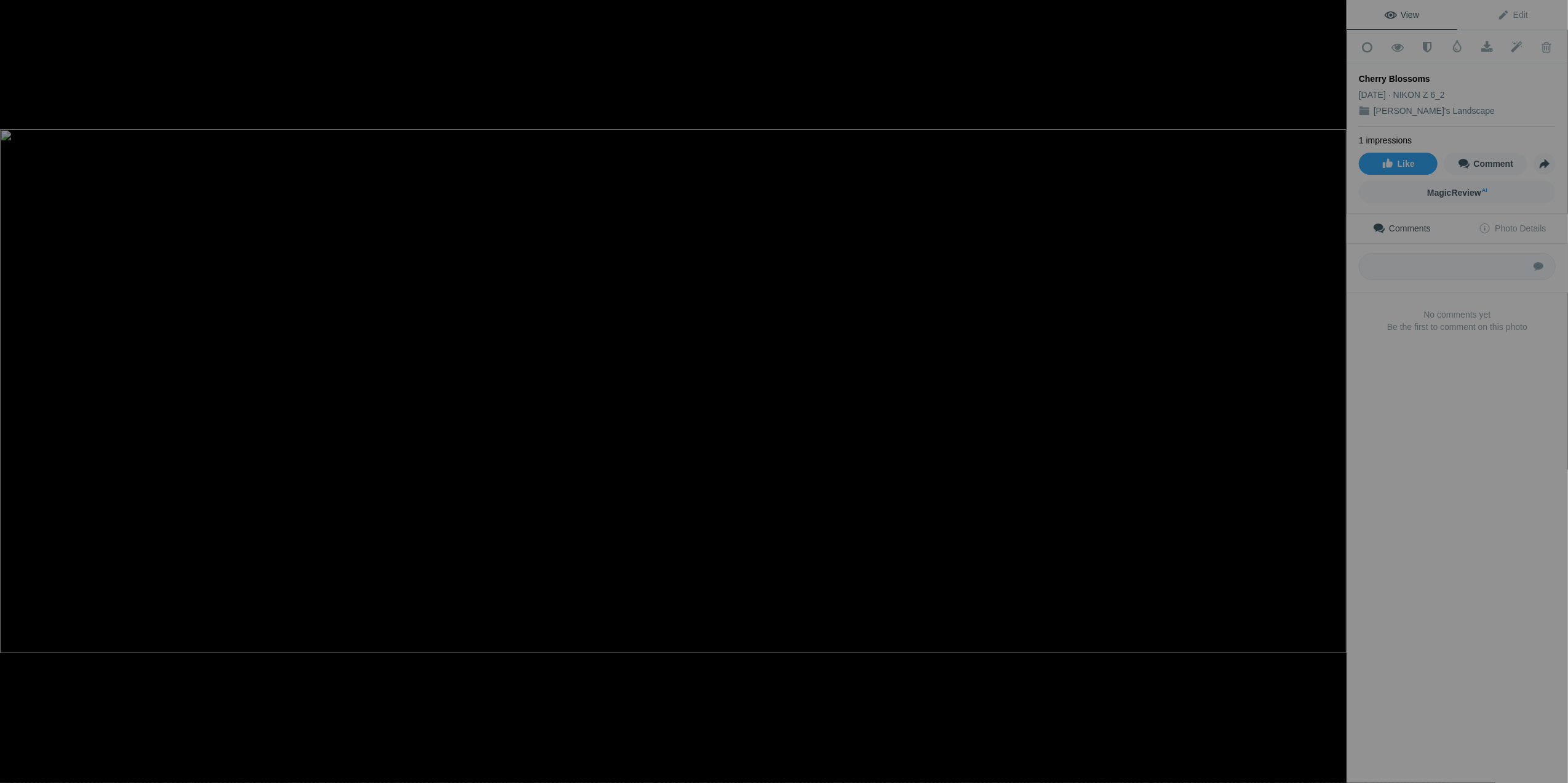
click at [1335, 387] on button at bounding box center [1300, 392] width 93 height 282
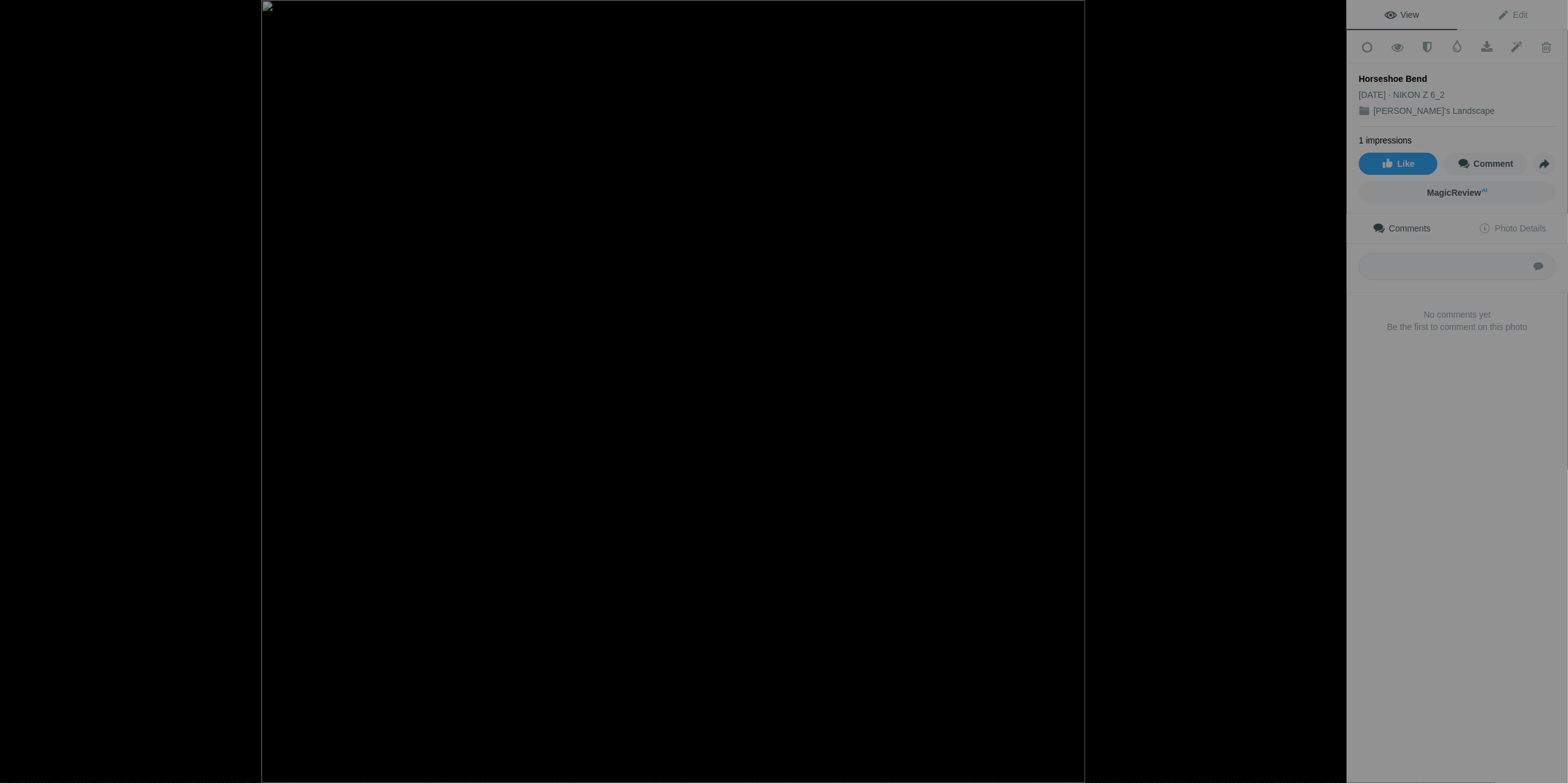
click at [1335, 387] on button at bounding box center [1300, 392] width 93 height 282
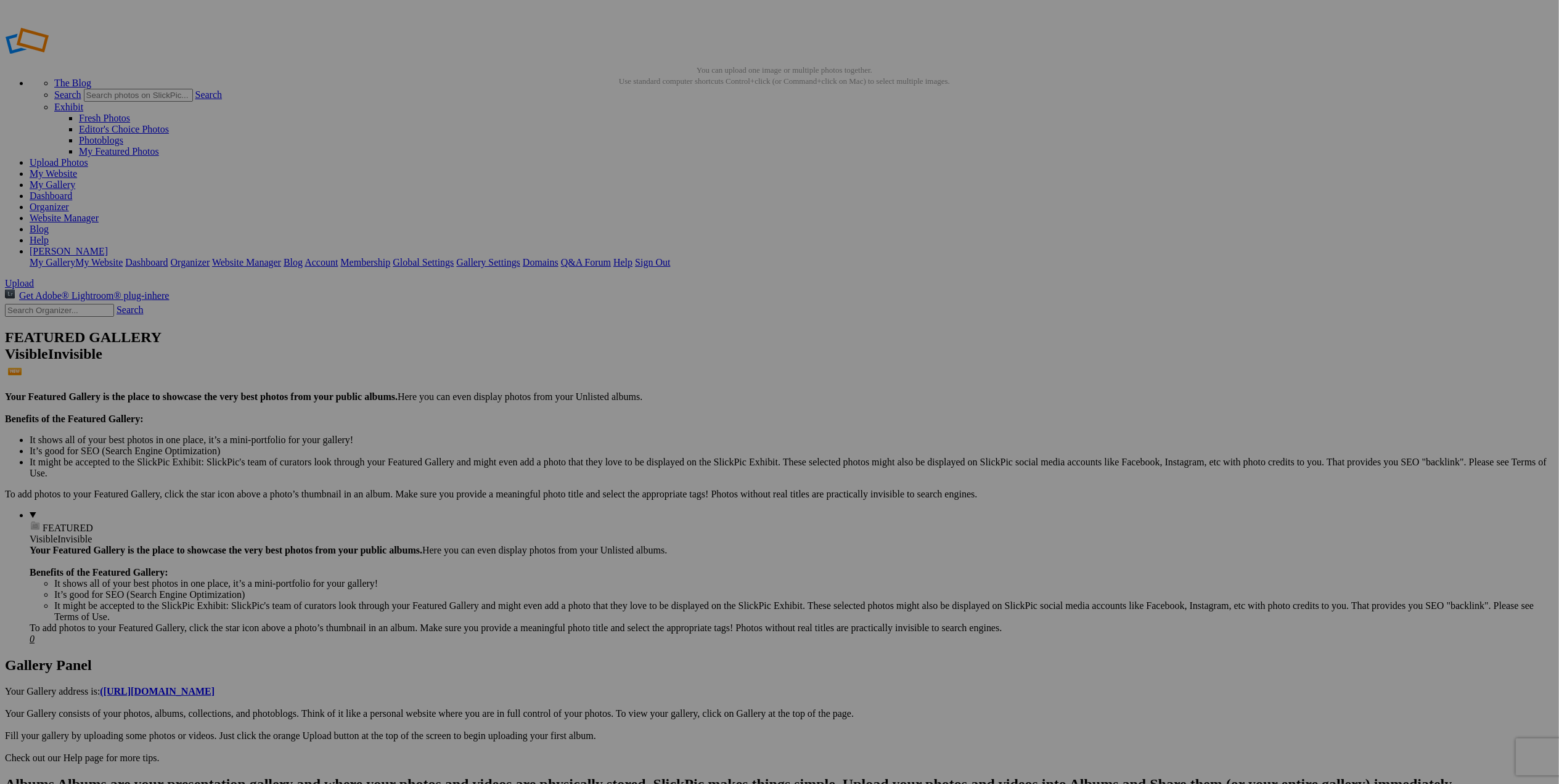
click at [346, 203] on img at bounding box center [343, 185] width 93 height 61
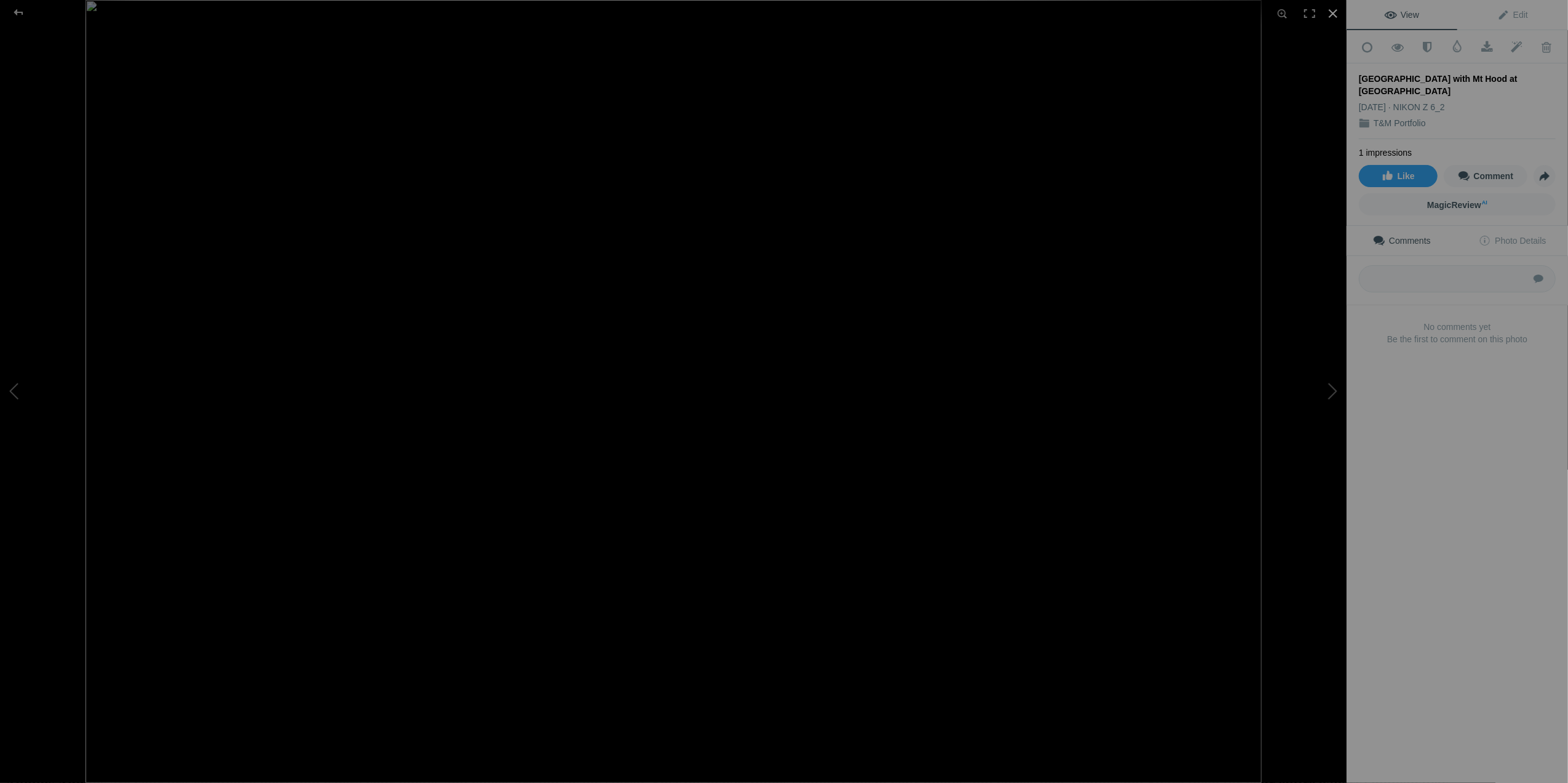
click at [1339, 13] on div at bounding box center [1333, 13] width 27 height 27
